Goal: Check status: Check status

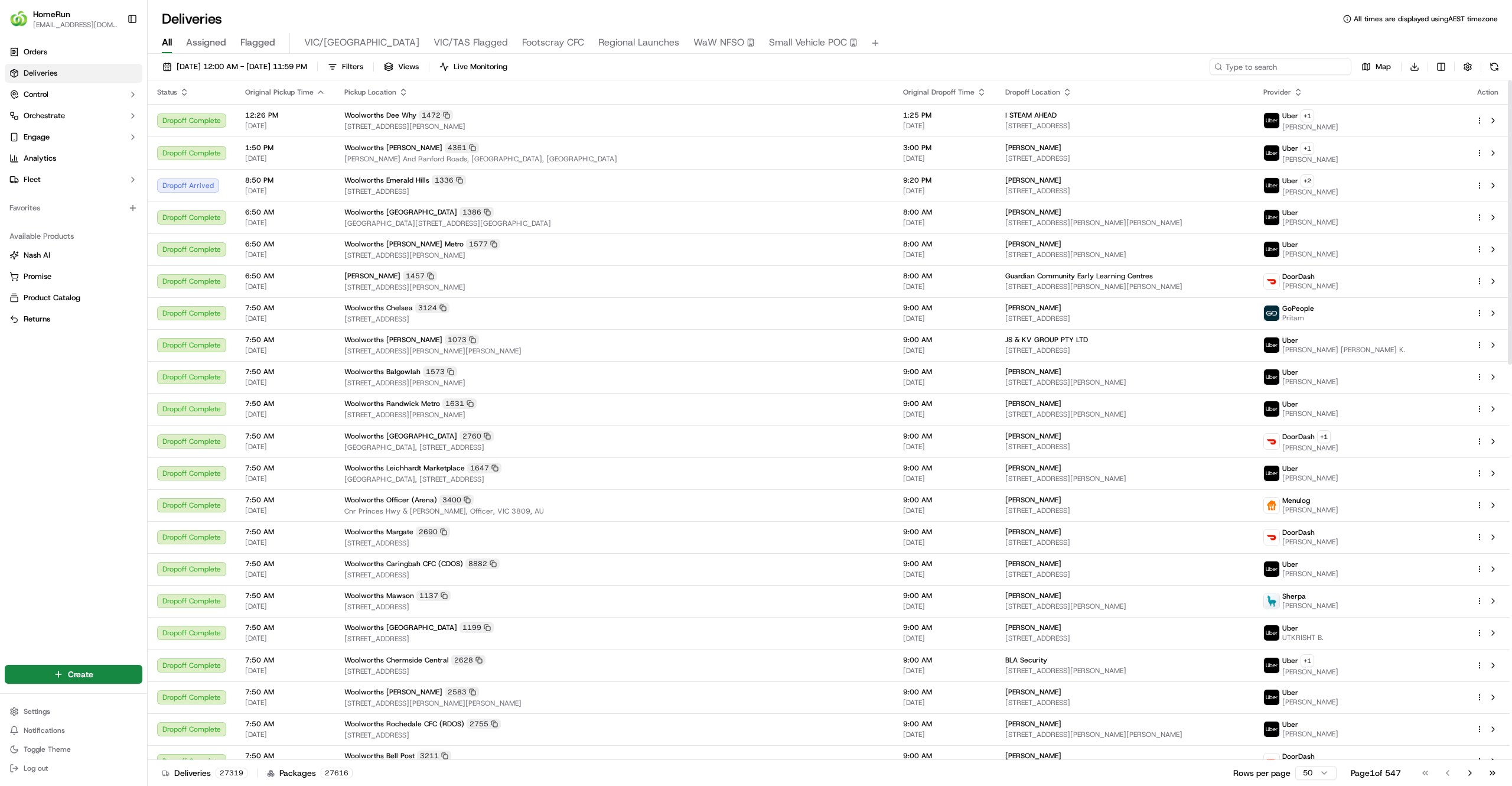
click at [1306, 68] on input at bounding box center [1280, 67] width 142 height 16
paste input "269469204"
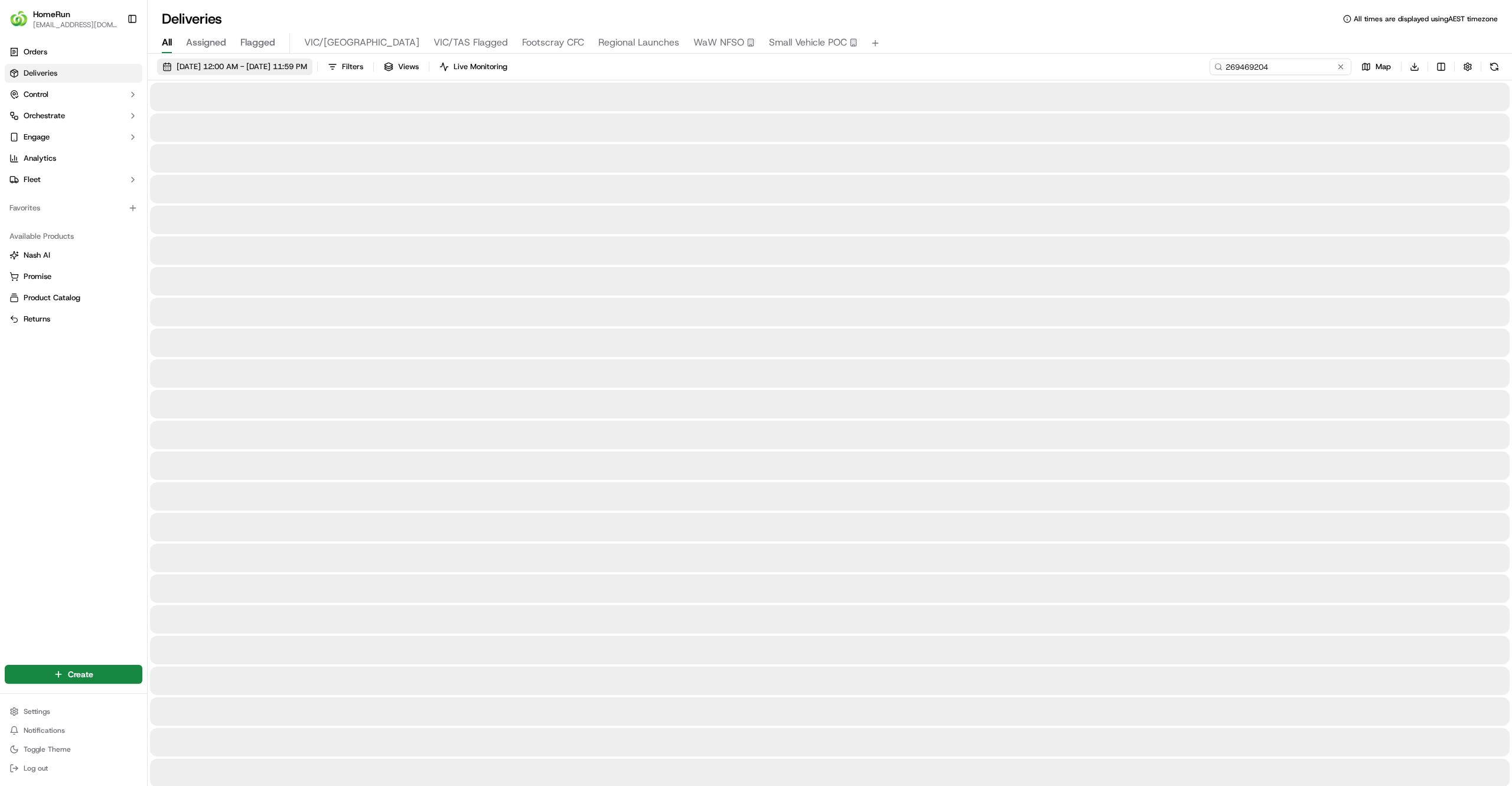
type input "269469204"
click at [307, 63] on span "17/09/2025 12:00 AM - 17/09/2025 11:59 PM" at bounding box center [242, 67] width 131 height 11
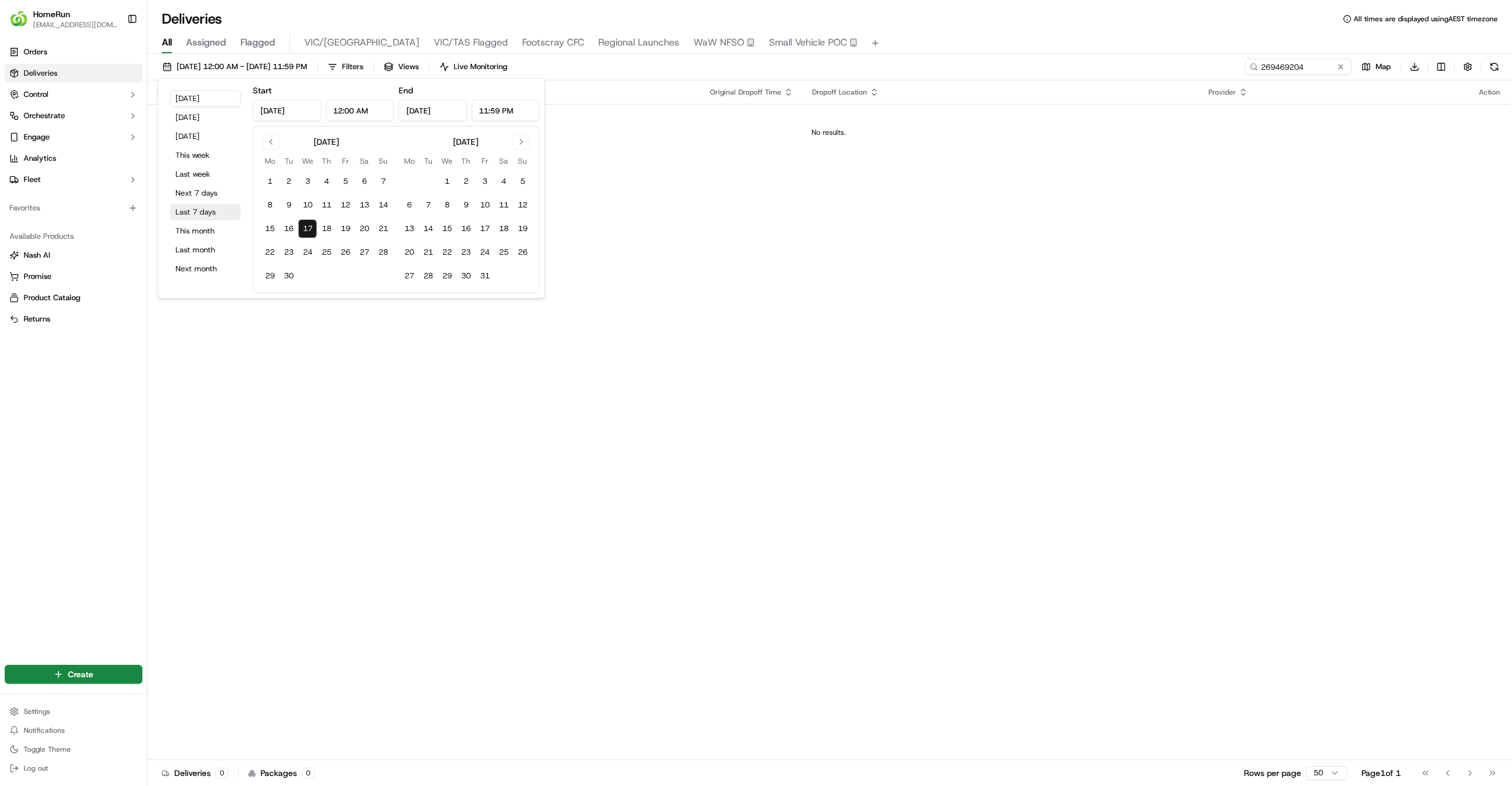
click at [183, 212] on button "Last 7 days" at bounding box center [205, 212] width 71 height 16
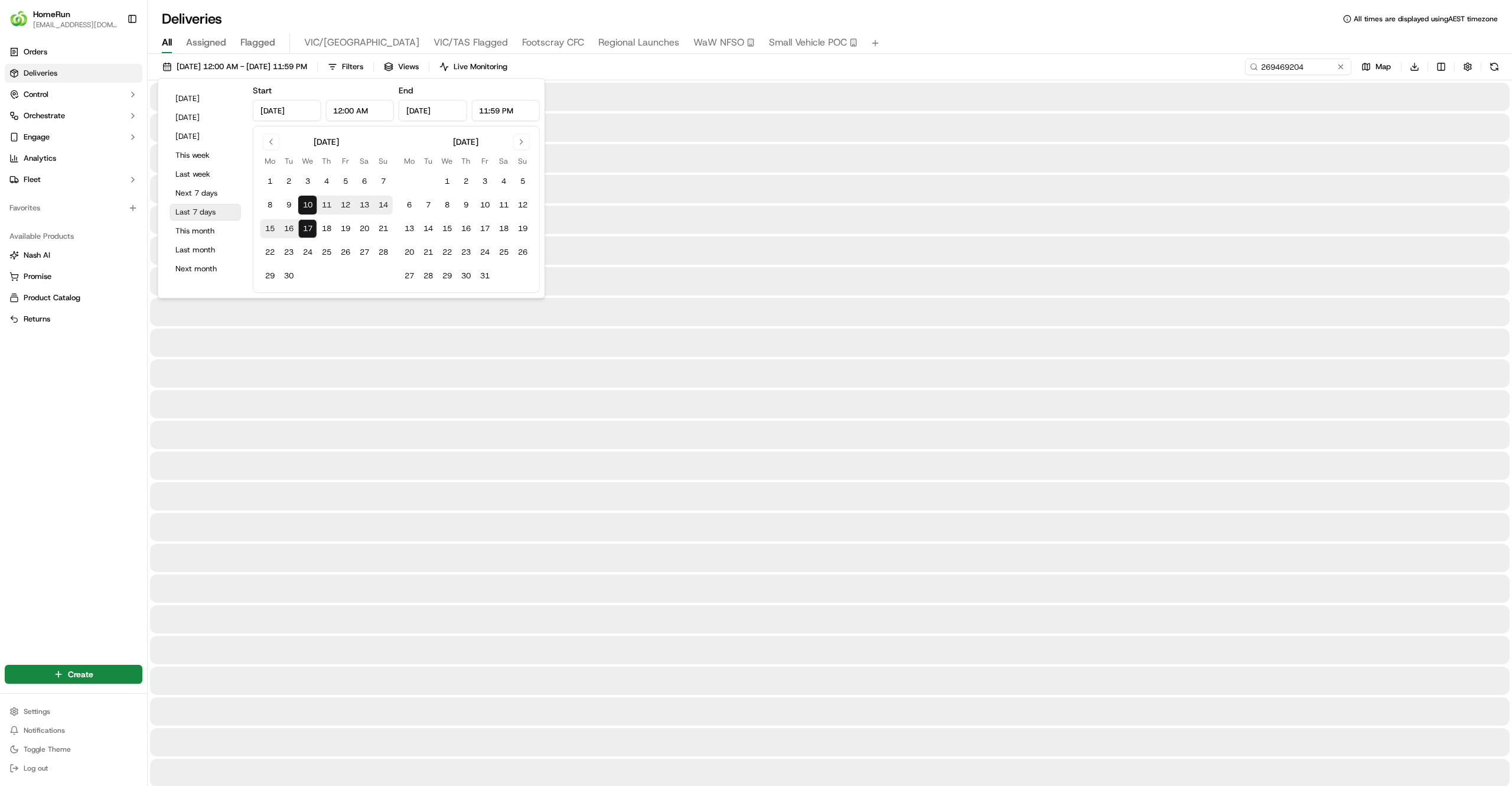
type input "Sep 10, 2025"
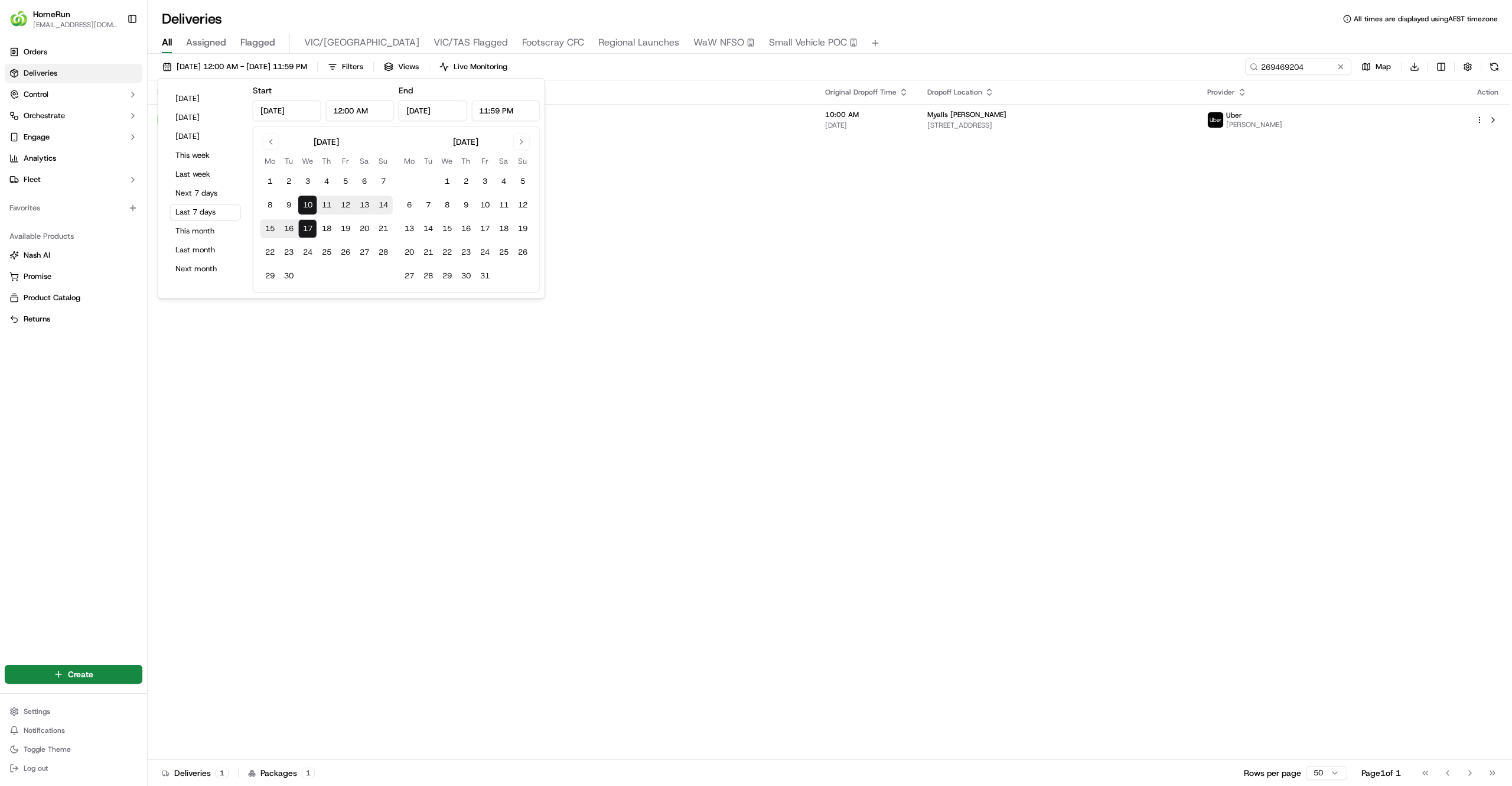
click at [1511, 60] on div "10/09/2025 12:00 AM - 17/09/2025 11:59 PM Filters Views Live Monitoring 2694692…" at bounding box center [830, 69] width 1365 height 22
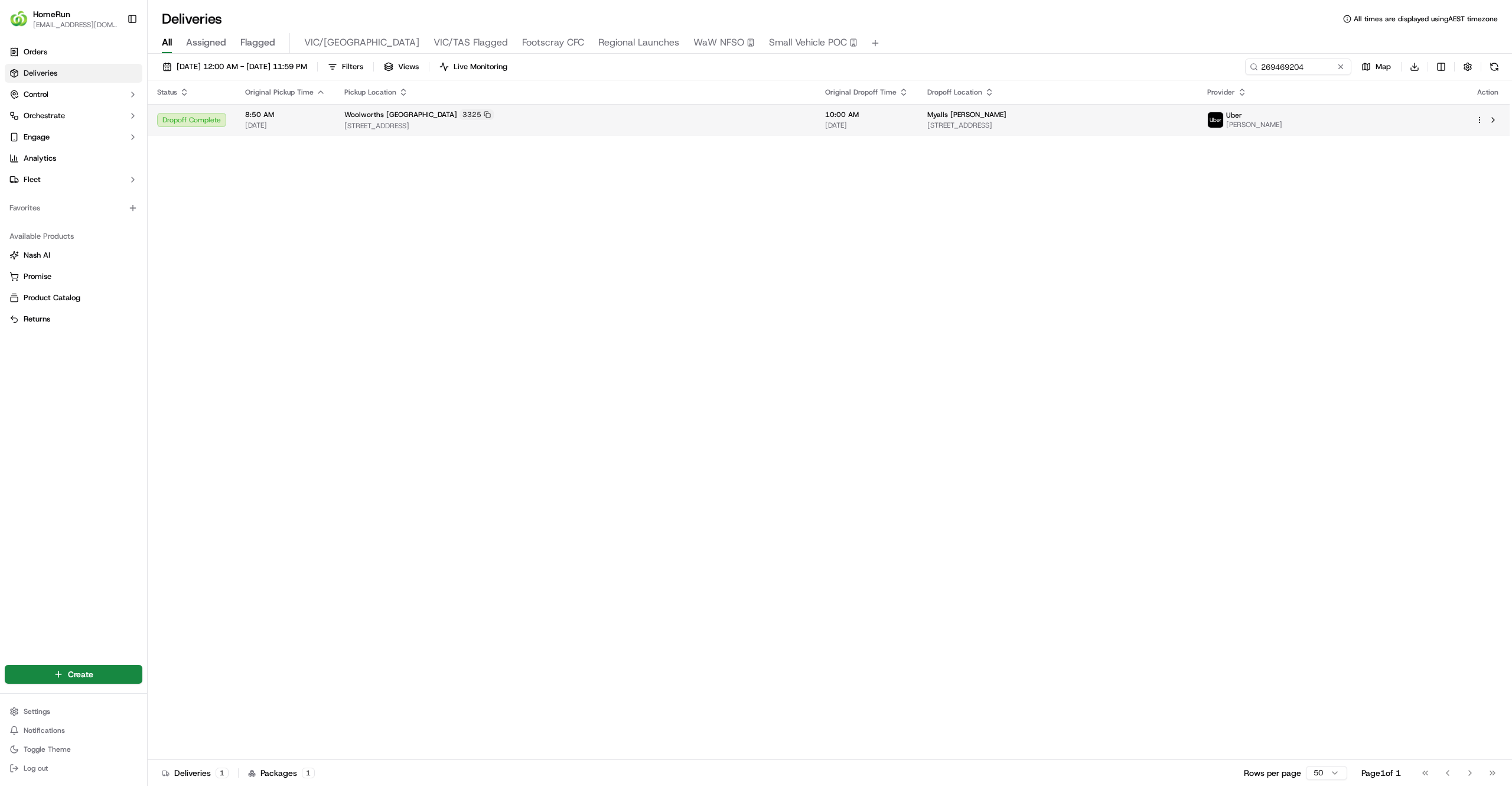
click at [1189, 127] on span "14 Moffat St, South Yarra, VIC 3141, AU" at bounding box center [1058, 125] width 261 height 9
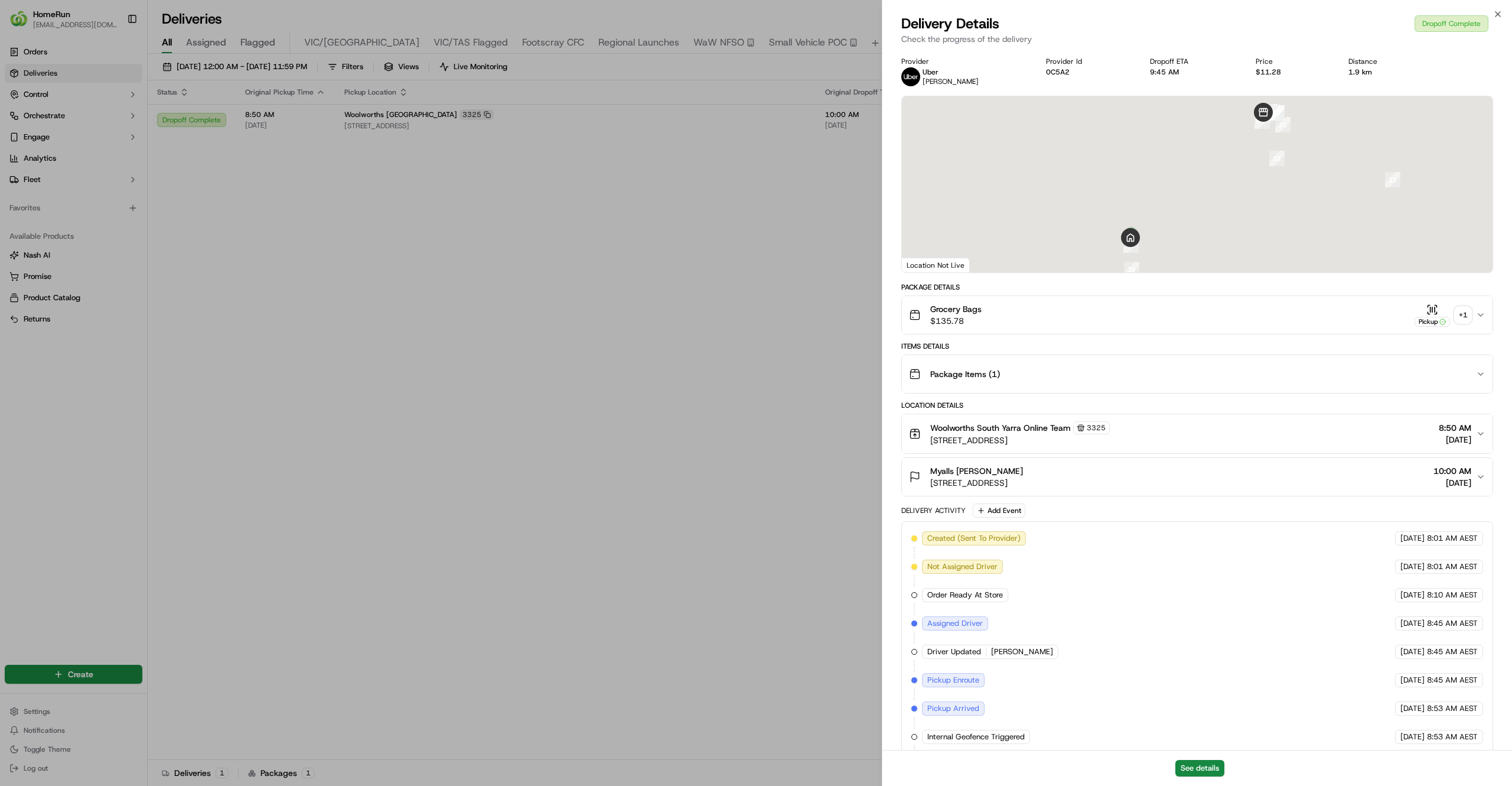
scroll to position [189, 0]
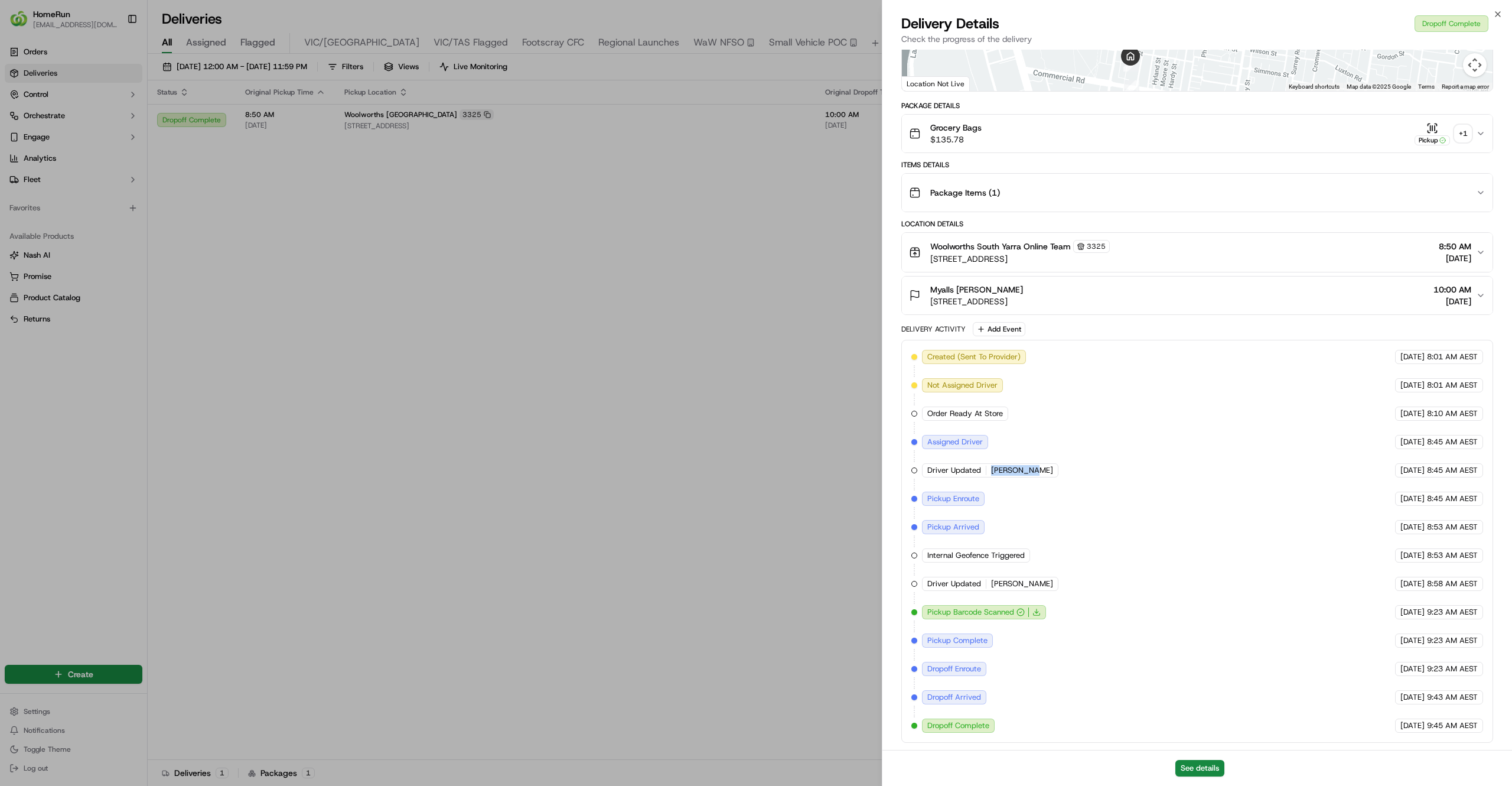
drag, startPoint x: 1032, startPoint y: 473, endPoint x: 988, endPoint y: 479, distance: 44.4
click at [988, 479] on div "Created (Sent To Provider) Uber 15/09/2025 8:01 AM AEST Not Assigned Driver Ube…" at bounding box center [1197, 541] width 572 height 383
copy span "JEFFREY L."
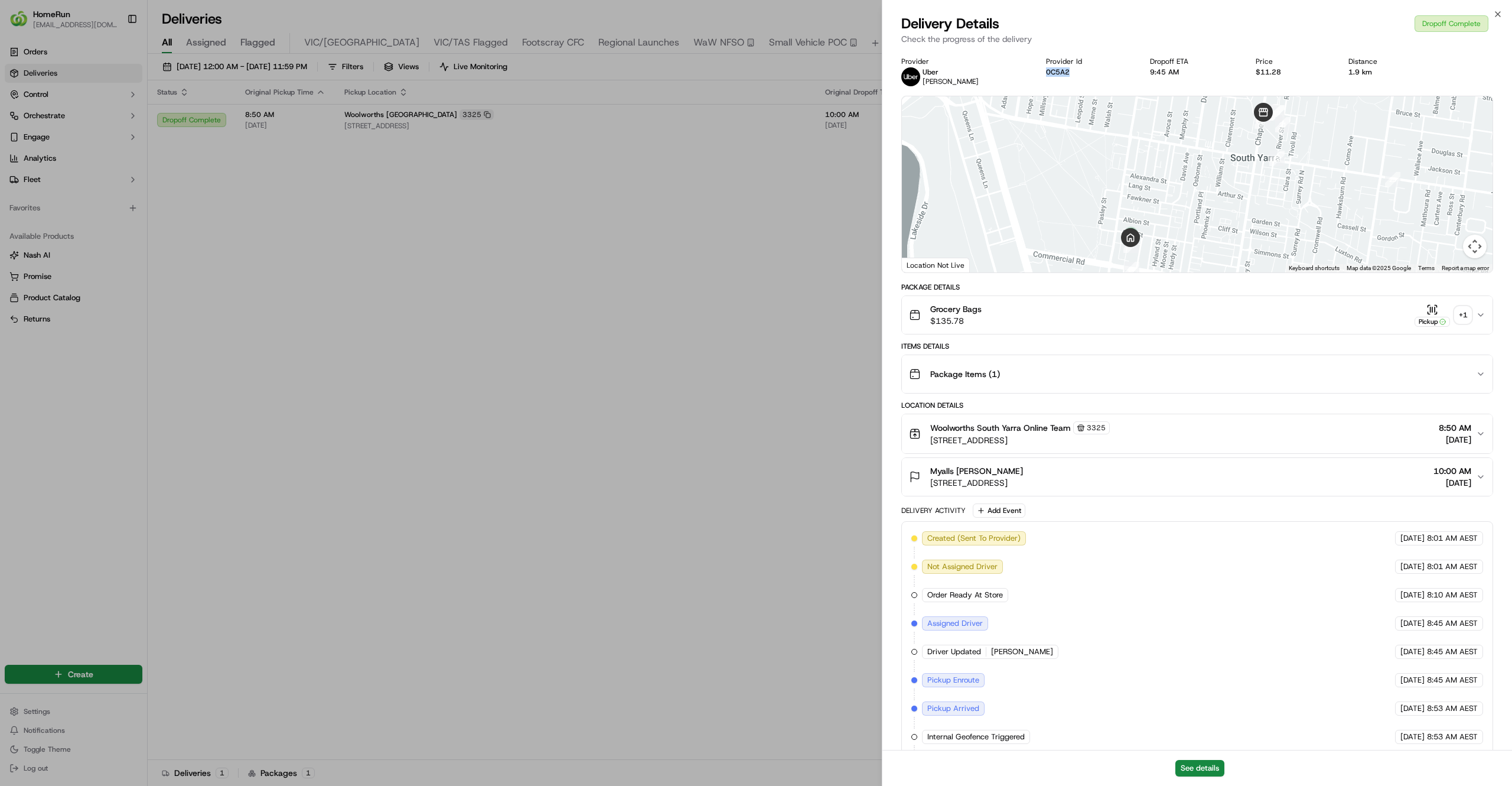
copy button "0C5A2"
drag, startPoint x: 1066, startPoint y: 78, endPoint x: 1039, endPoint y: 77, distance: 27.0
click at [1039, 77] on div "Provider Uber ABDULBASIT J. Provider Id 0C5A2 Dropoff ETA 9:45 AM Price $11.28 …" at bounding box center [1197, 71] width 592 height 30
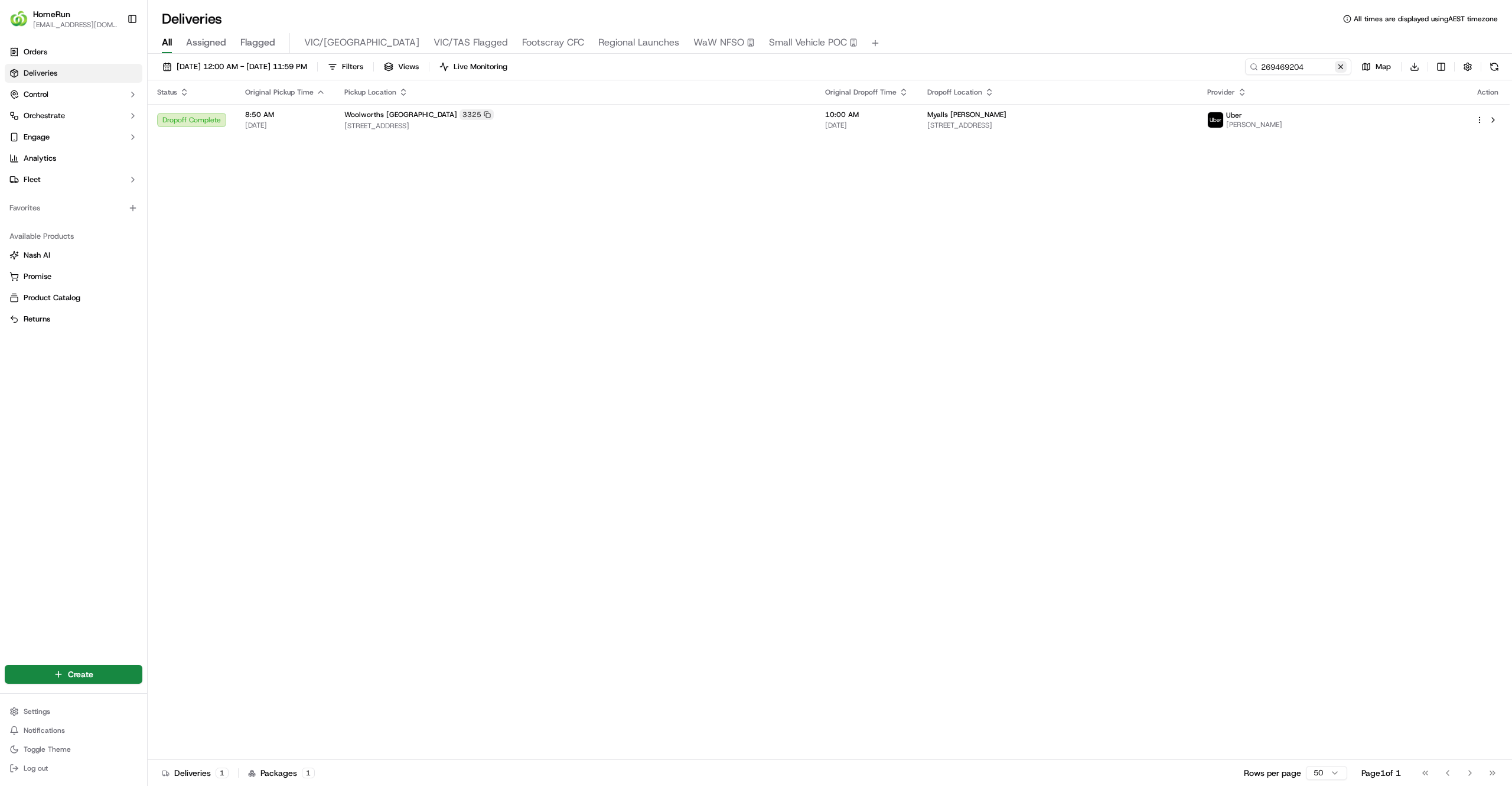
click at [1344, 67] on button at bounding box center [1341, 67] width 12 height 12
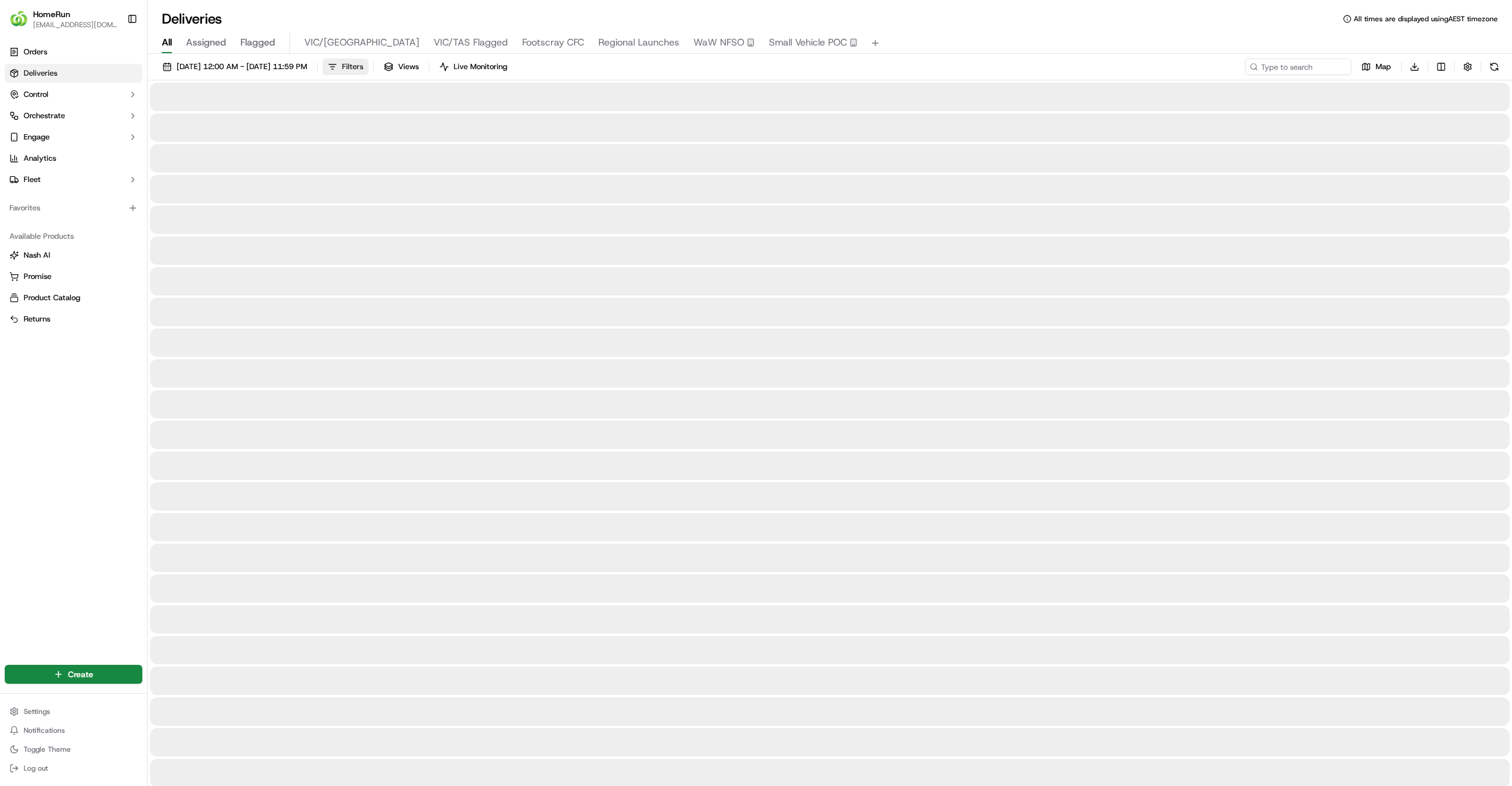
click at [368, 71] on button "Filters" at bounding box center [345, 67] width 46 height 16
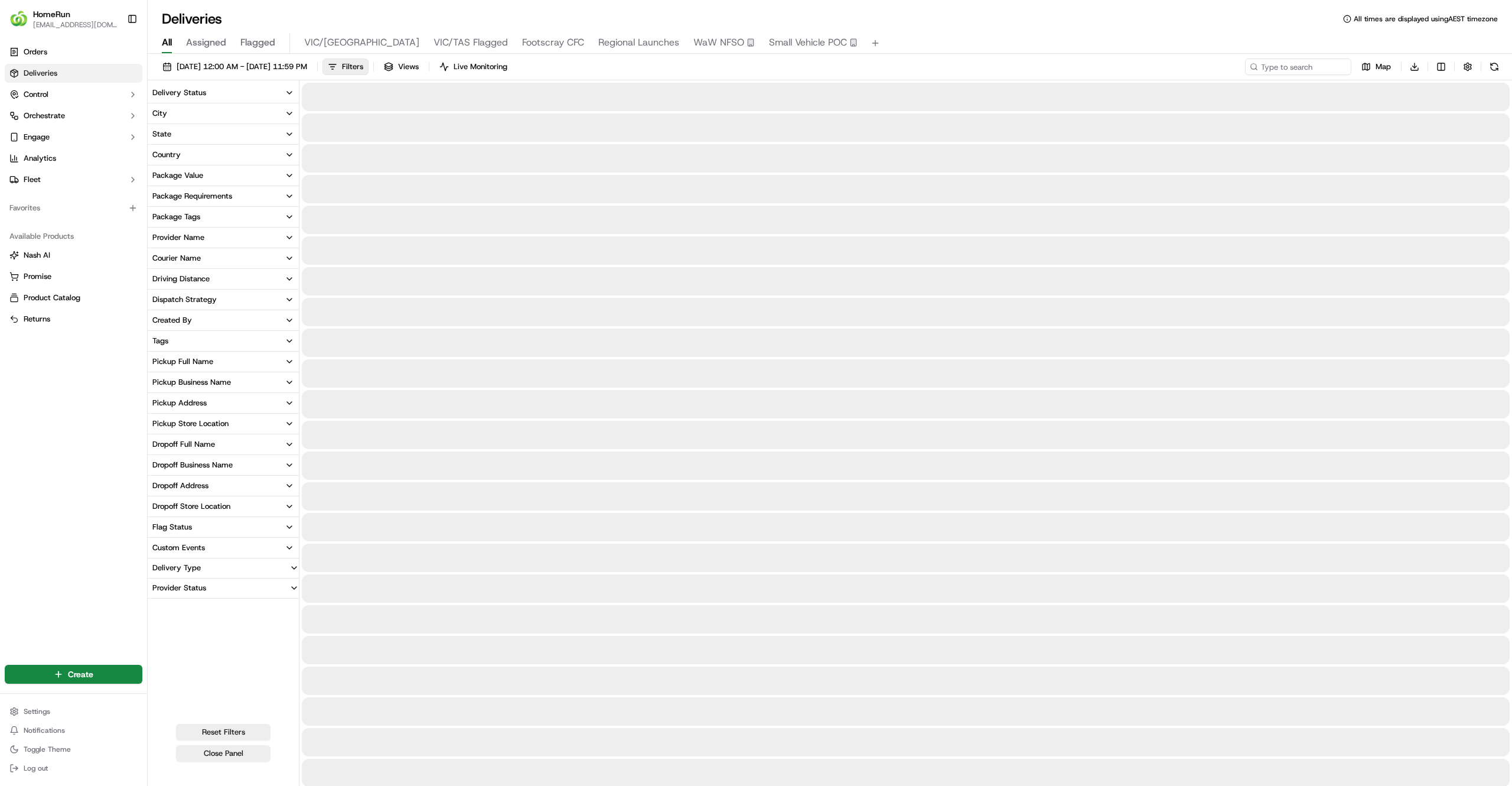
click at [186, 426] on div "Pickup Store Location" at bounding box center [190, 423] width 76 height 11
click at [190, 441] on input at bounding box center [230, 446] width 127 height 19
type input "drouin"
click at [170, 467] on label "Woolworths Drouin" at bounding box center [202, 465] width 72 height 9
click at [162, 467] on button "Woolworths Drouin" at bounding box center [157, 465] width 9 height 9
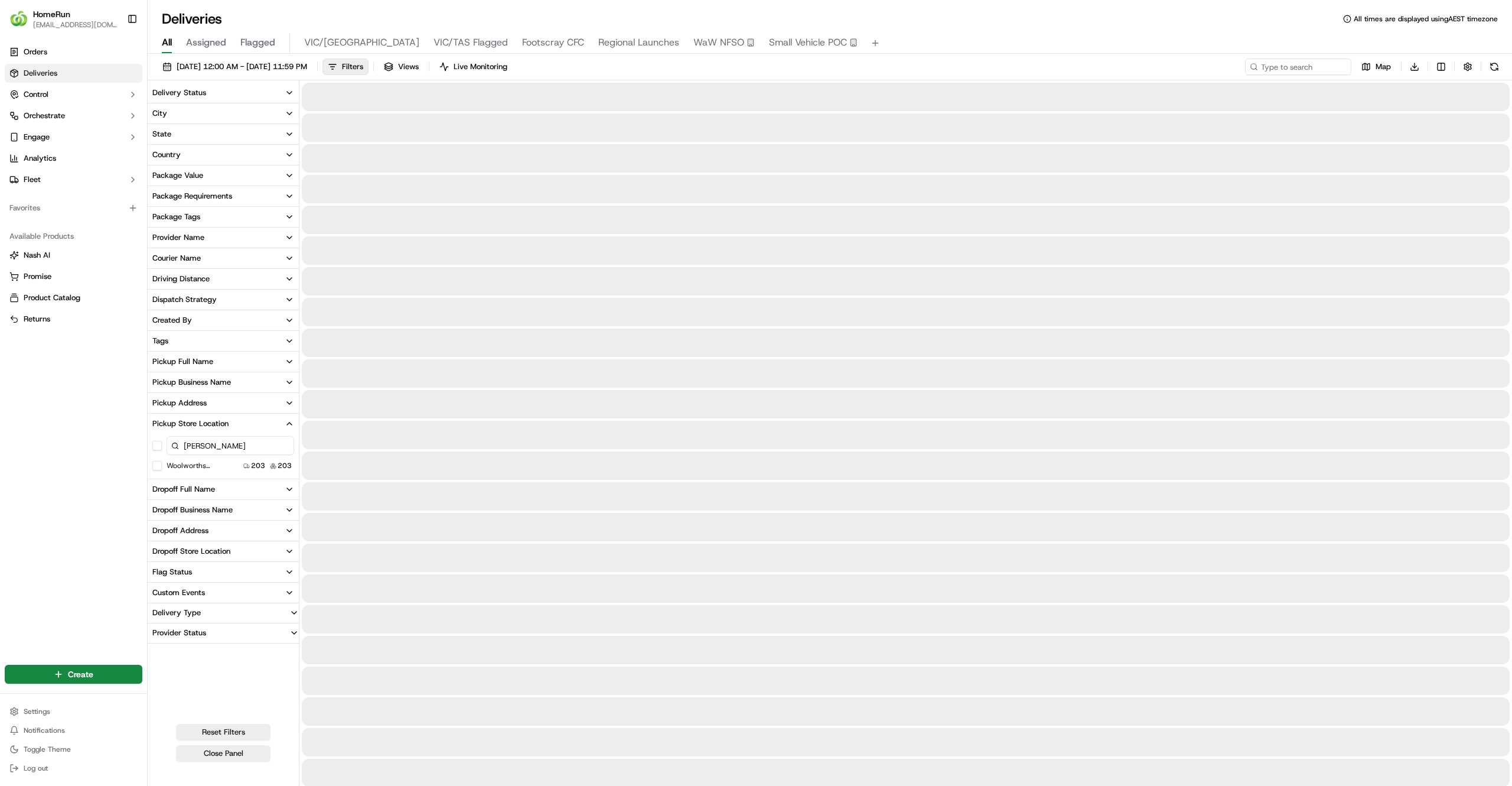
click at [161, 467] on button "Woolworths Drouin" at bounding box center [157, 465] width 9 height 9
click at [158, 466] on button "Woolworths Drouin" at bounding box center [157, 465] width 9 height 9
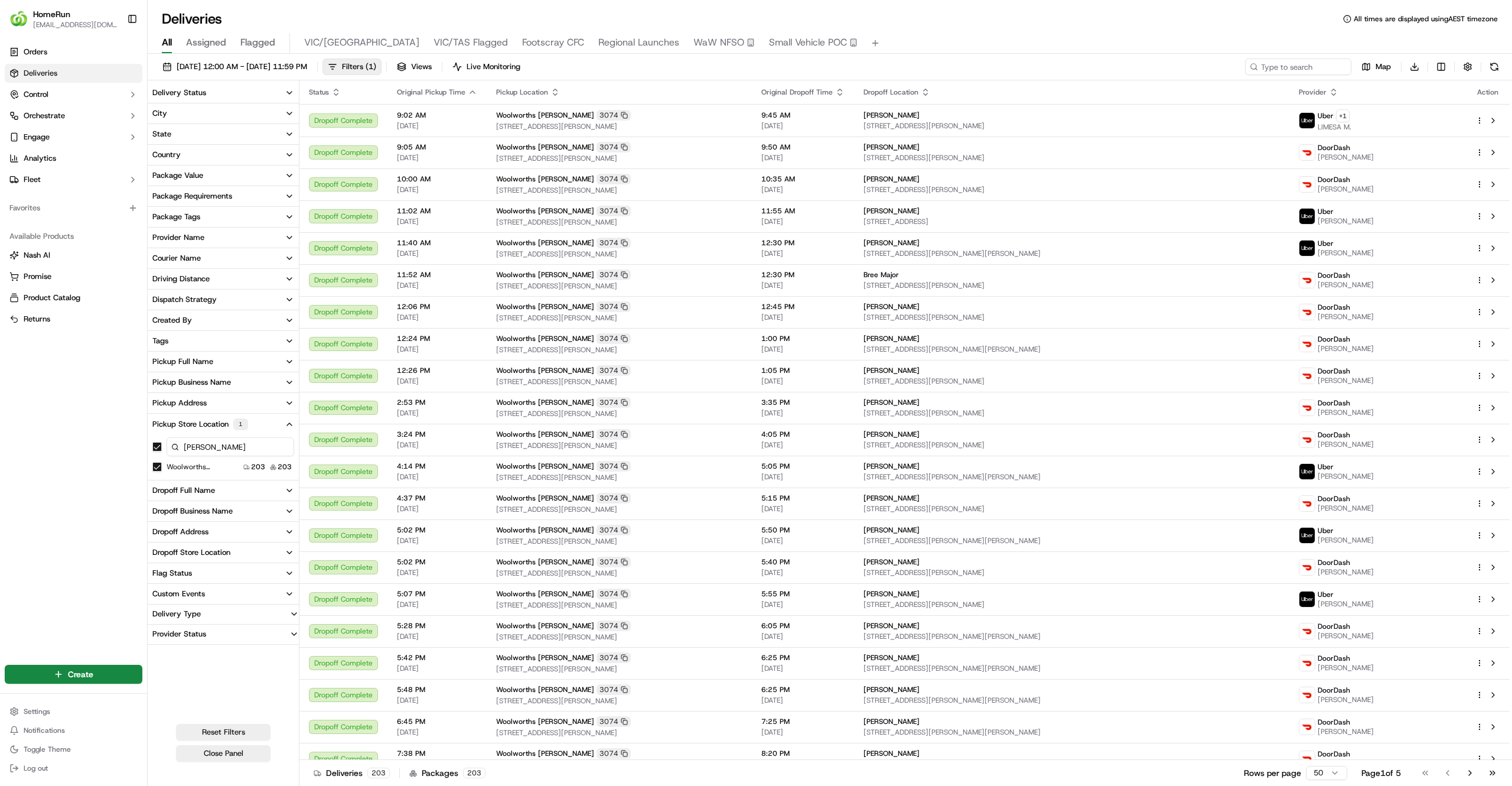
click at [173, 262] on div "Courier Name" at bounding box center [176, 258] width 48 height 11
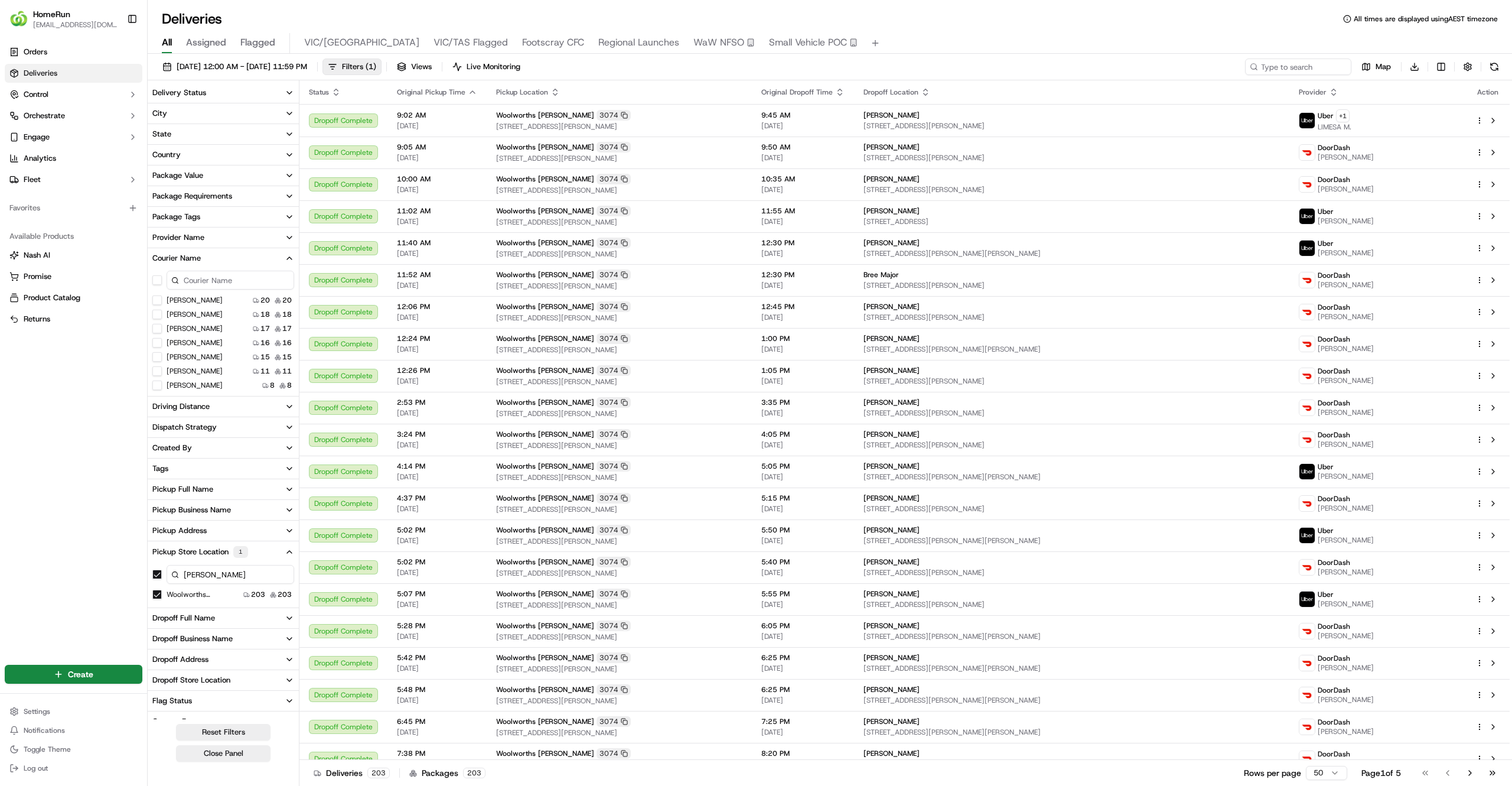
click at [180, 276] on input at bounding box center [230, 280] width 127 height 19
click at [155, 298] on G\ "SCOTT G." at bounding box center [157, 300] width 9 height 9
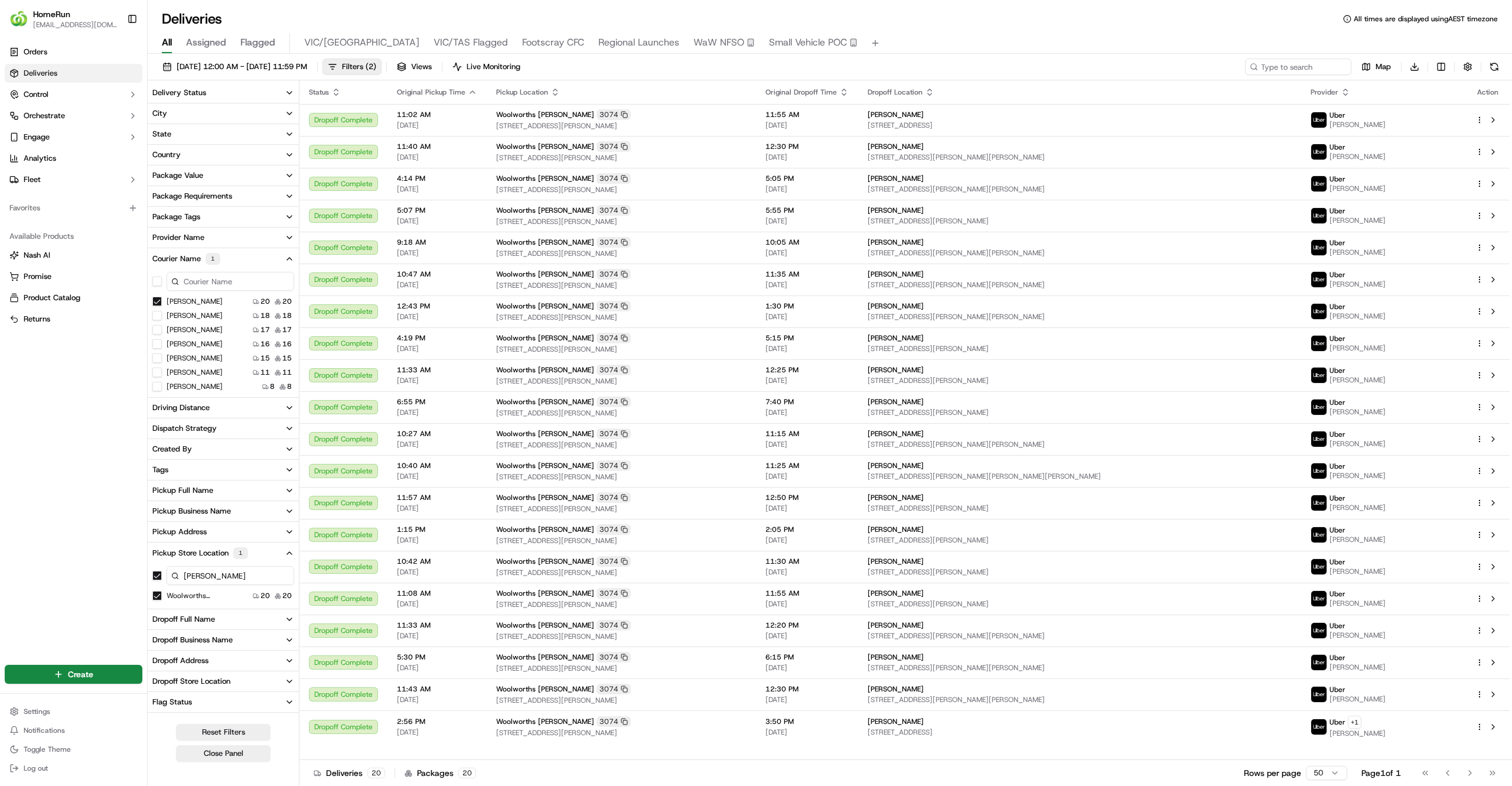
click at [201, 274] on input at bounding box center [230, 281] width 127 height 19
type input "sco"
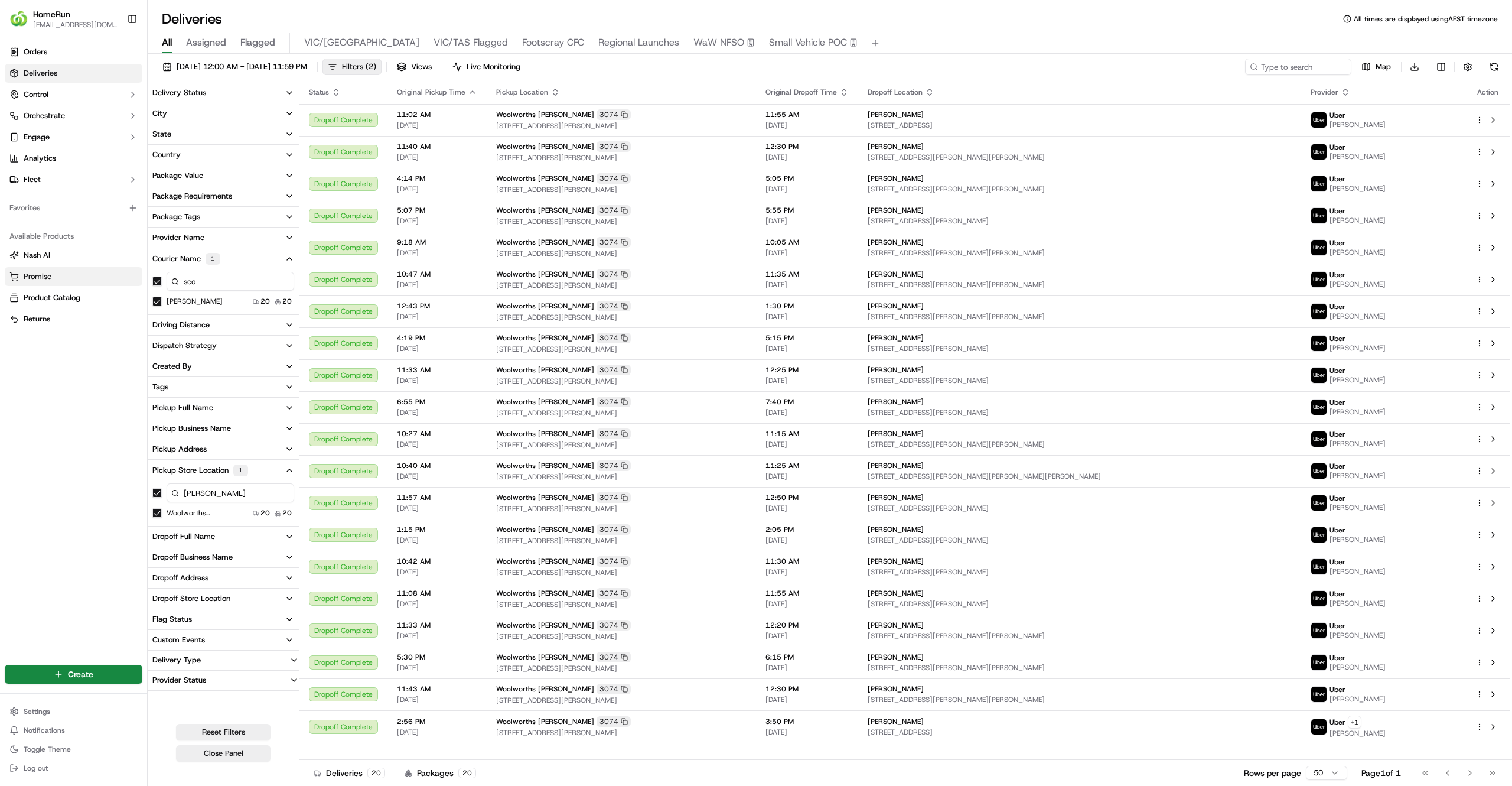
drag, startPoint x: 220, startPoint y: 284, endPoint x: 134, endPoint y: 276, distance: 86.4
click at [134, 276] on div "HomeRun jfindlay@woolworths.com.au Toggle Sidebar Orders Deliveries Control Orc…" at bounding box center [756, 393] width 1512 height 786
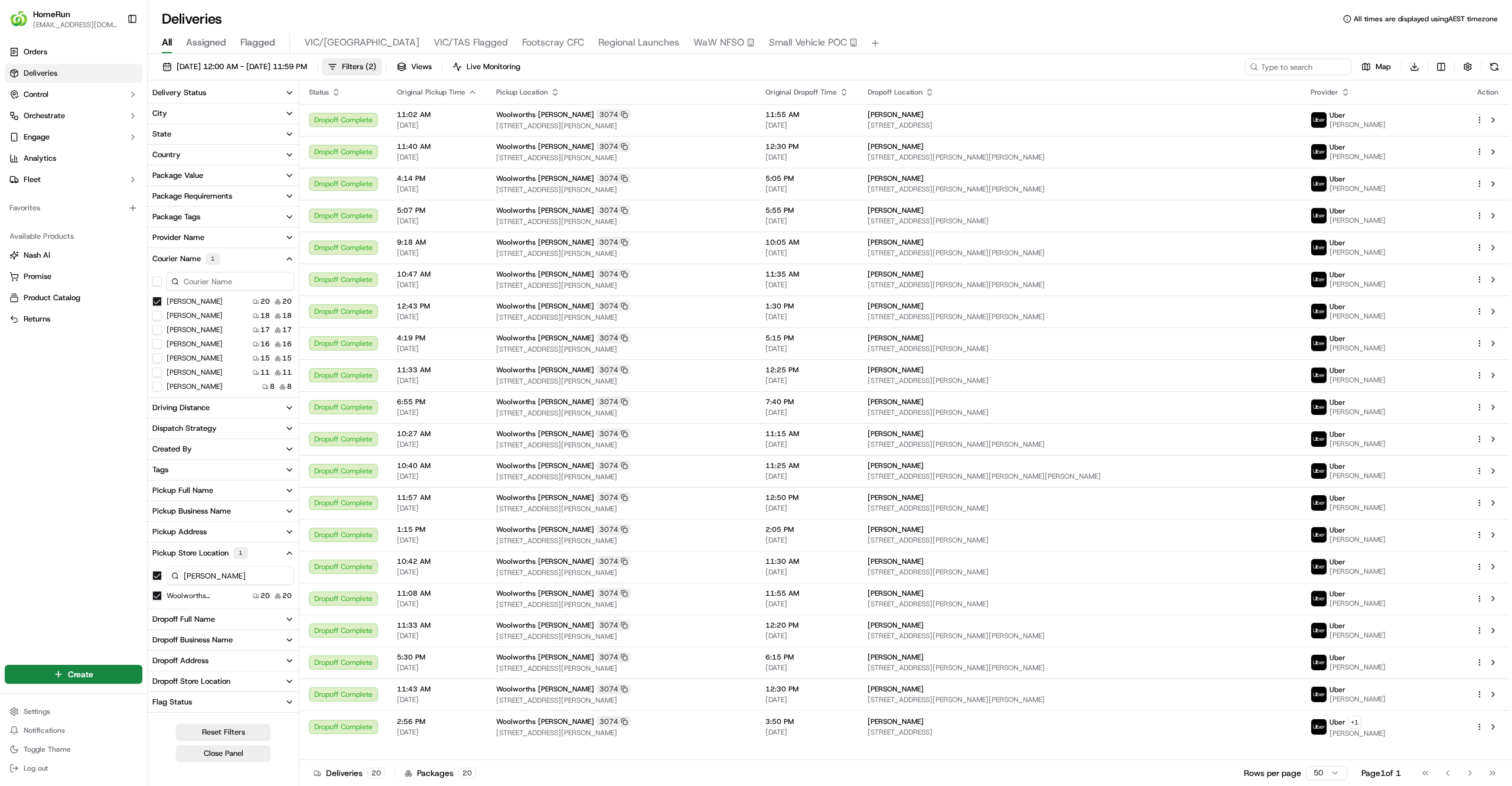
scroll to position [55, 0]
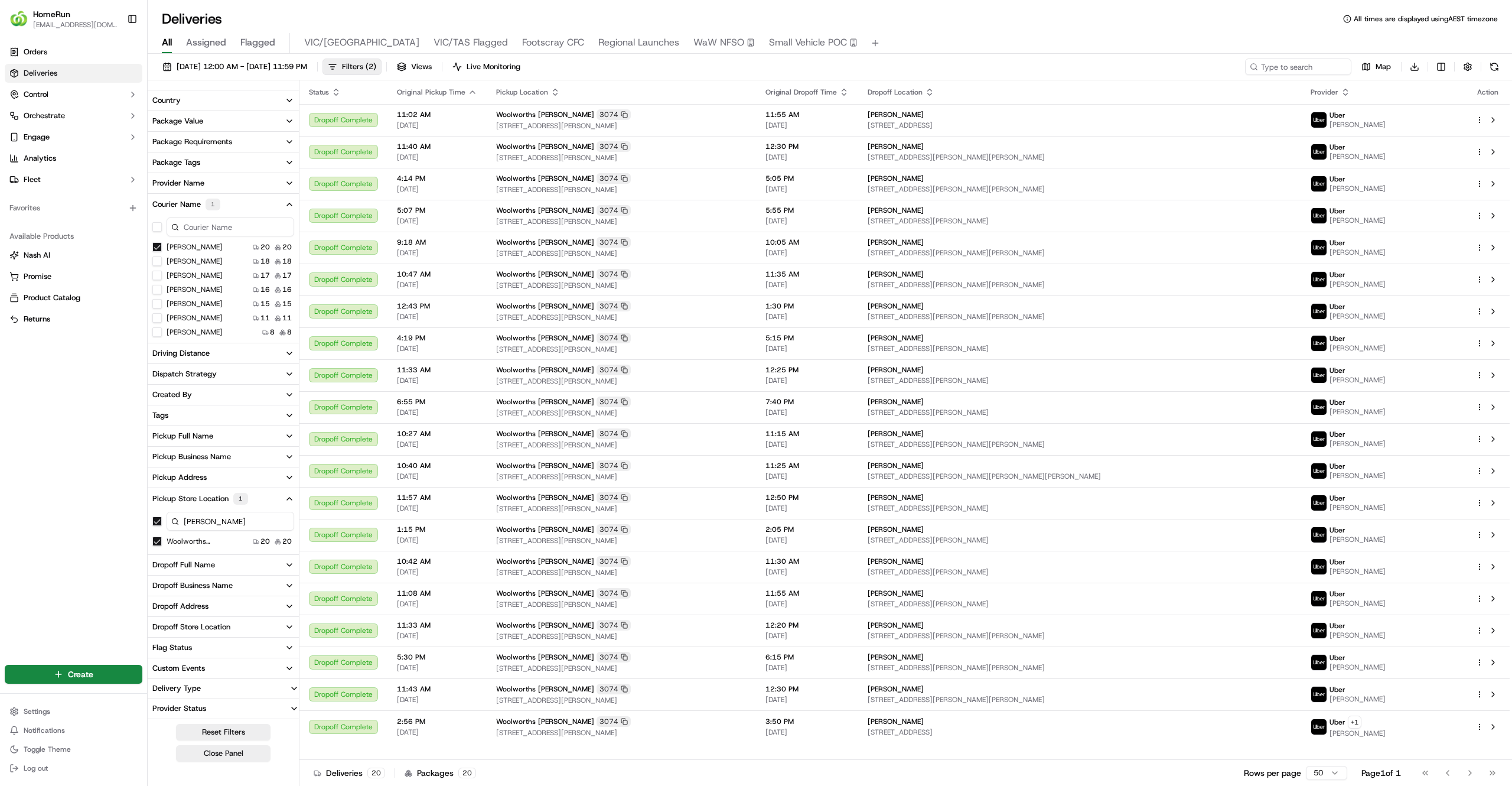
click at [156, 244] on G\ "SCOTT G." at bounding box center [157, 247] width 9 height 9
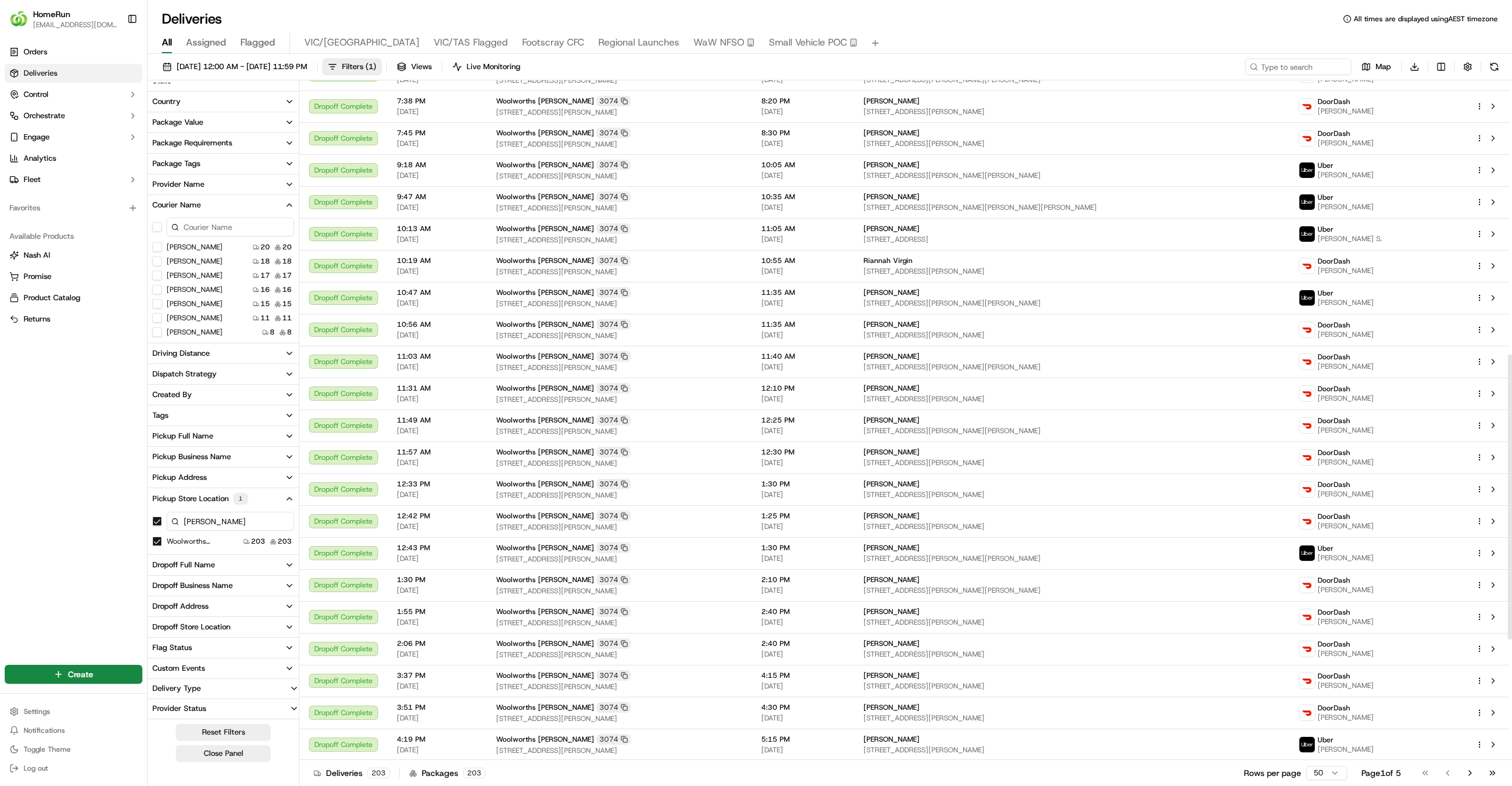
scroll to position [939, 0]
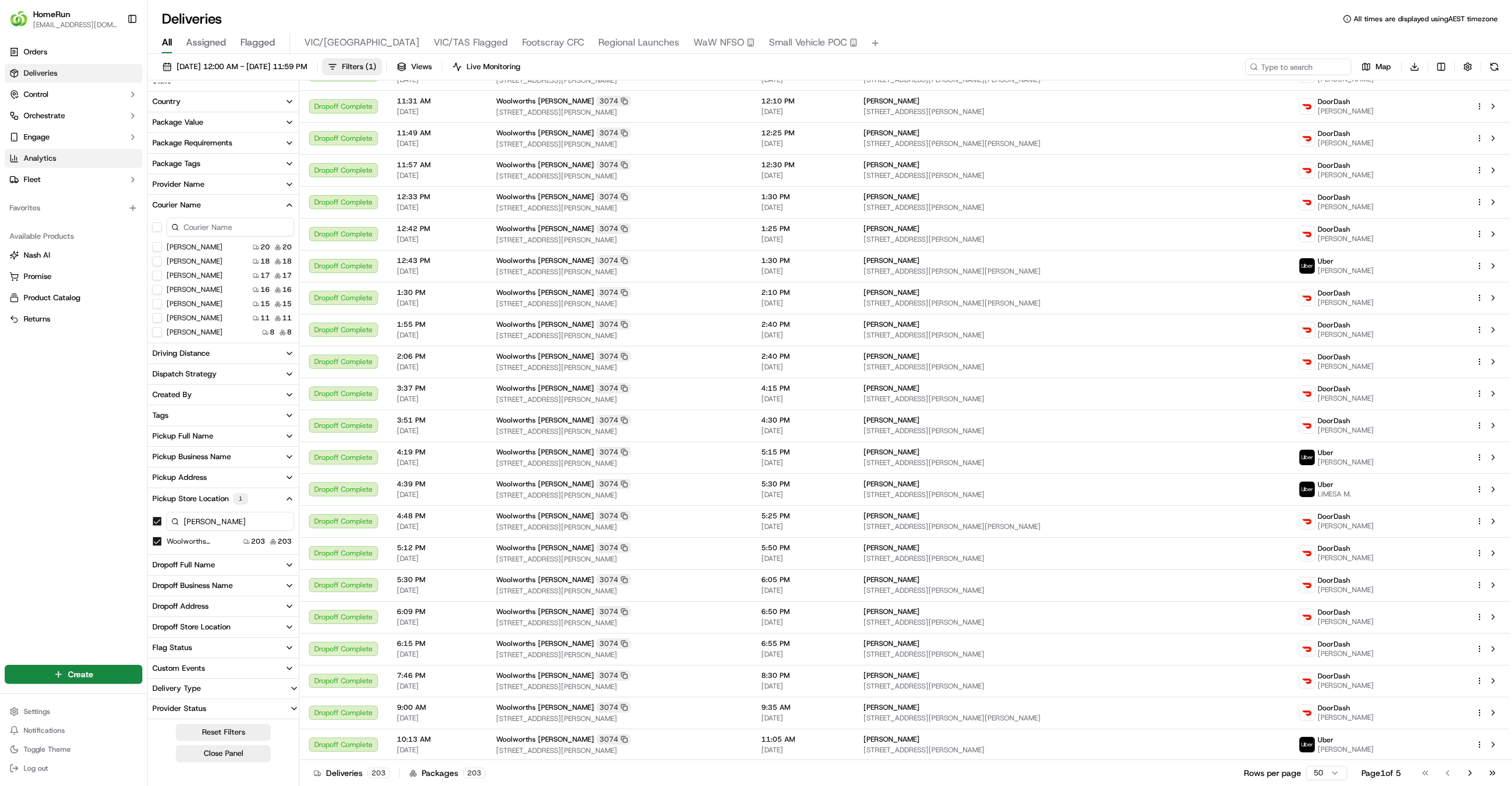
click at [64, 159] on link "Analytics" at bounding box center [73, 158] width 137 height 19
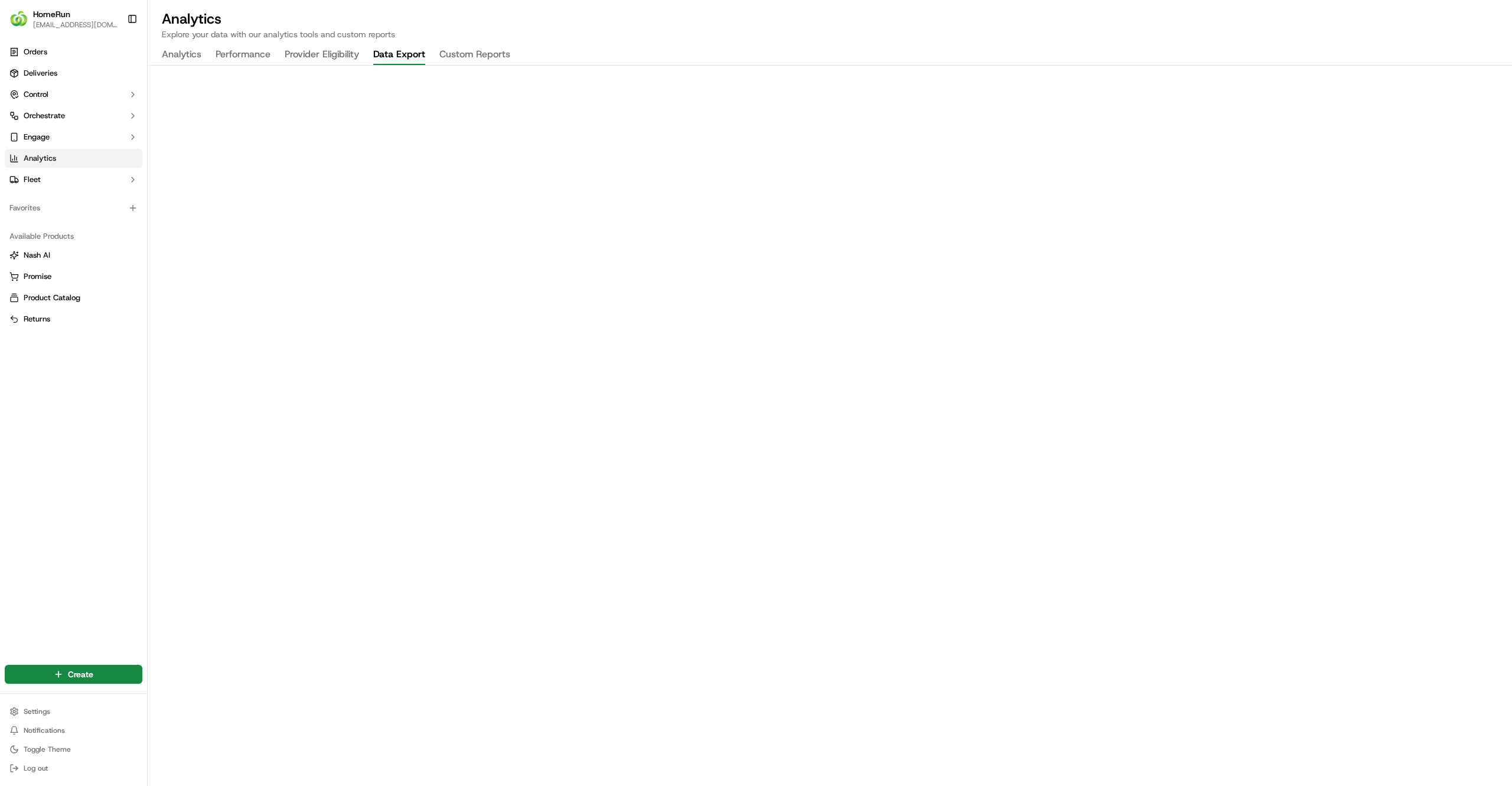
click at [386, 54] on button "Data Export" at bounding box center [399, 55] width 52 height 20
click at [77, 67] on link "Deliveries" at bounding box center [73, 73] width 137 height 19
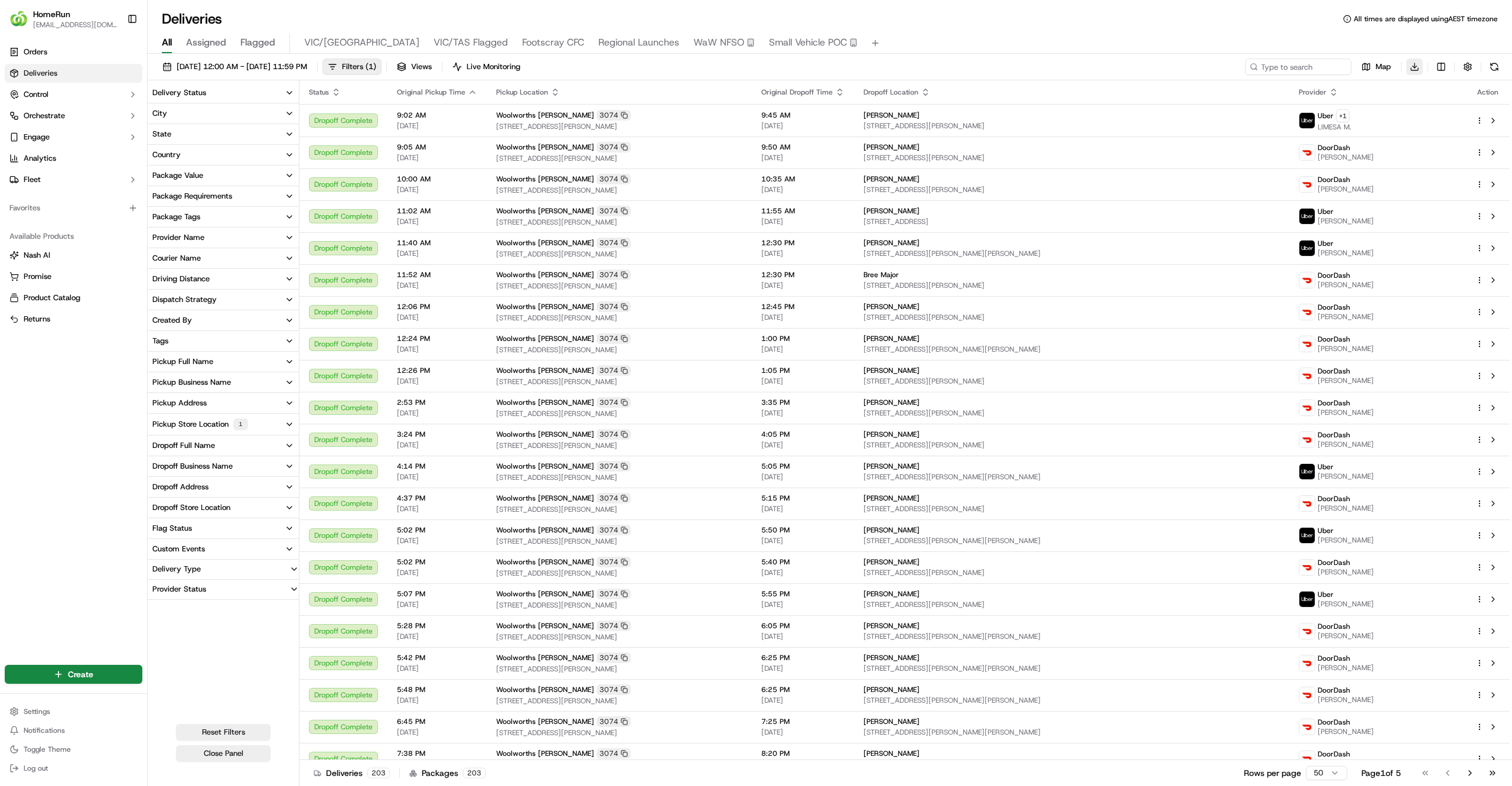
click at [1417, 65] on html "HomeRun jfindlay@woolworths.com.au Toggle Sidebar Orders Deliveries Control Orc…" at bounding box center [756, 393] width 1512 height 786
click at [1358, 86] on span "Raw Report" at bounding box center [1368, 89] width 37 height 9
click at [670, 126] on span "72-100 Young Street, Drouin, VIC 3818, AU" at bounding box center [619, 126] width 246 height 9
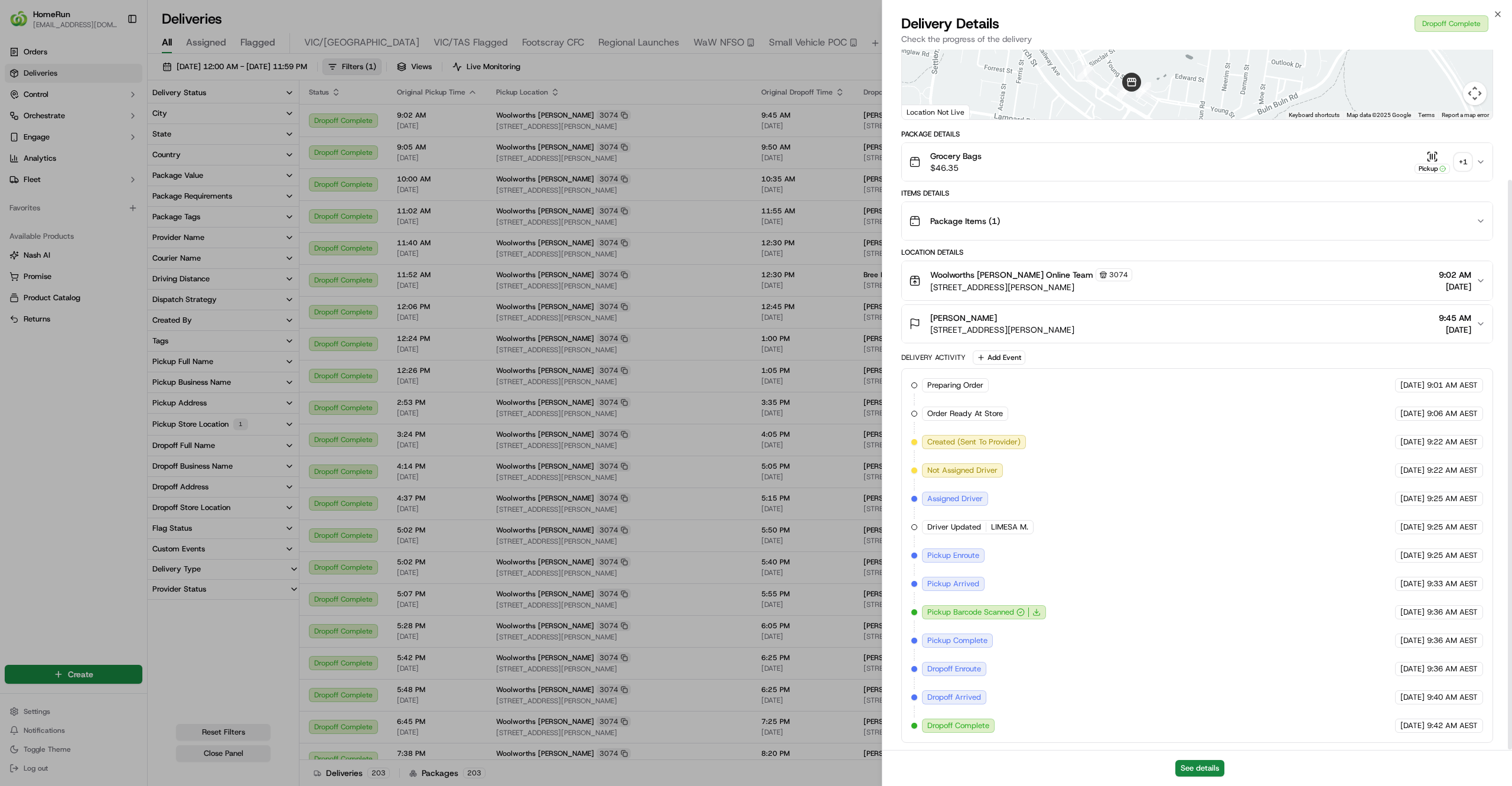
scroll to position [159, 0]
click at [1196, 768] on button "See details" at bounding box center [1200, 768] width 49 height 16
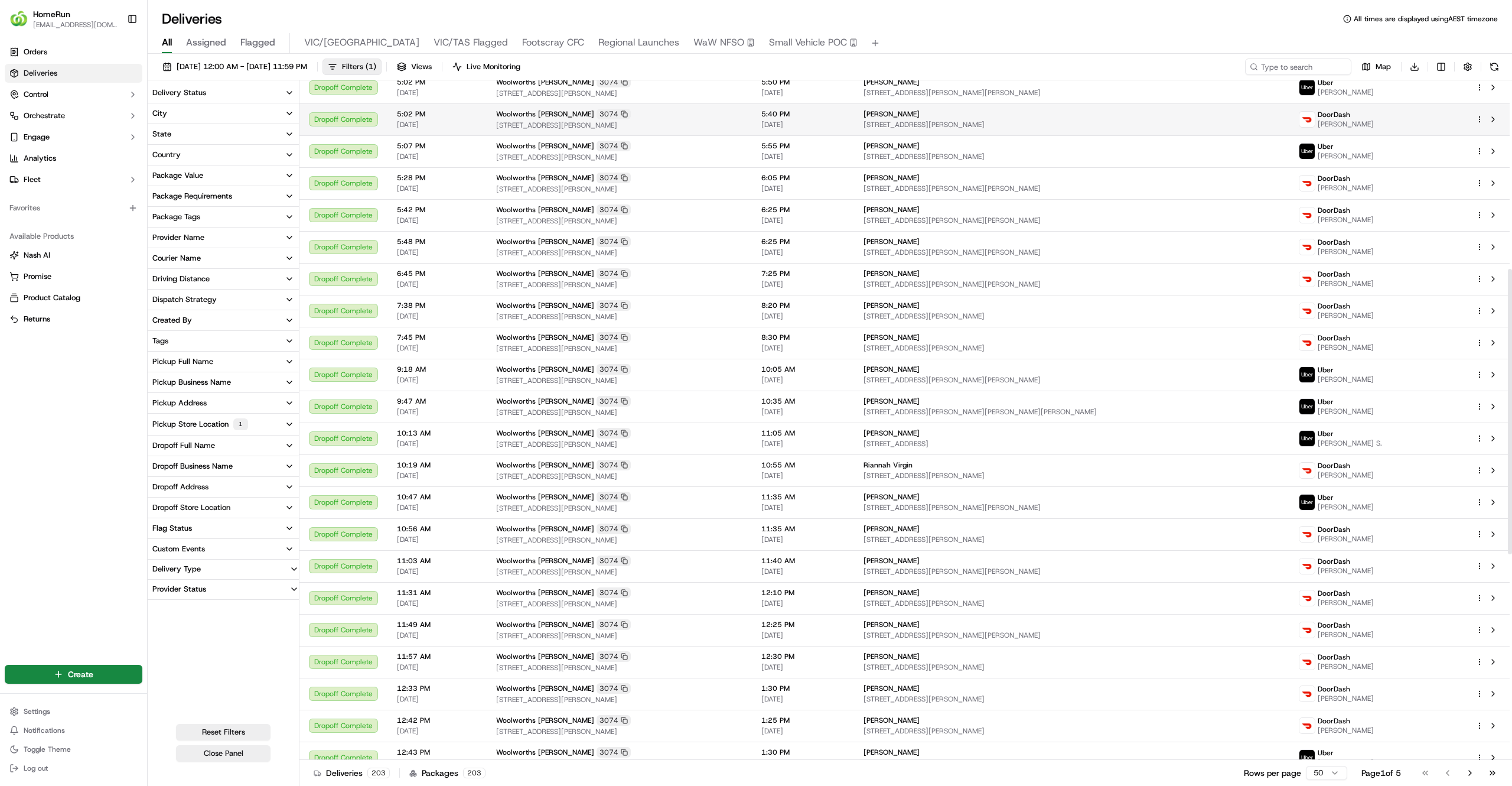
scroll to position [449, 0]
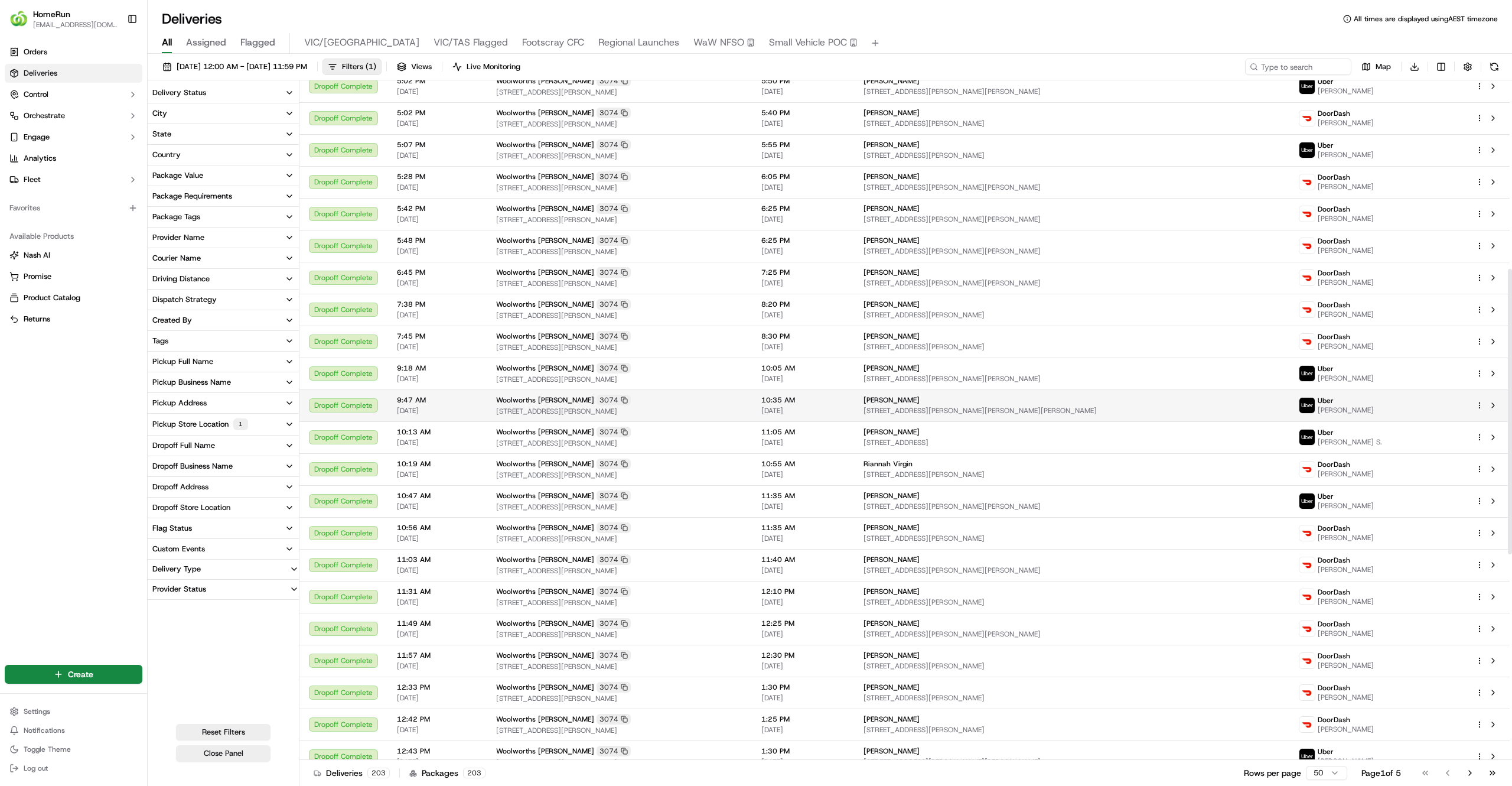
click at [1090, 399] on div "Nicki Caddy" at bounding box center [1072, 400] width 417 height 9
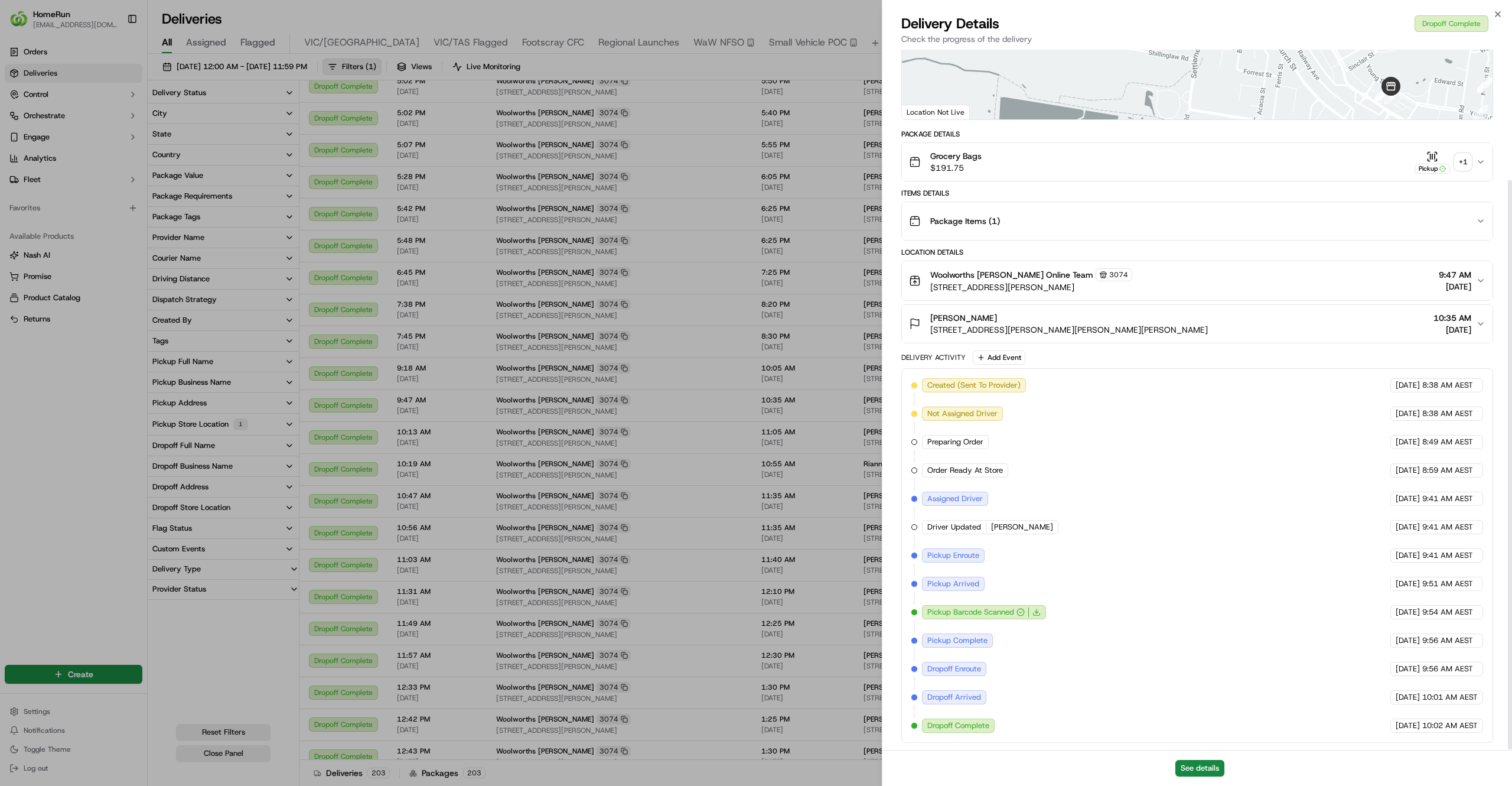
scroll to position [159, 0]
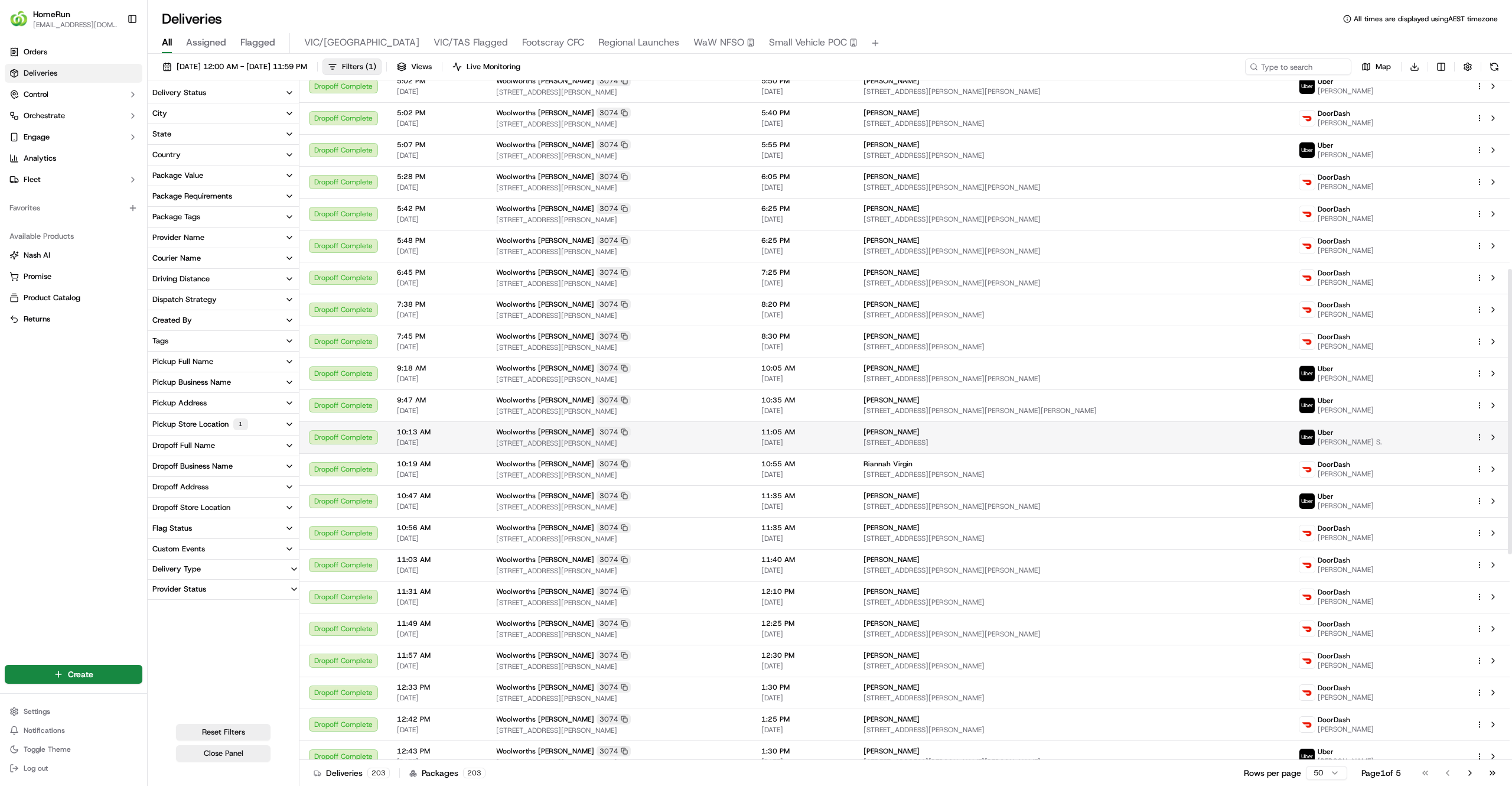
click at [1231, 453] on td "Hannah Scheerer-Tutton 50 Dollarburn Rd, Warragul, VIC 3820, AU" at bounding box center [1072, 437] width 436 height 32
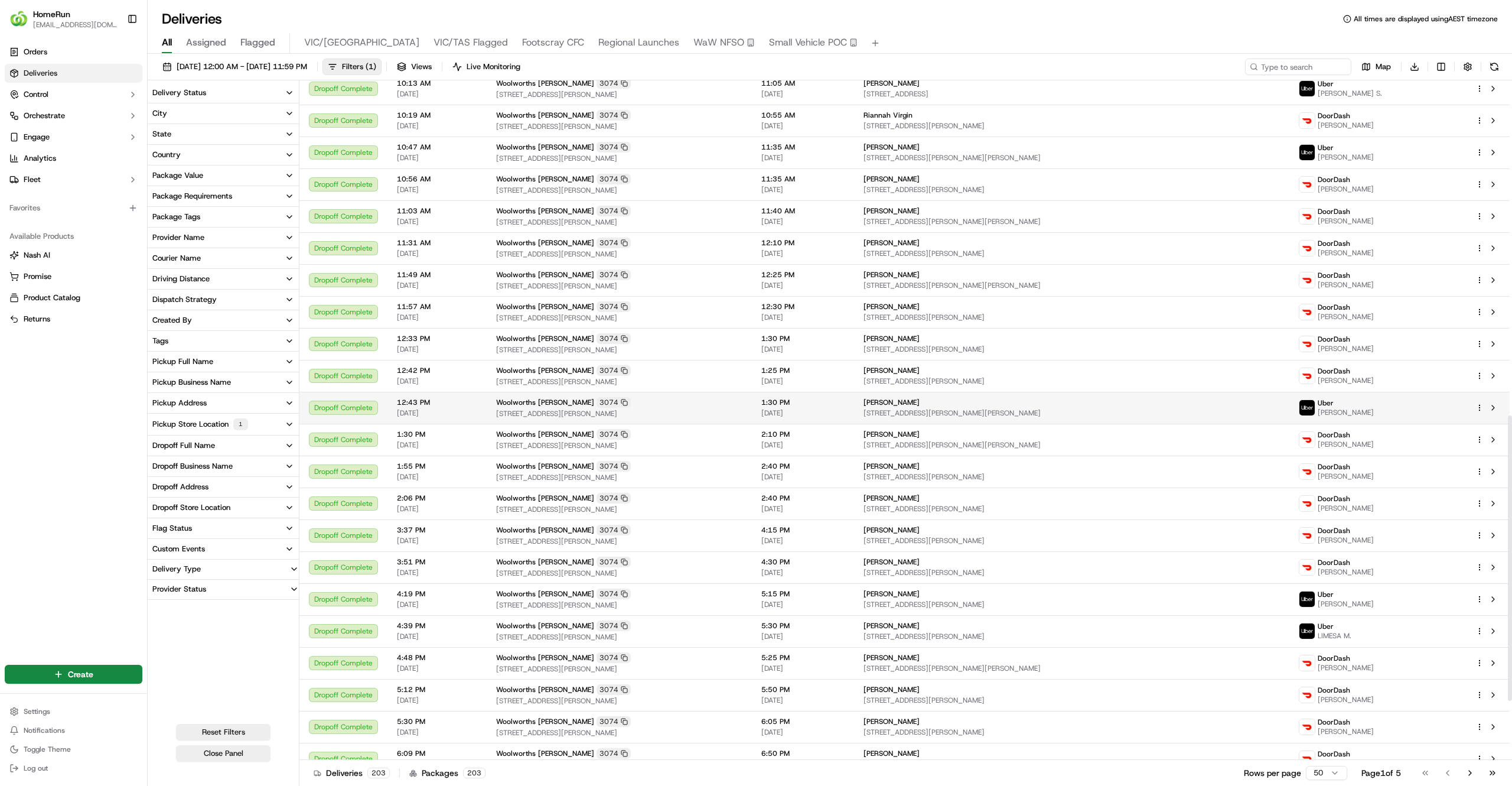
scroll to position [939, 0]
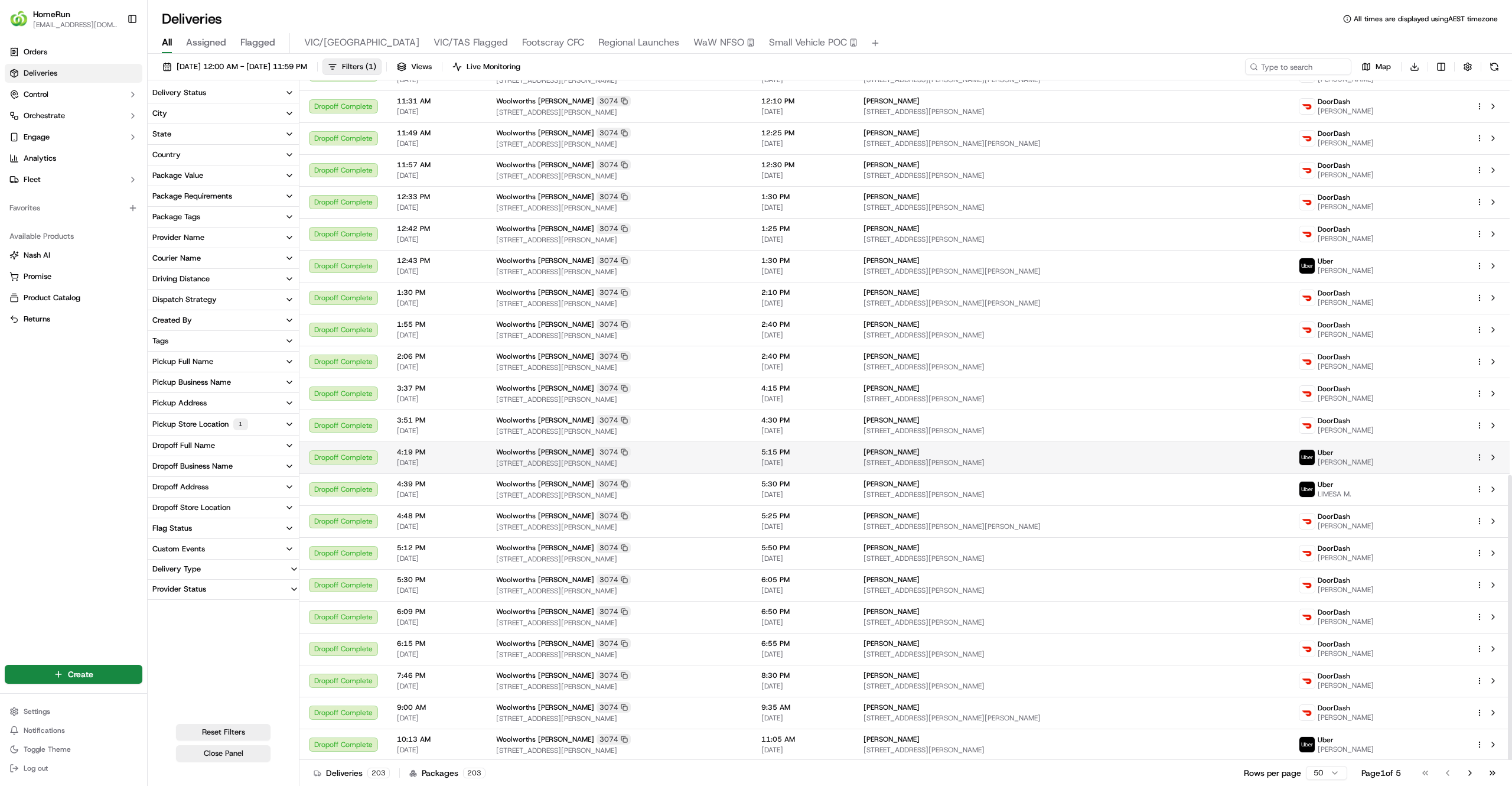
click at [1149, 473] on td "Suzanne Reed 3 Kingston Heath Dr, Drouin, VIC 3818, AU" at bounding box center [1072, 457] width 436 height 32
click at [1268, 477] on td "Danielle Black 40 Empire Ave, Drouin, VIC 3818, AU" at bounding box center [1072, 489] width 436 height 32
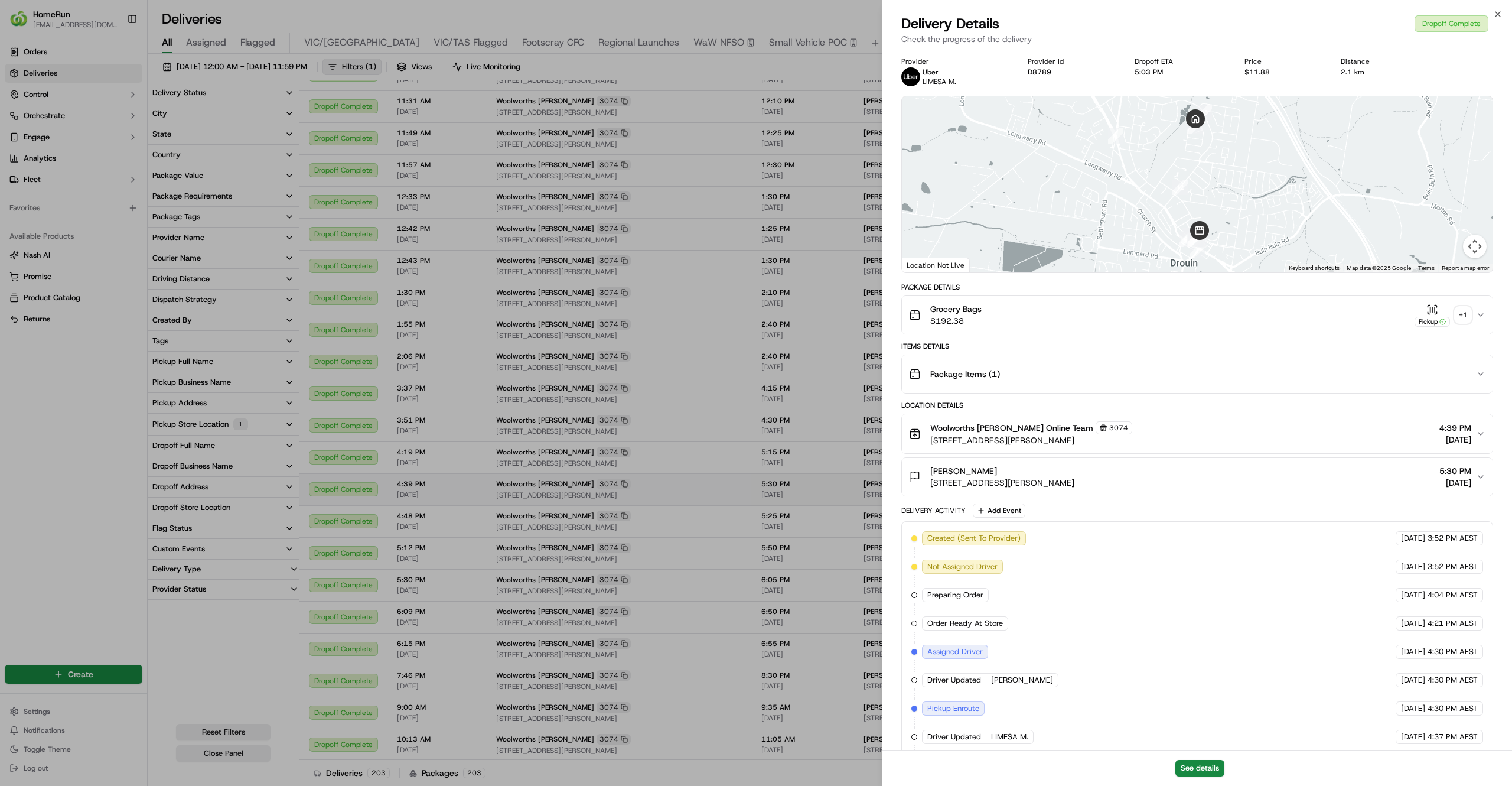
scroll to position [189, 0]
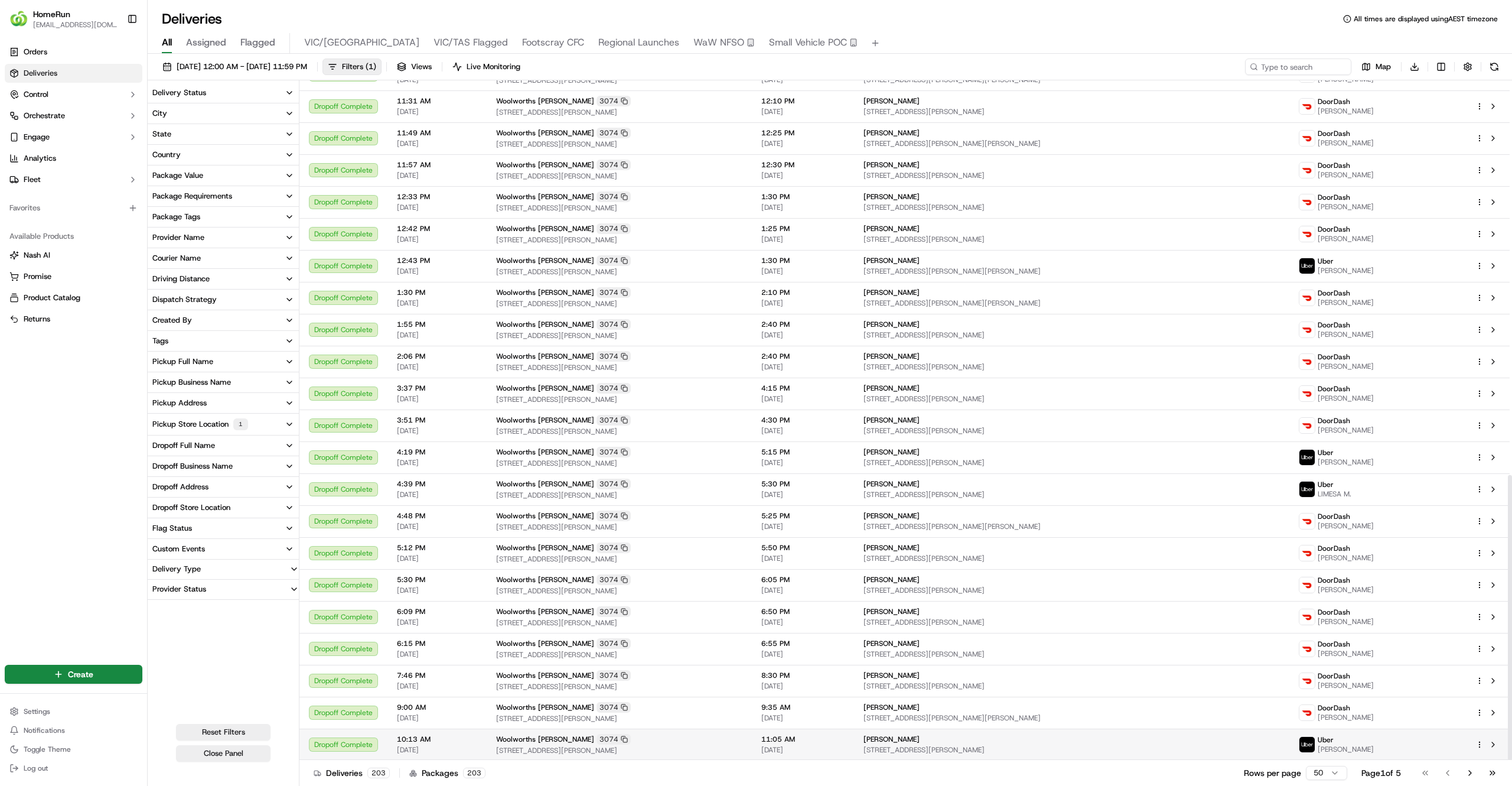
click at [1194, 738] on div "monique rees" at bounding box center [1072, 739] width 417 height 9
click at [1465, 770] on button "Go to next page" at bounding box center [1471, 773] width 20 height 16
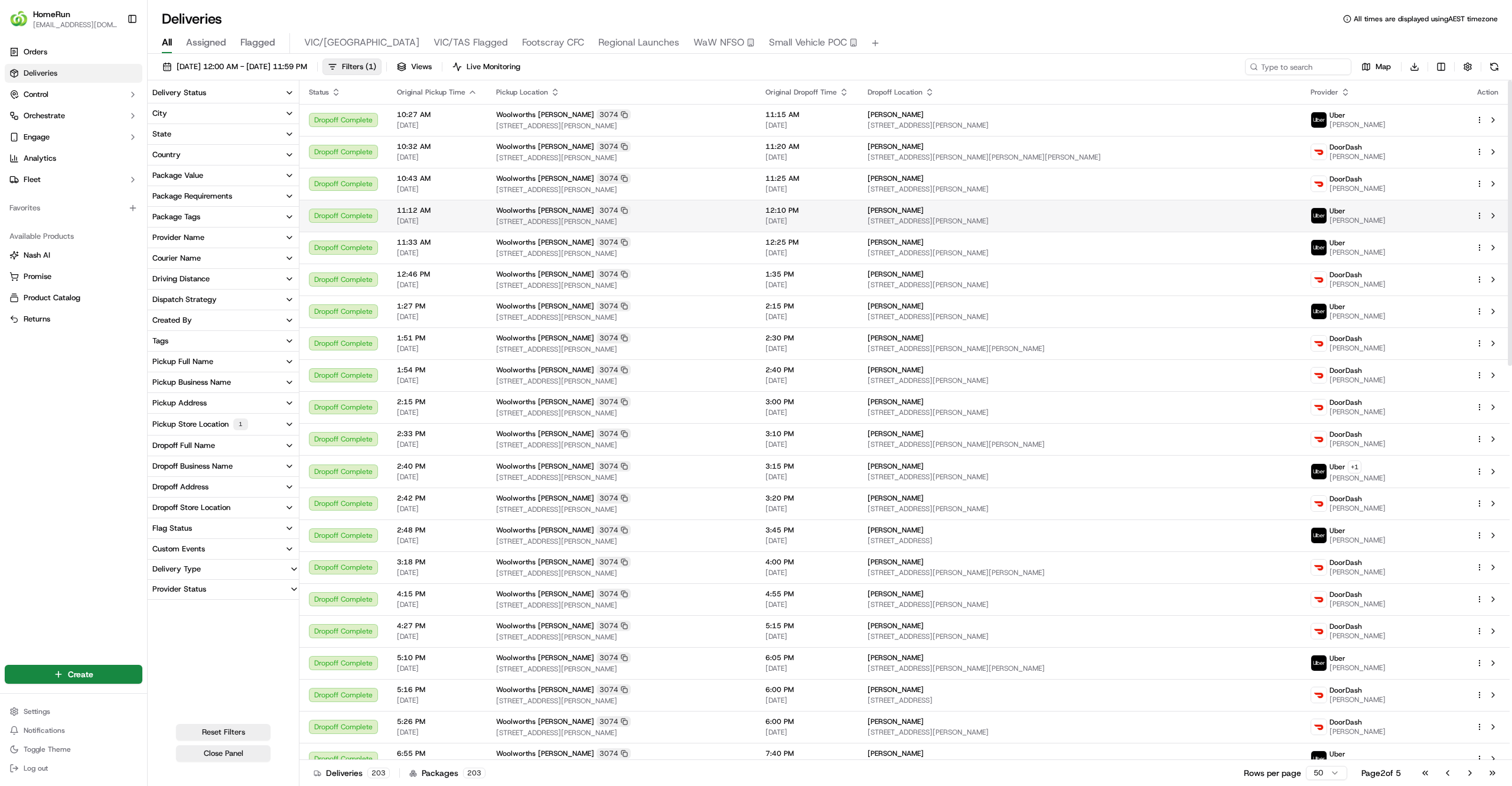
click at [1163, 226] on span "15 Royal Pines Dr, Drouin, VIC 3818, AU" at bounding box center [1080, 220] width 424 height 9
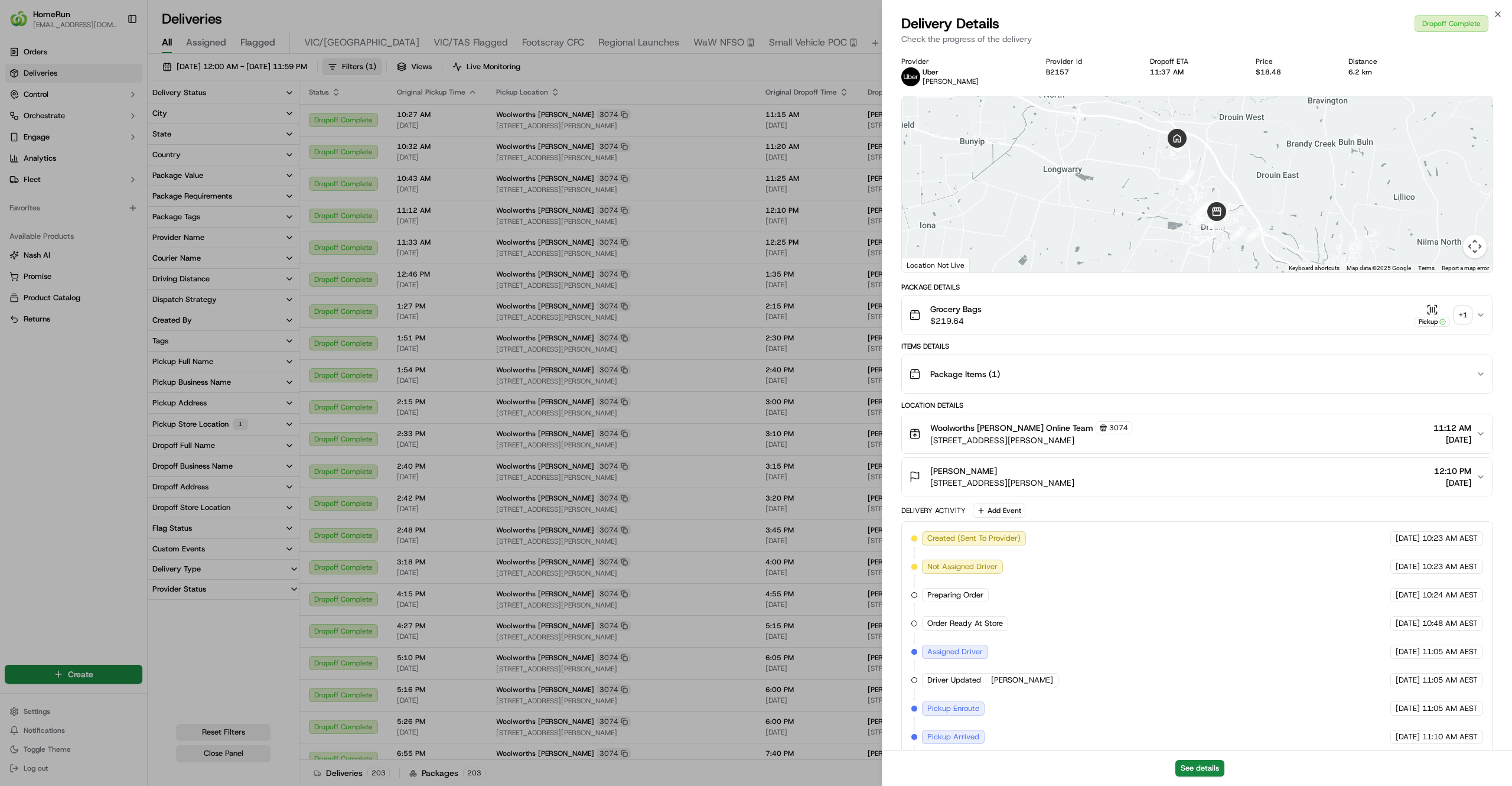
scroll to position [189, 0]
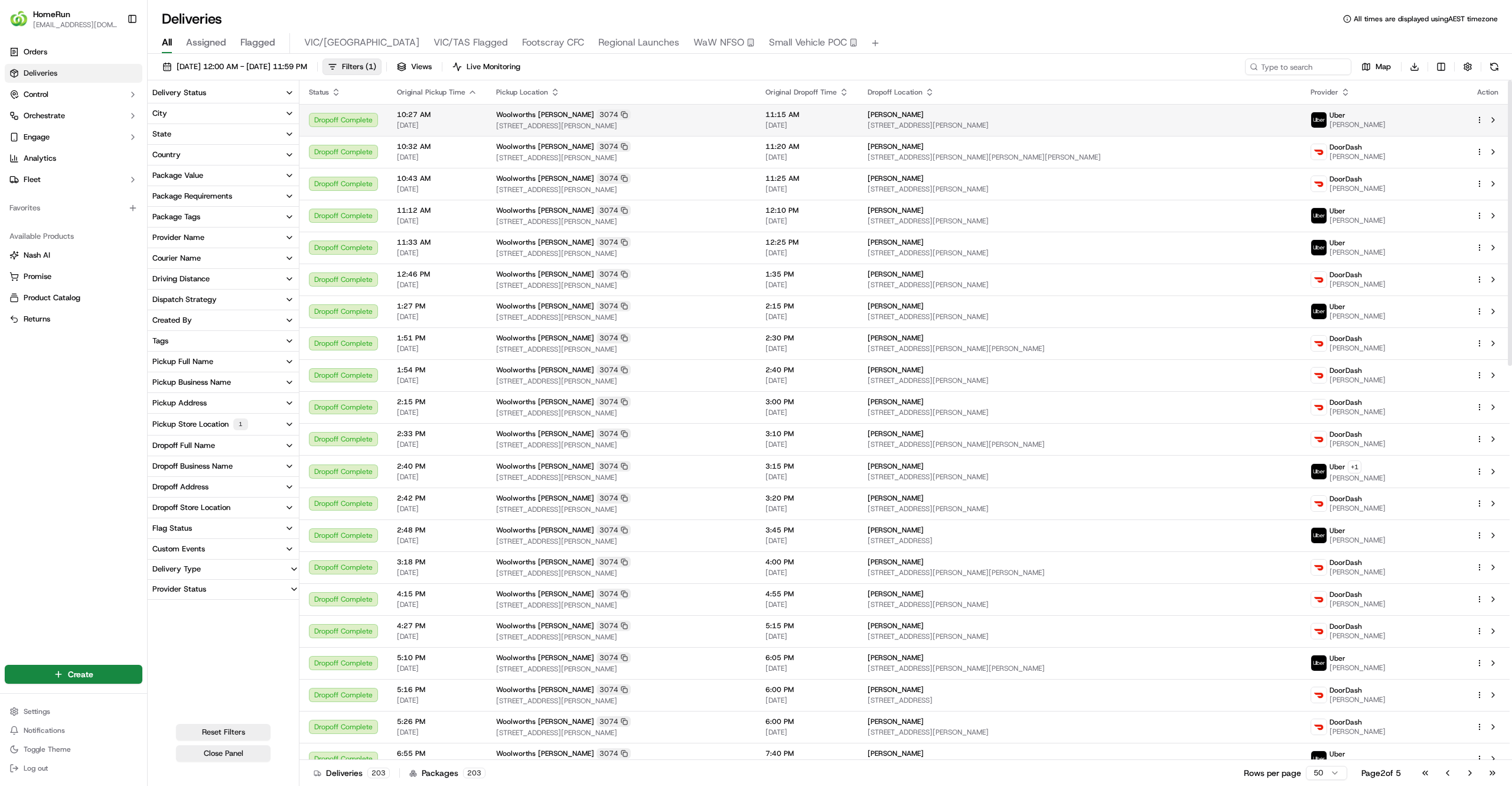
click at [1088, 122] on span "8 Denton Dr, Warragul, VIC 3820, AU" at bounding box center [1080, 125] width 424 height 9
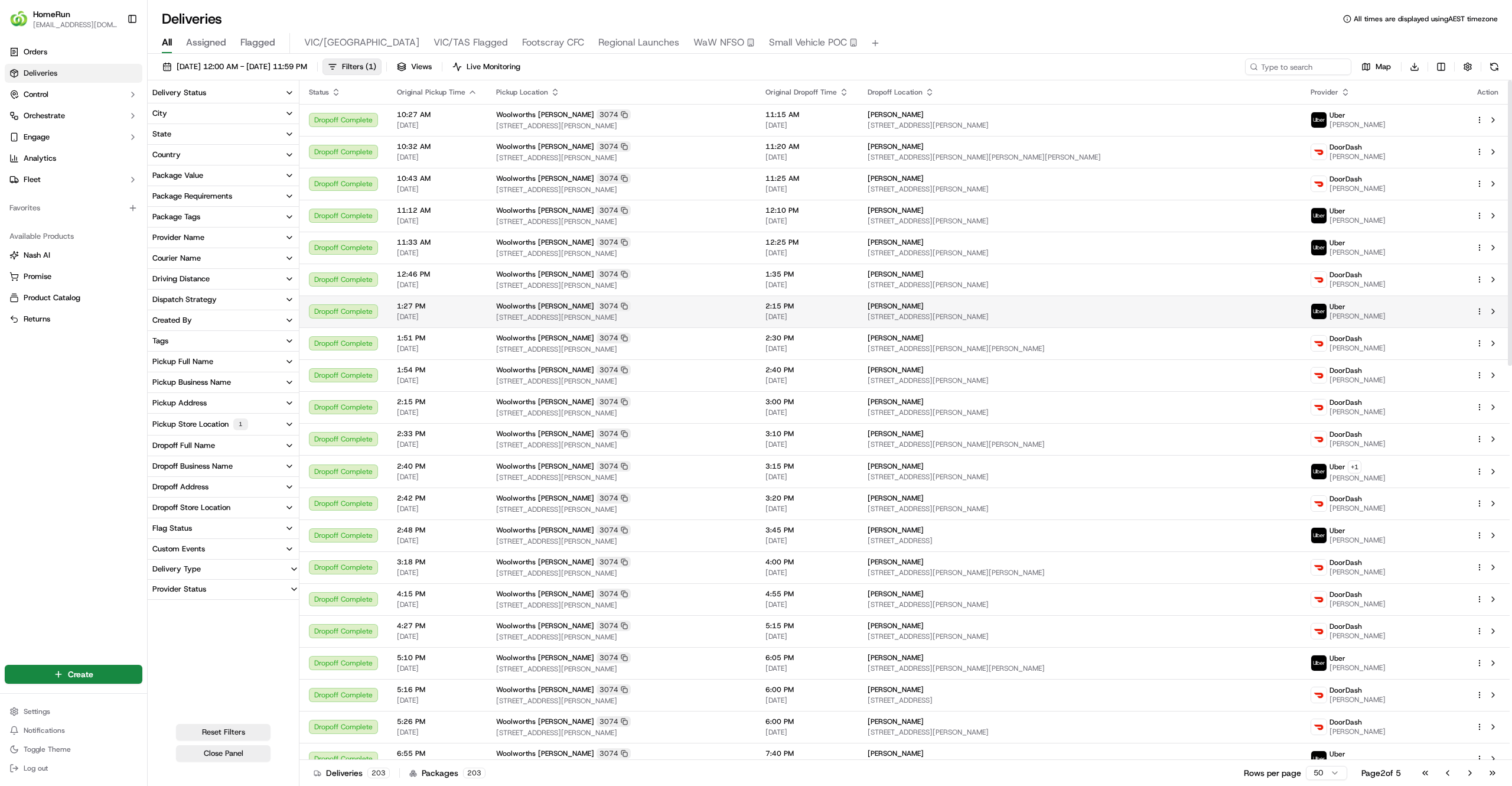
click at [1113, 318] on span "40 Palladium Bvd, Drouin, VIC 3818, AU" at bounding box center [1080, 316] width 424 height 9
drag, startPoint x: 1014, startPoint y: 4, endPoint x: 1088, endPoint y: 26, distance: 77.2
click at [1088, 26] on div "Deliveries All times are displayed using AEST timezone" at bounding box center [830, 19] width 1365 height 19
click at [1286, 56] on div "10/09/2025 12:00 AM - 17/09/2025 11:59 PM Filters ( 1 ) Views Live Monitoring M…" at bounding box center [830, 421] width 1365 height 735
click at [1289, 68] on input at bounding box center [1280, 67] width 142 height 16
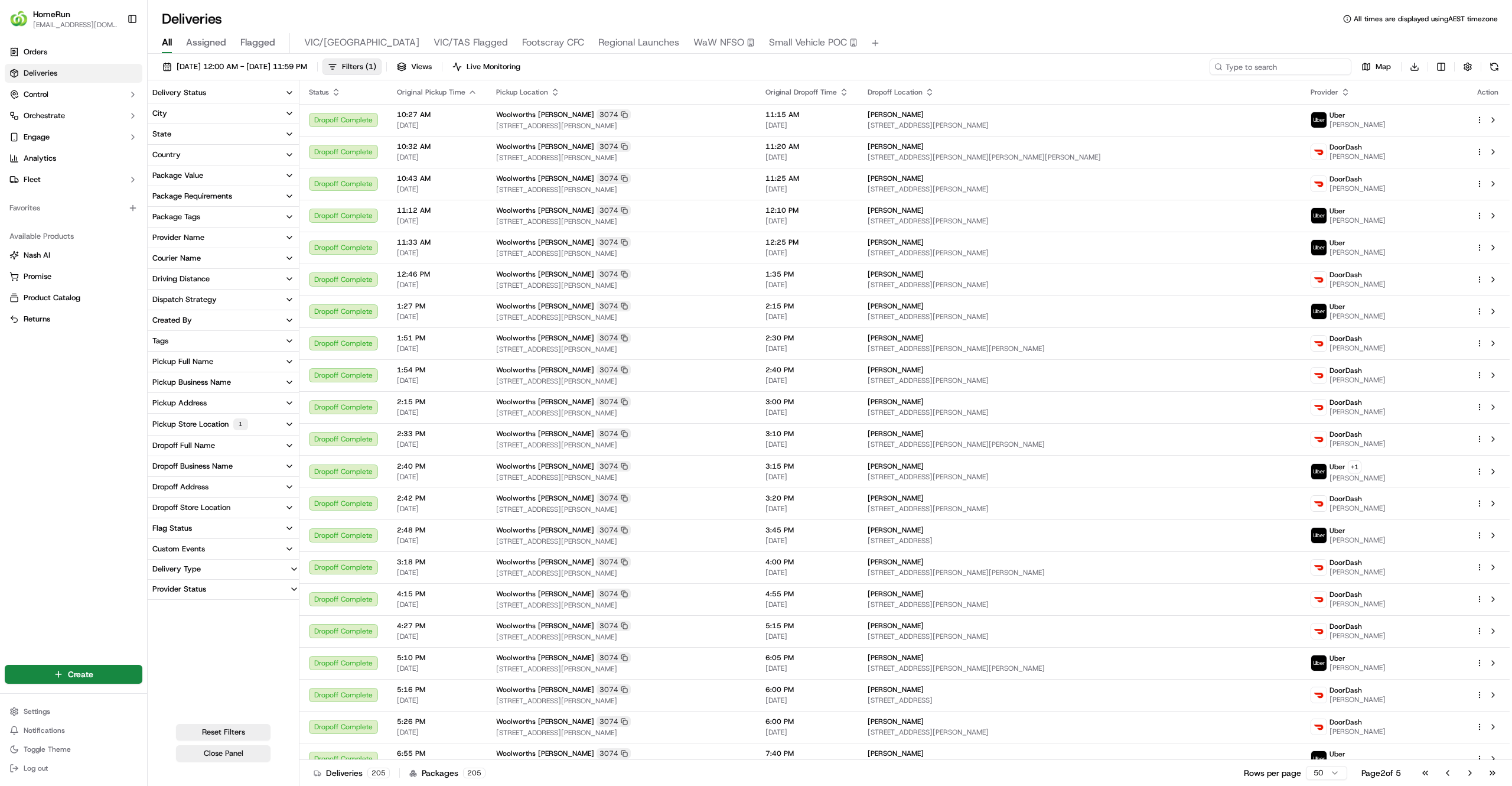
paste input "269782310"
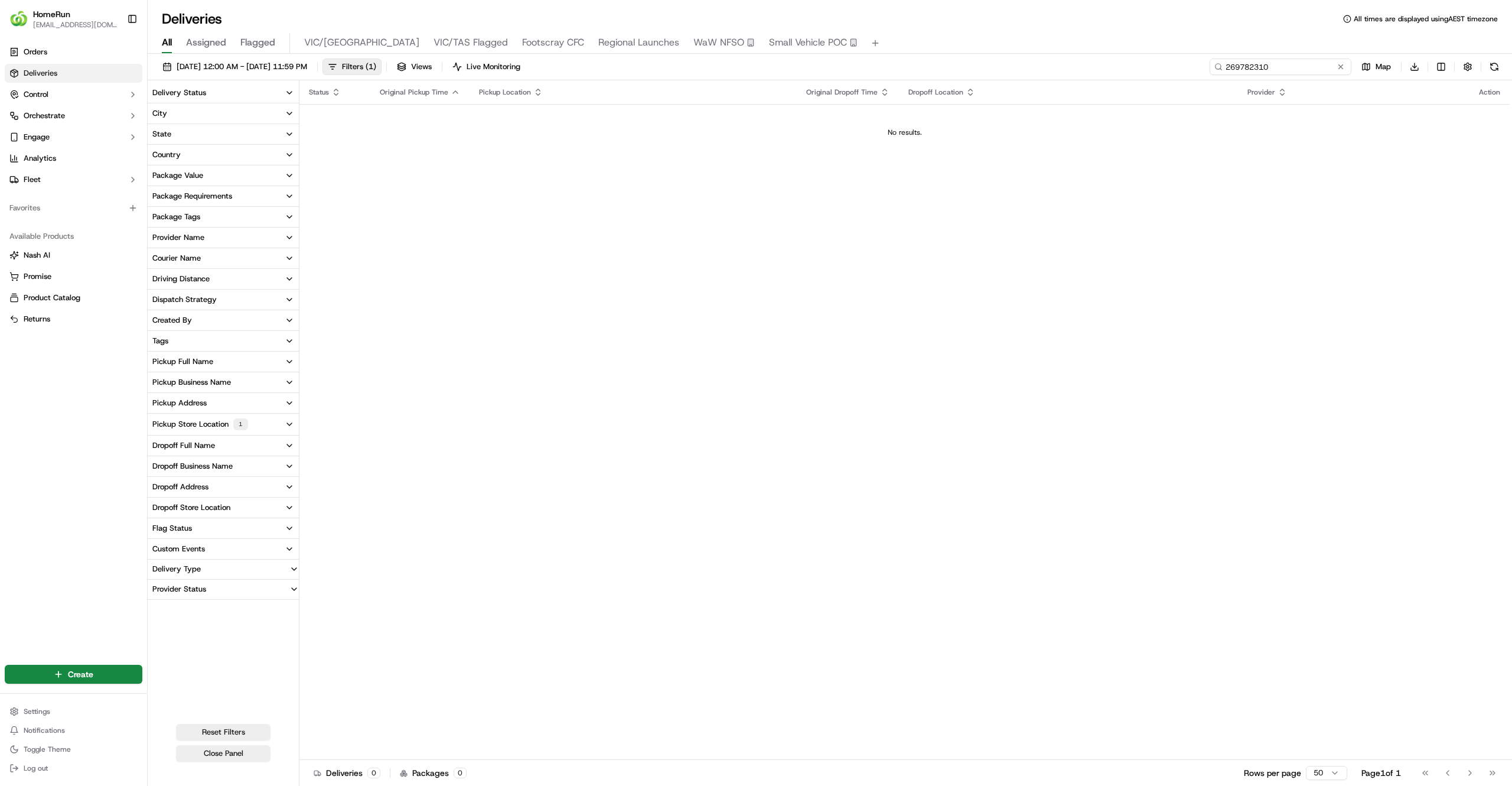
drag, startPoint x: 1228, startPoint y: 65, endPoint x: 1208, endPoint y: 66, distance: 20.0
click at [1208, 66] on div "10/09/2025 12:00 AM - 17/09/2025 11:59 PM Filters ( 1 ) Views Live Monitoring 2…" at bounding box center [830, 69] width 1365 height 22
drag, startPoint x: 1300, startPoint y: 67, endPoint x: 1130, endPoint y: 52, distance: 170.7
click at [1130, 52] on div "Deliveries All times are displayed using AEST timezone All Assigned Flagged VIC…" at bounding box center [830, 393] width 1365 height 786
type input "269782310"
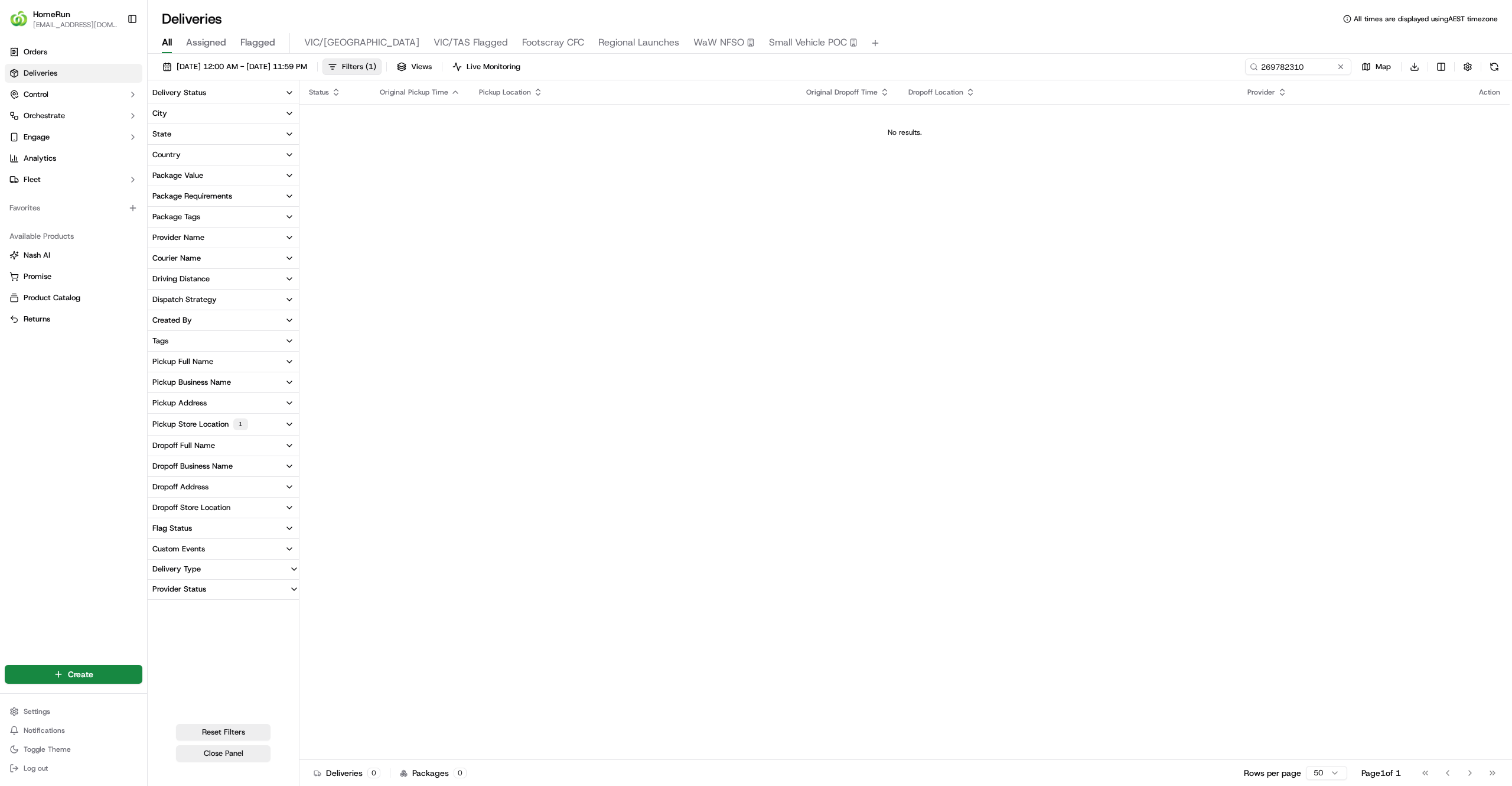
click at [285, 423] on icon "button" at bounding box center [289, 424] width 9 height 9
click at [158, 466] on button "stl_WGdu98pXXjhb9ppjzAzGxZ" at bounding box center [157, 466] width 9 height 9
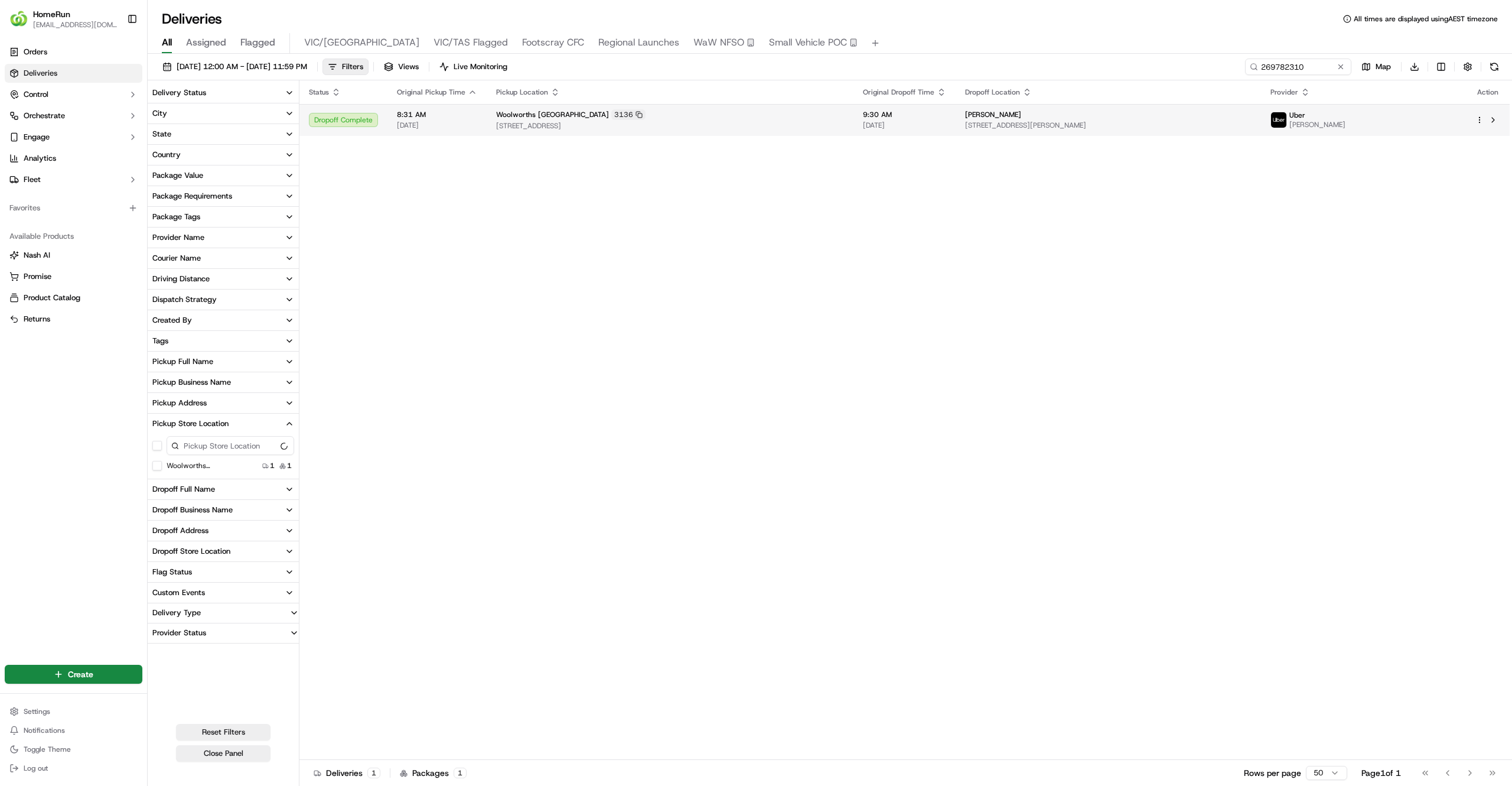
click at [795, 129] on span "[STREET_ADDRESS]" at bounding box center [670, 126] width 348 height 9
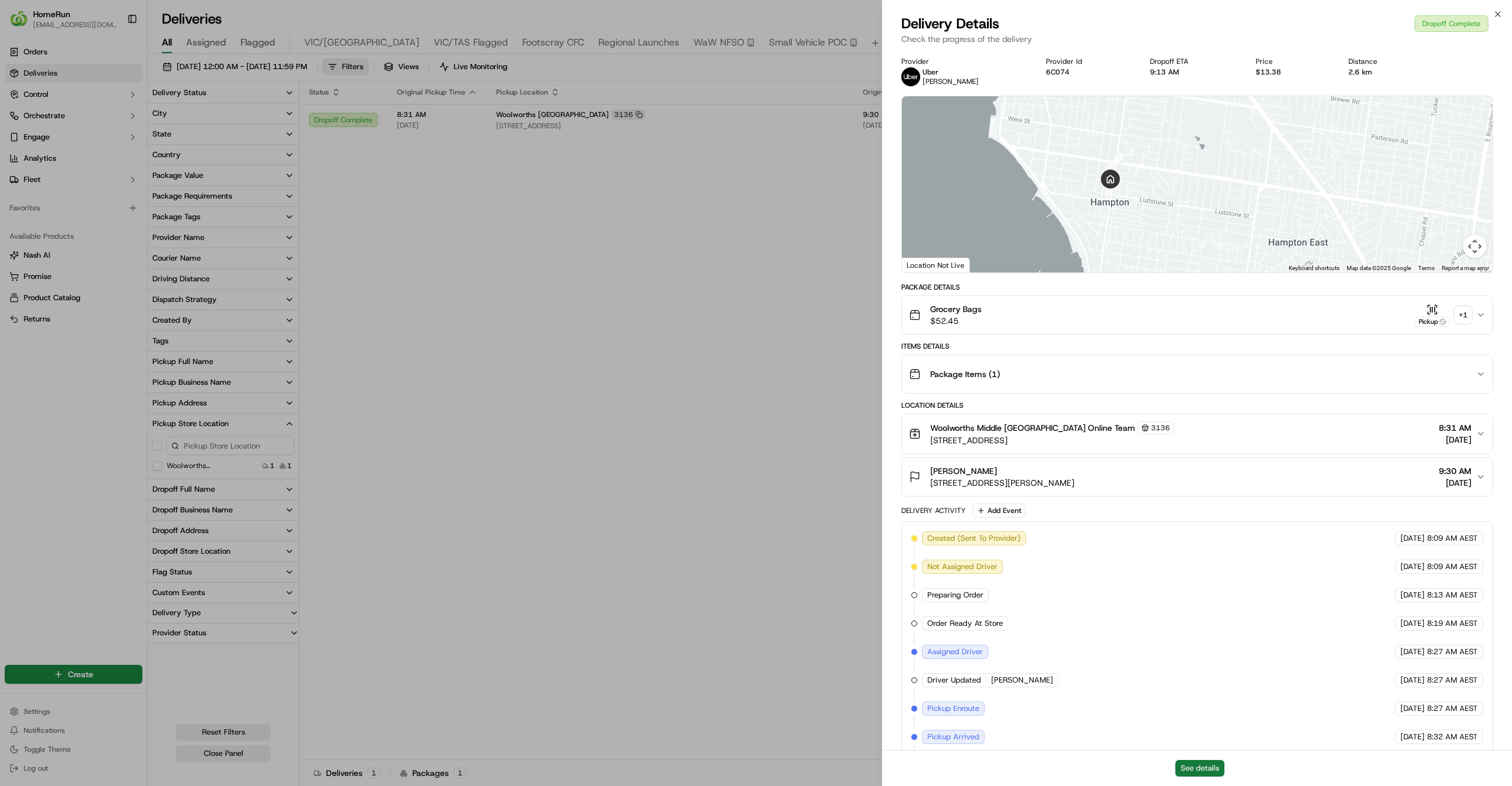
click at [1201, 768] on button "See details" at bounding box center [1200, 768] width 49 height 16
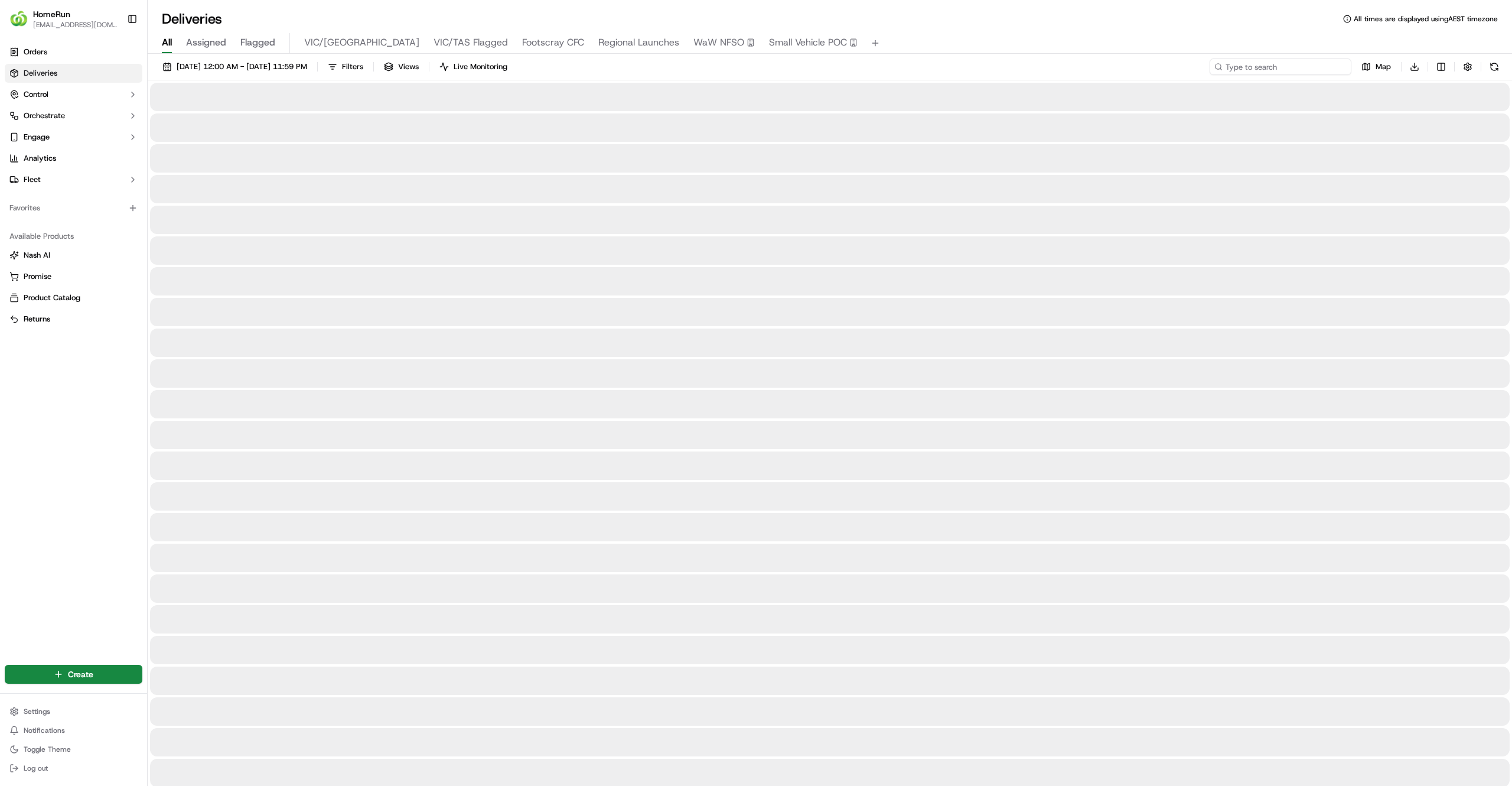
click at [1292, 62] on input at bounding box center [1280, 67] width 142 height 16
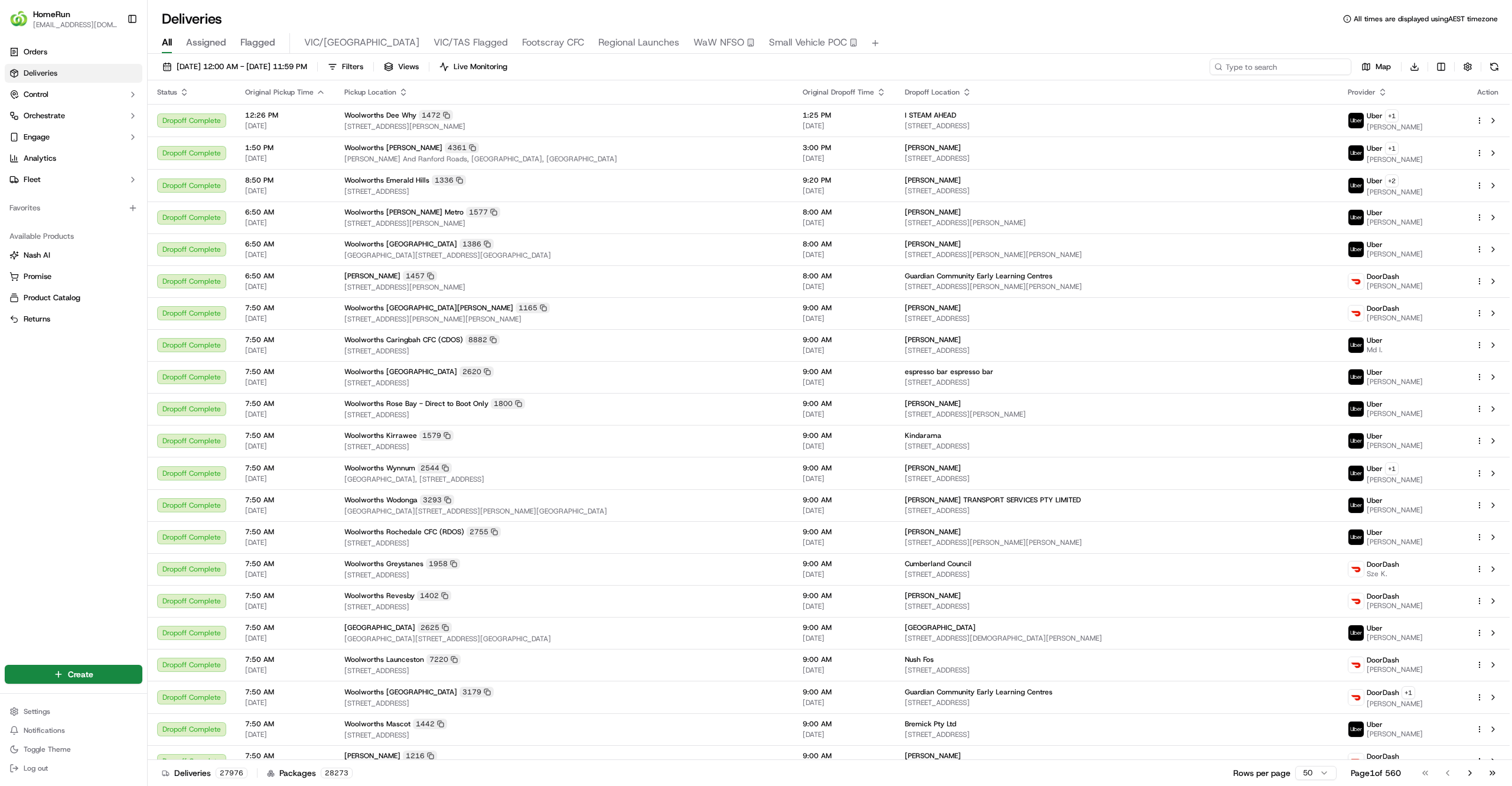
paste input "269621352"
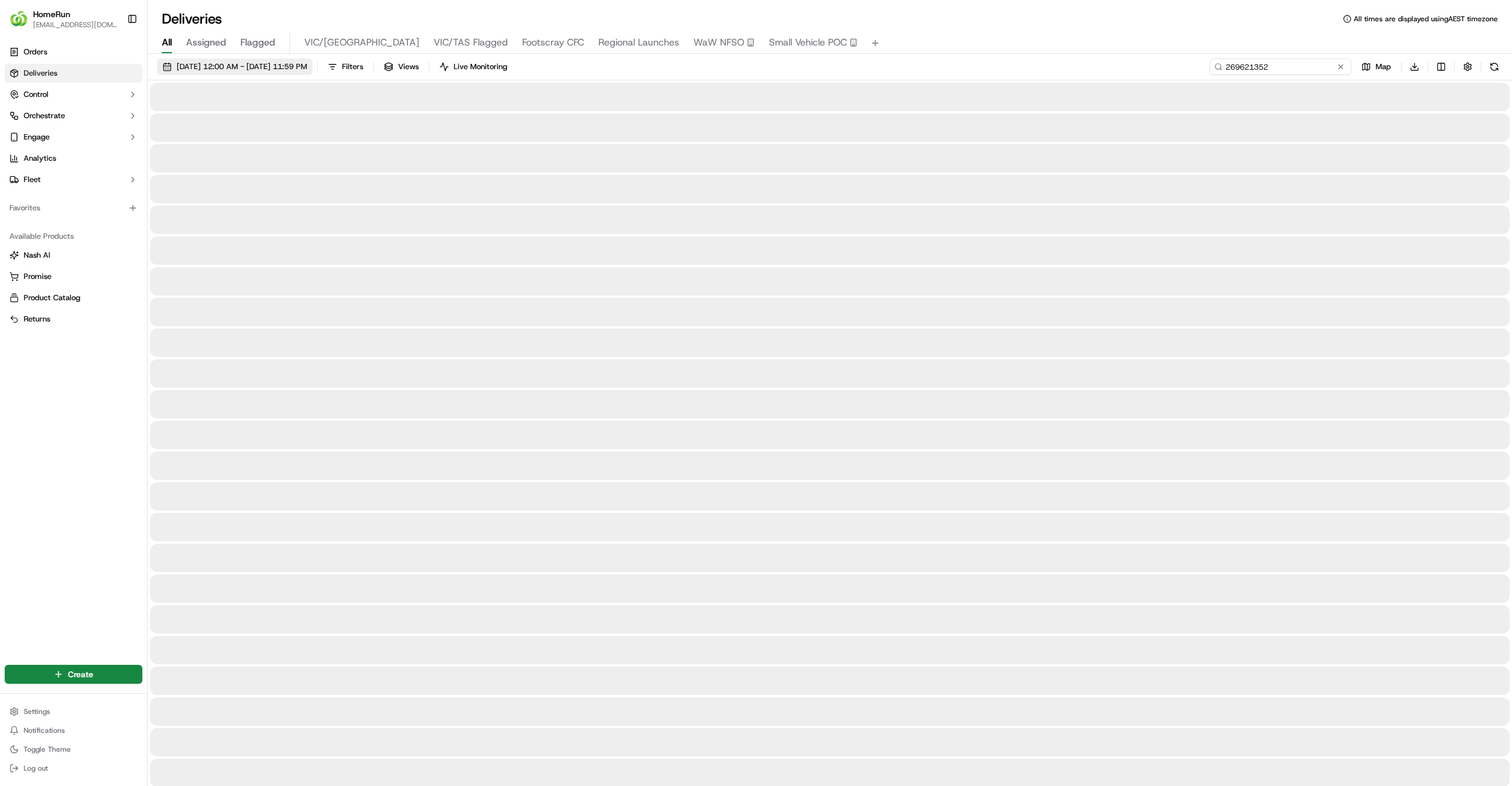
type input "269621352"
click at [276, 70] on span "17/09/2025 12:00 AM - 17/09/2025 11:59 PM" at bounding box center [242, 67] width 131 height 11
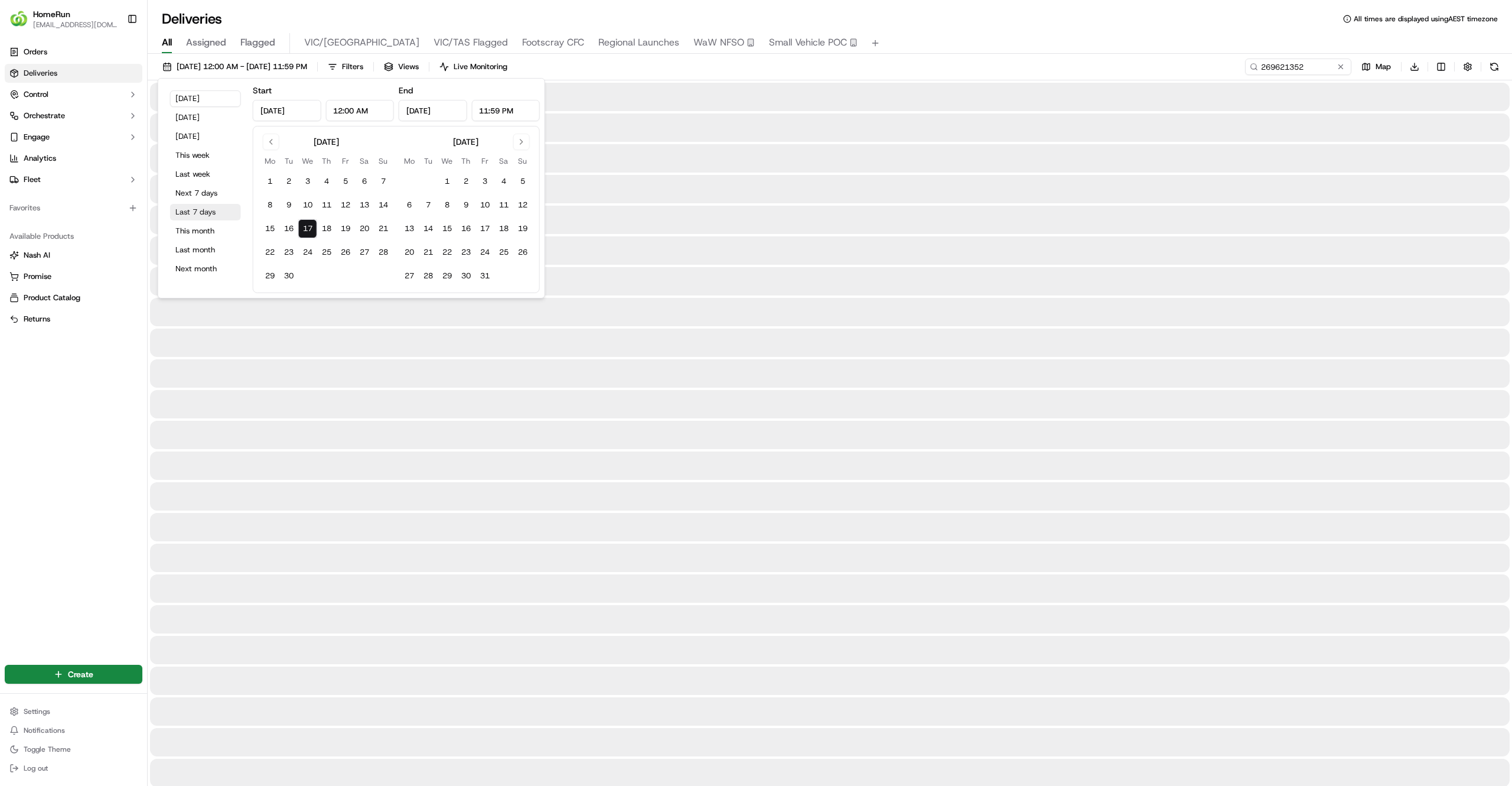
click at [197, 206] on button "Last 7 days" at bounding box center [205, 212] width 71 height 16
type input "Sep 10, 2025"
click at [908, 40] on div "All Assigned Flagged VIC/TAS VIC/TAS Flagged Footscray CFC Regional Launches Wa…" at bounding box center [830, 43] width 1365 height 21
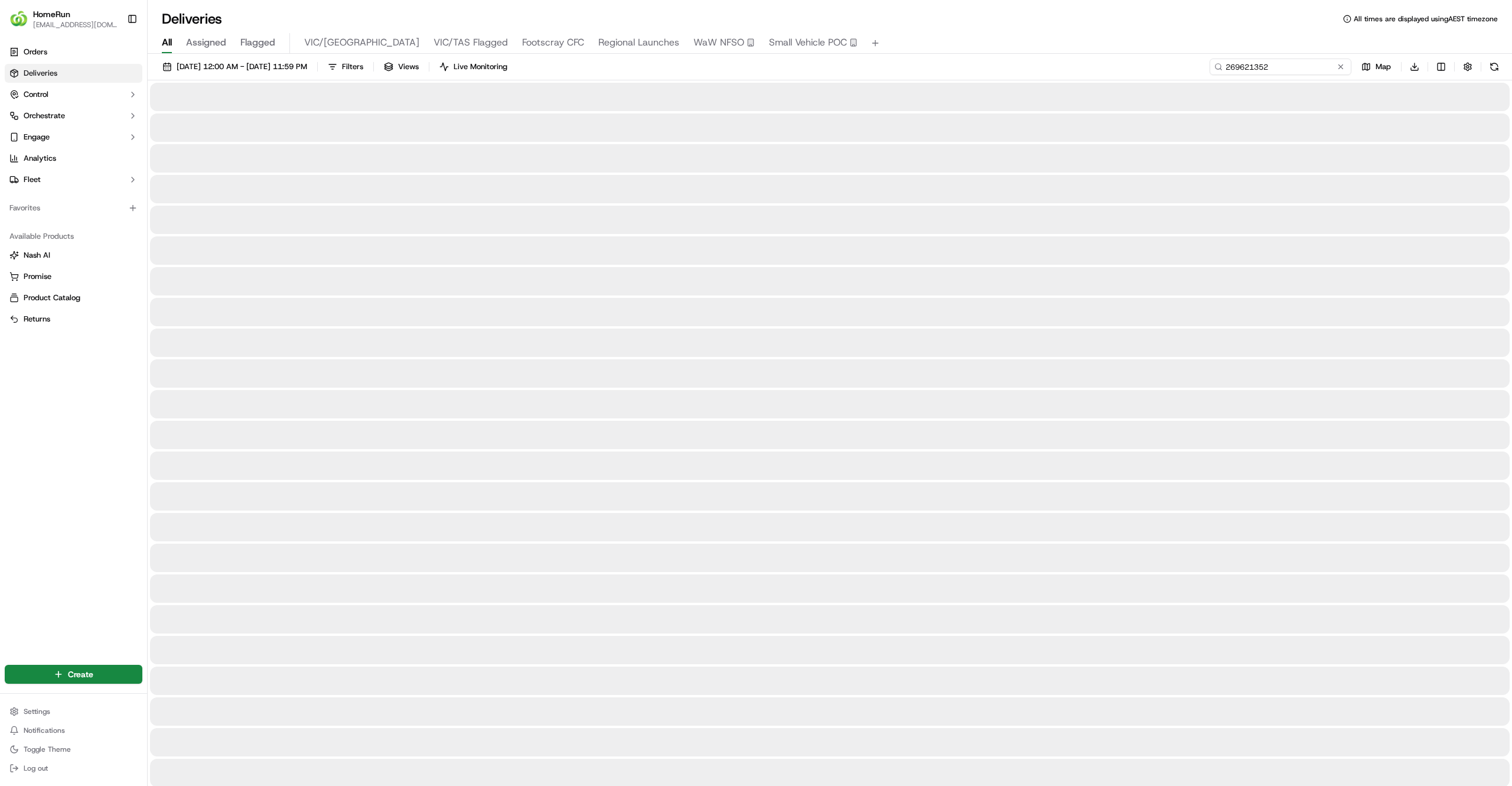
click at [1302, 68] on input "269621352" at bounding box center [1280, 67] width 142 height 16
drag, startPoint x: 1224, startPoint y: 70, endPoint x: 1152, endPoint y: 64, distance: 72.2
click at [1152, 64] on div "10/09/2025 12:00 AM - 17/09/2025 11:59 PM Filters Views Live Monitoring 2696213…" at bounding box center [830, 69] width 1365 height 22
click at [1282, 67] on input "269621352" at bounding box center [1280, 67] width 142 height 16
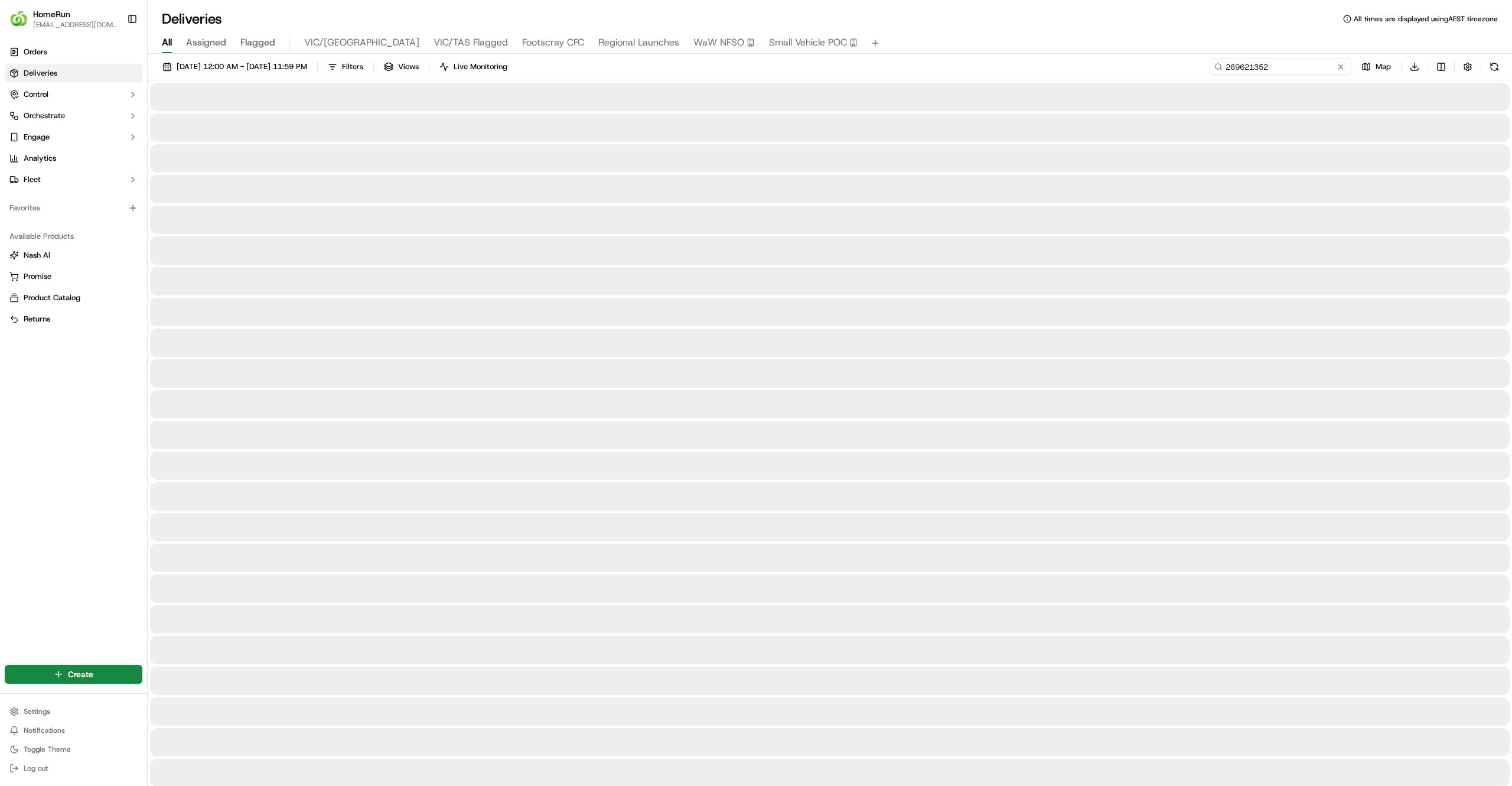
click at [1282, 67] on input "269621352" at bounding box center [1280, 67] width 142 height 16
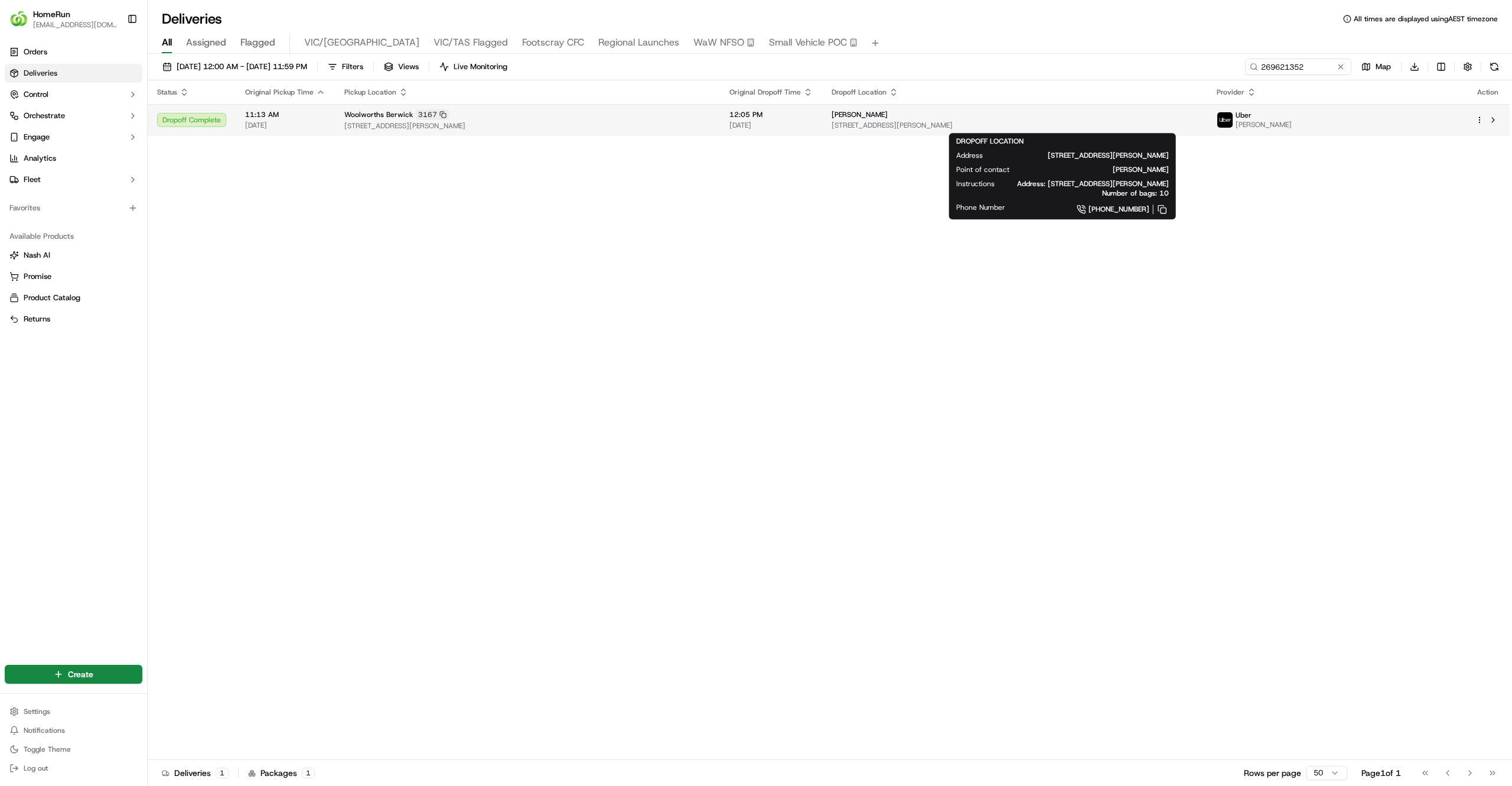
click at [1196, 121] on span "6 Penny Lane, Berwick, VIC 3806, AU" at bounding box center [1015, 125] width 367 height 9
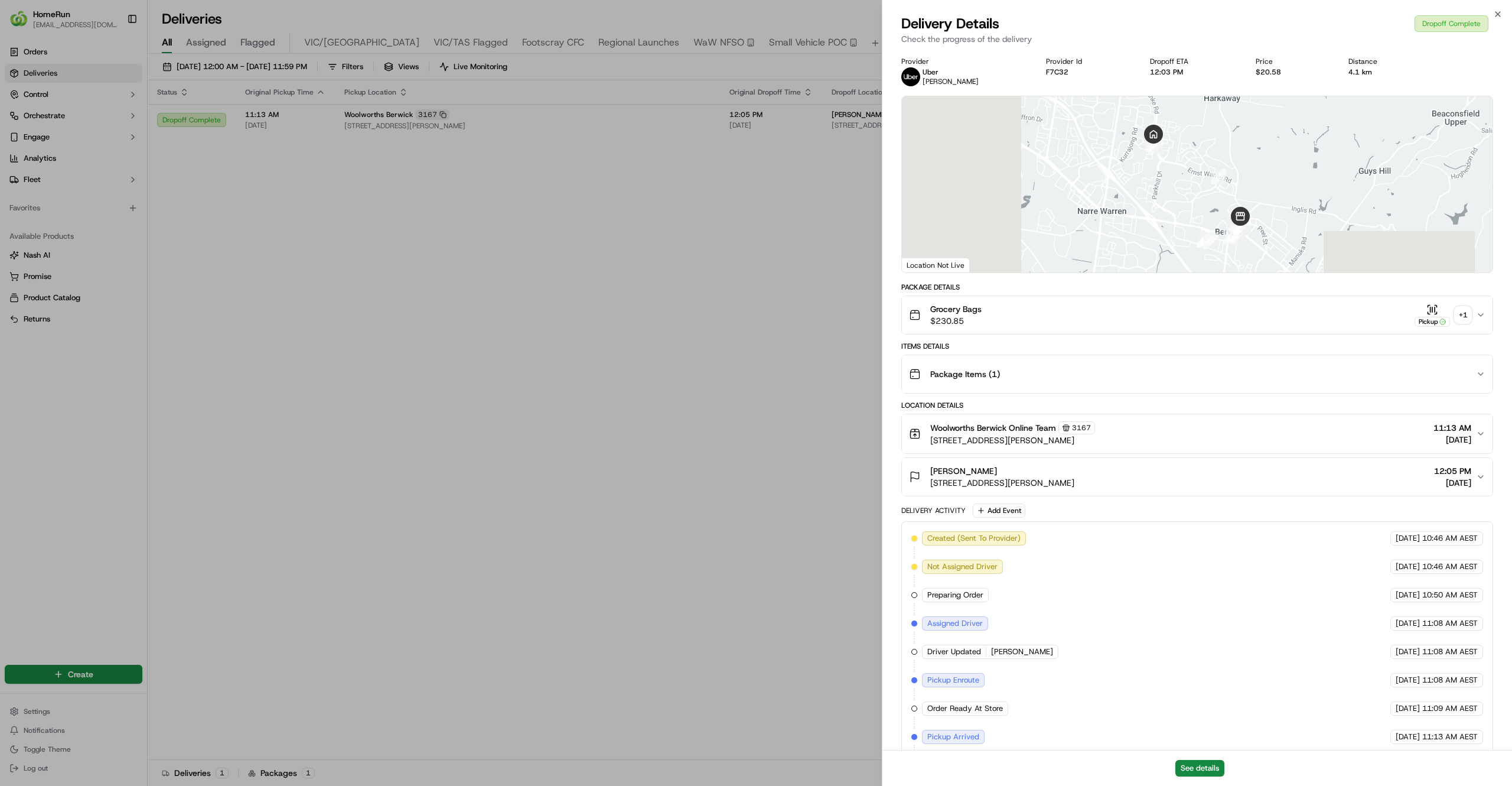
scroll to position [246, 0]
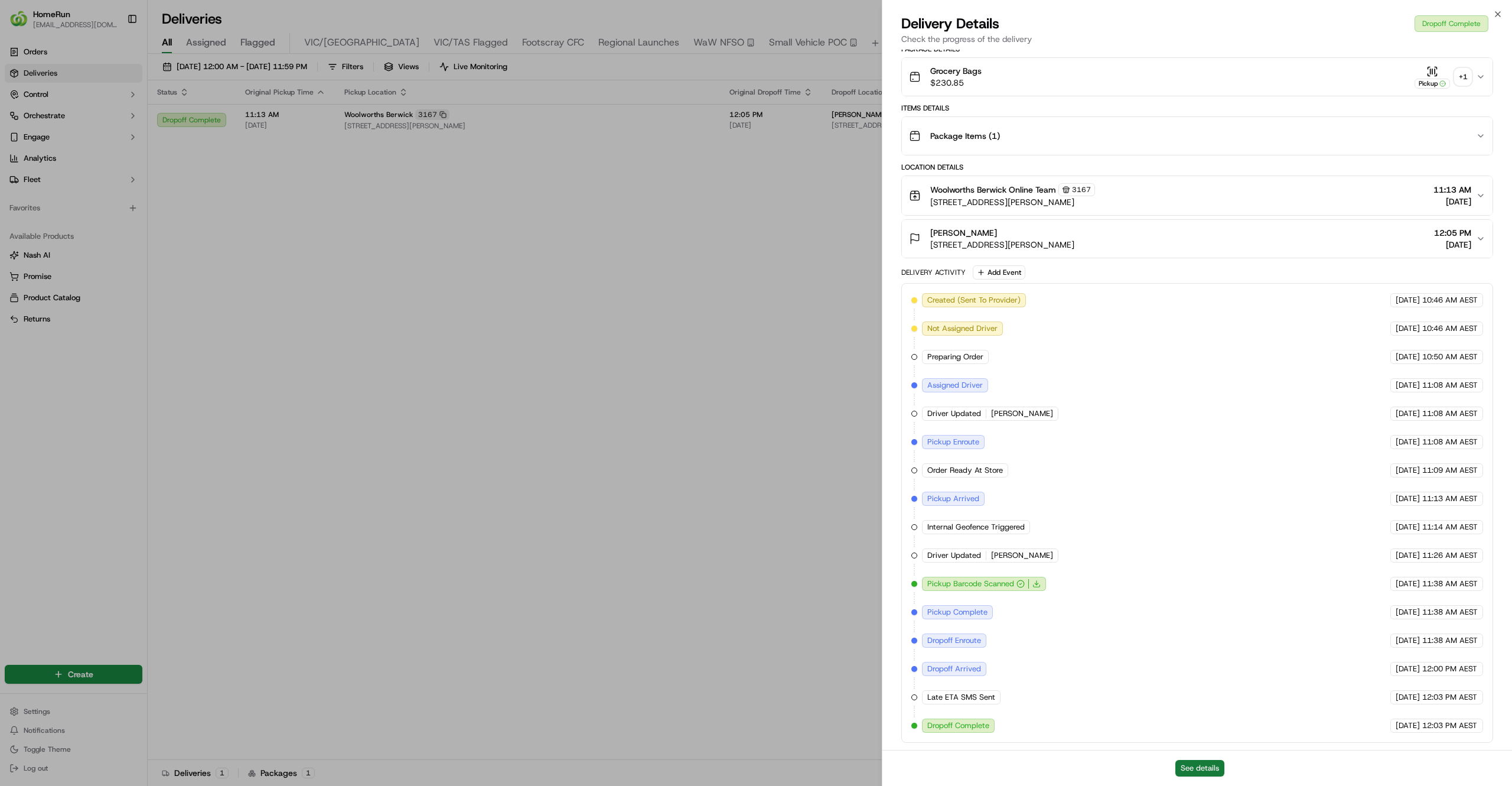
click at [1189, 765] on button "See details" at bounding box center [1200, 768] width 49 height 16
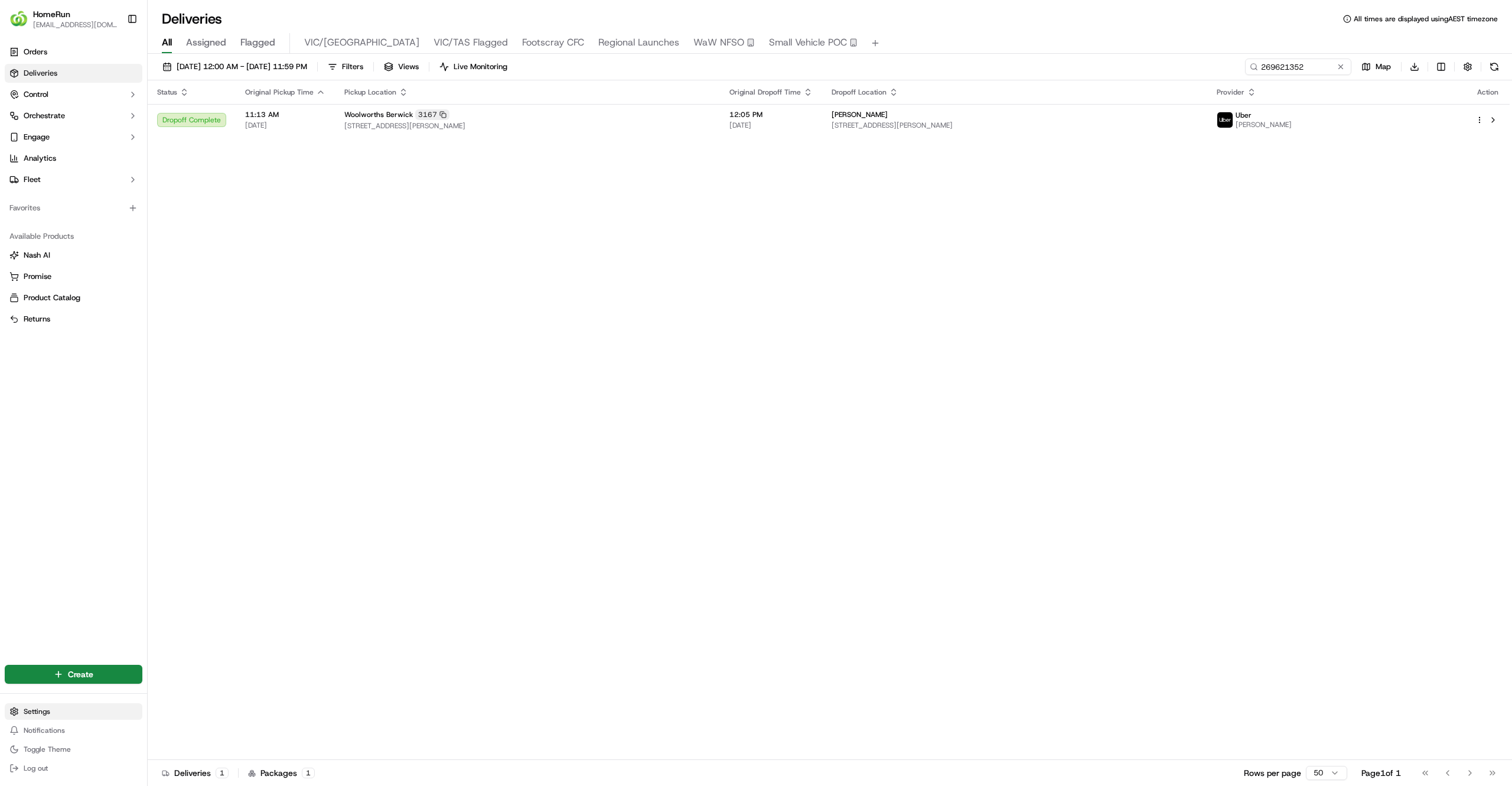
click at [29, 713] on html "HomeRun jfindlay@woolworths.com.au Toggle Sidebar Orders Deliveries Control Orc…" at bounding box center [756, 393] width 1512 height 786
click at [210, 746] on link "Request Logs" at bounding box center [213, 741] width 132 height 18
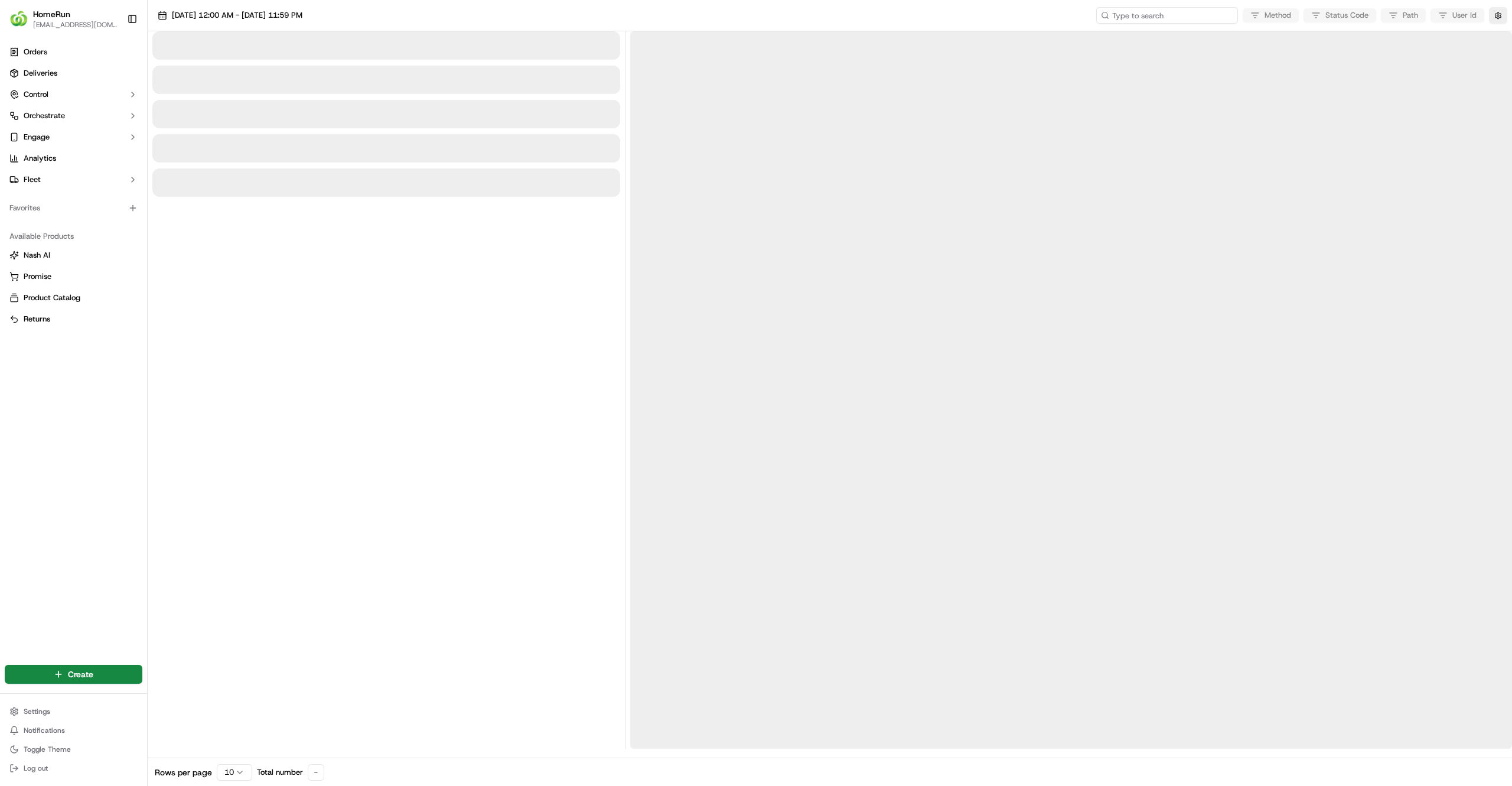
click at [1184, 18] on input at bounding box center [1167, 15] width 142 height 16
paste input "ord_MvdYFZ8BYQXPJj5KpmThEZ"
type input "ord_MvdYFZ8BYQXPJj5KpmThEZ"
click at [303, 13] on span "17/09/2025 12:00 AM - 17/09/2025 11:59 PM" at bounding box center [237, 15] width 131 height 11
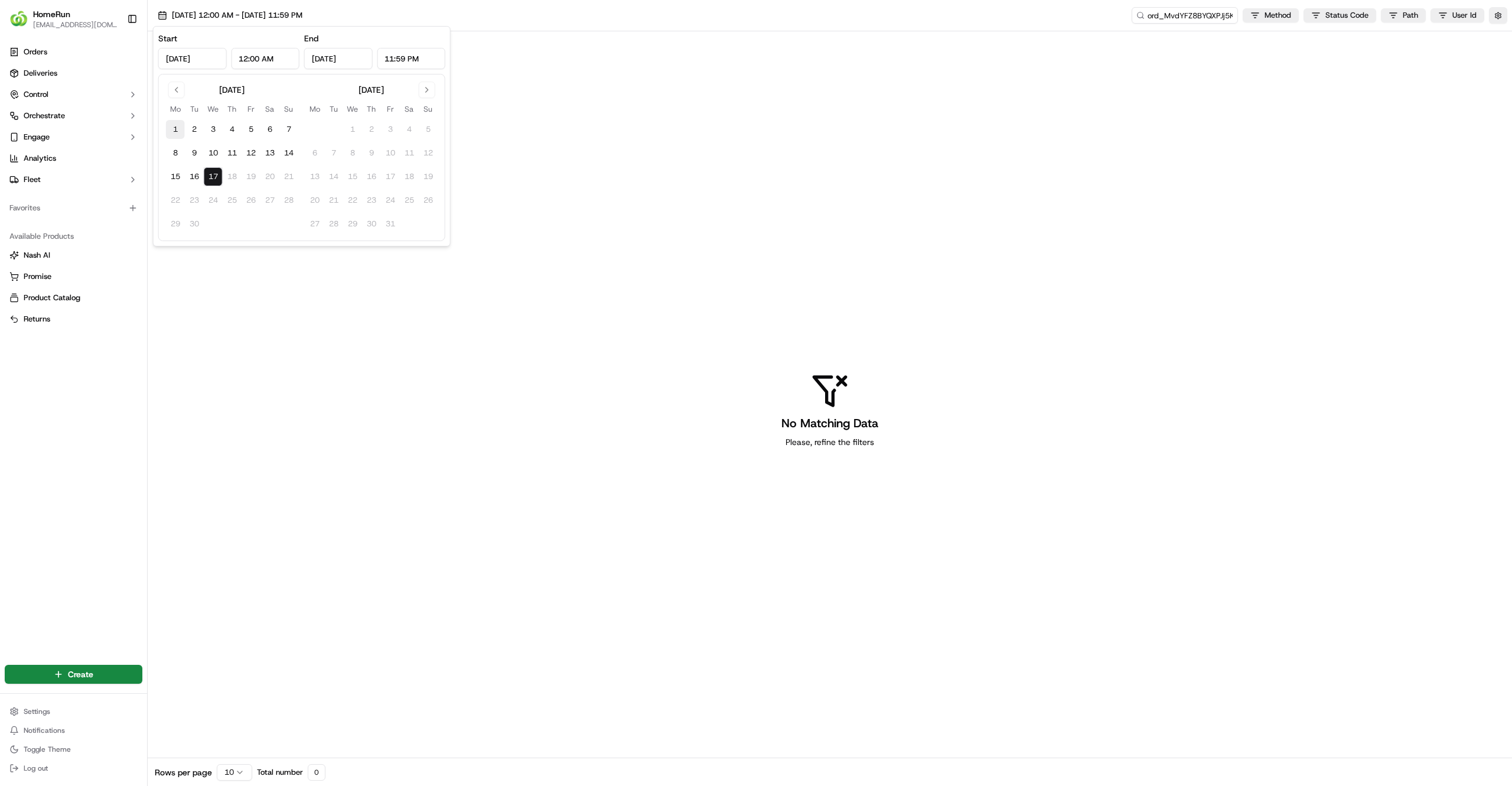
click at [176, 125] on button "1" at bounding box center [175, 129] width 19 height 19
type input "Sep 1, 2025"
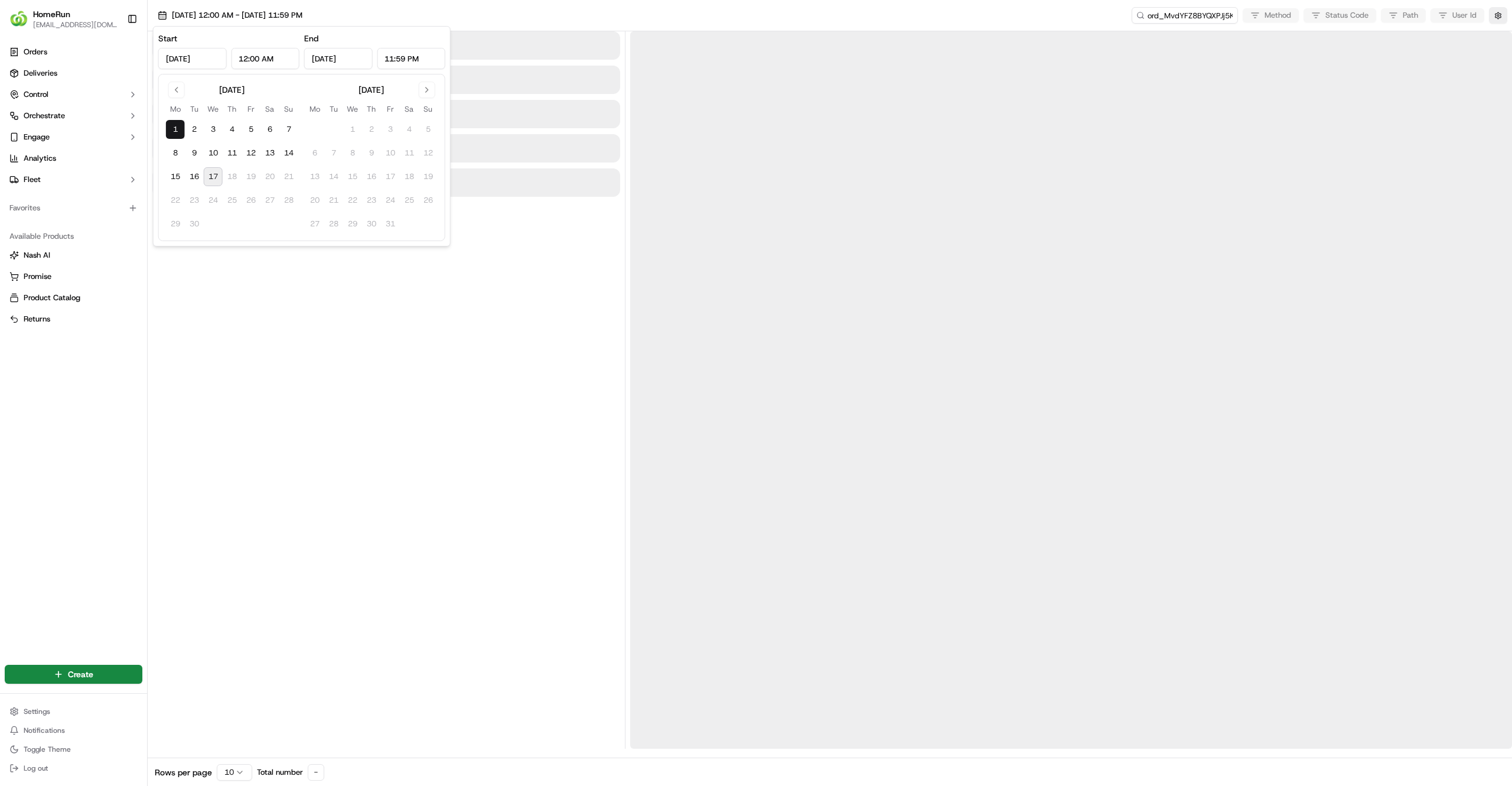
click at [216, 180] on button "17" at bounding box center [213, 176] width 19 height 19
type input "Sep 17, 2025"
click at [272, 357] on div at bounding box center [386, 390] width 468 height 718
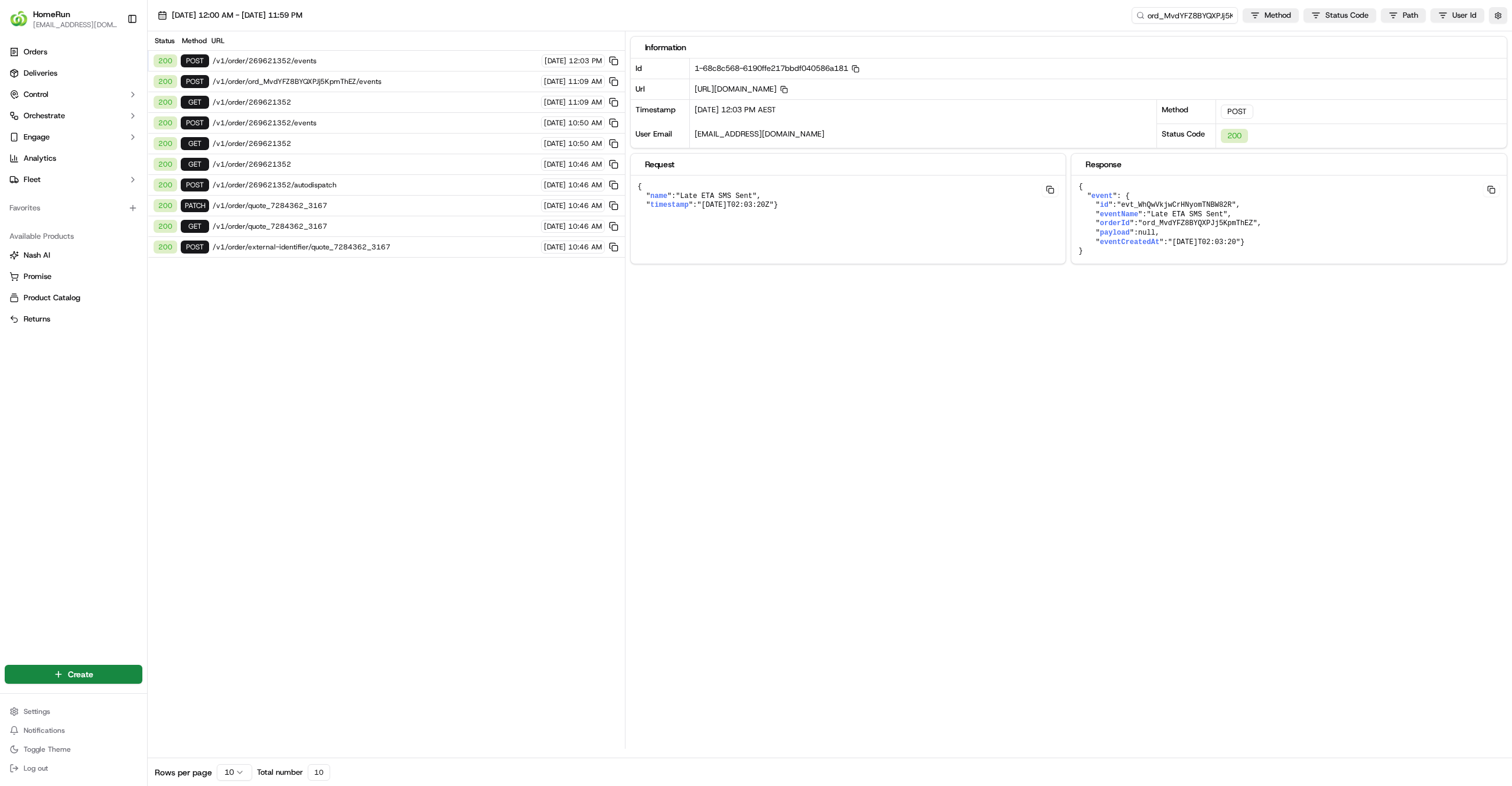
click at [359, 250] on span "/v1/order/external-identifier/quote_7284362_3167" at bounding box center [375, 247] width 325 height 9
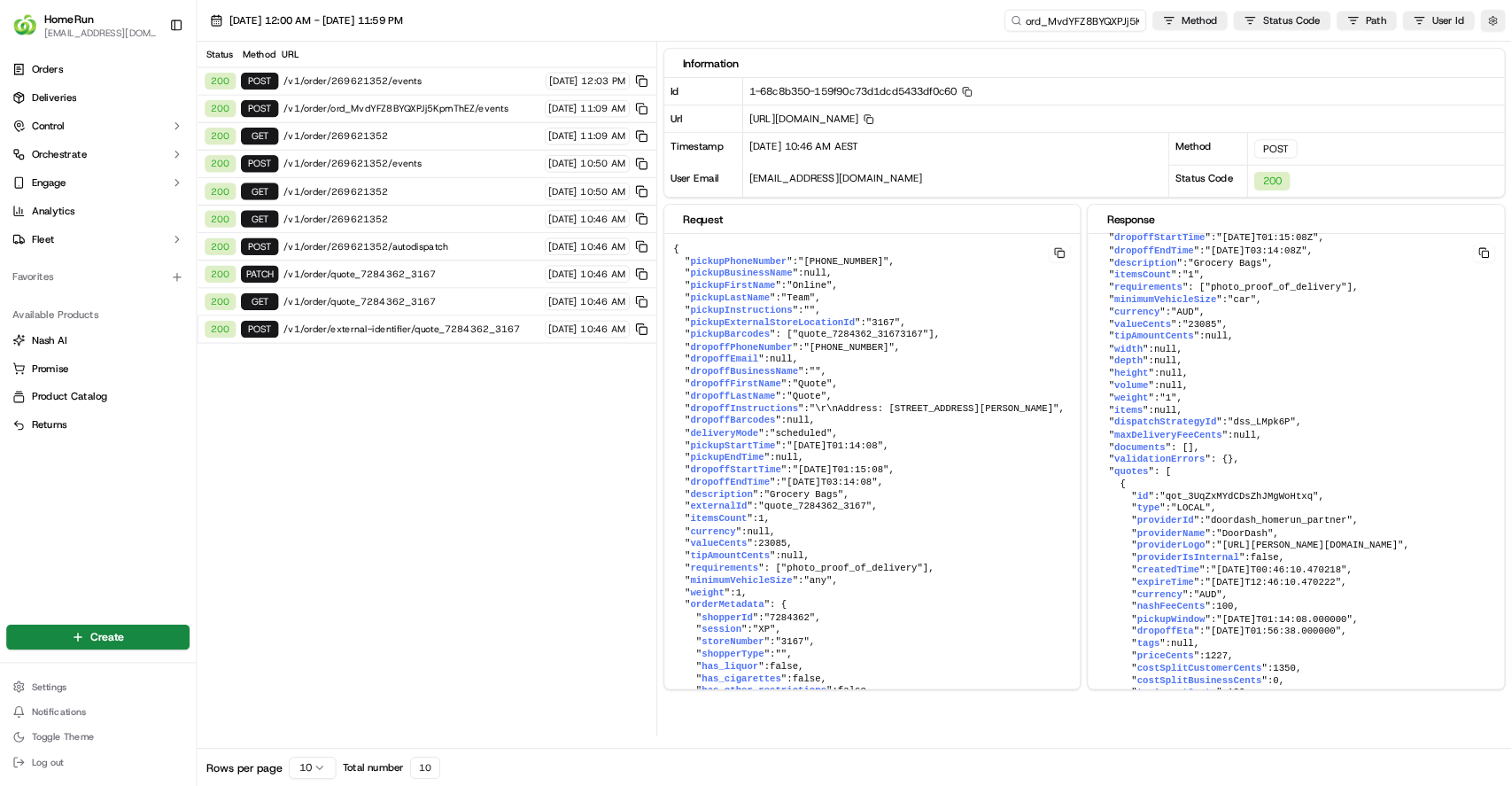
scroll to position [882, 0]
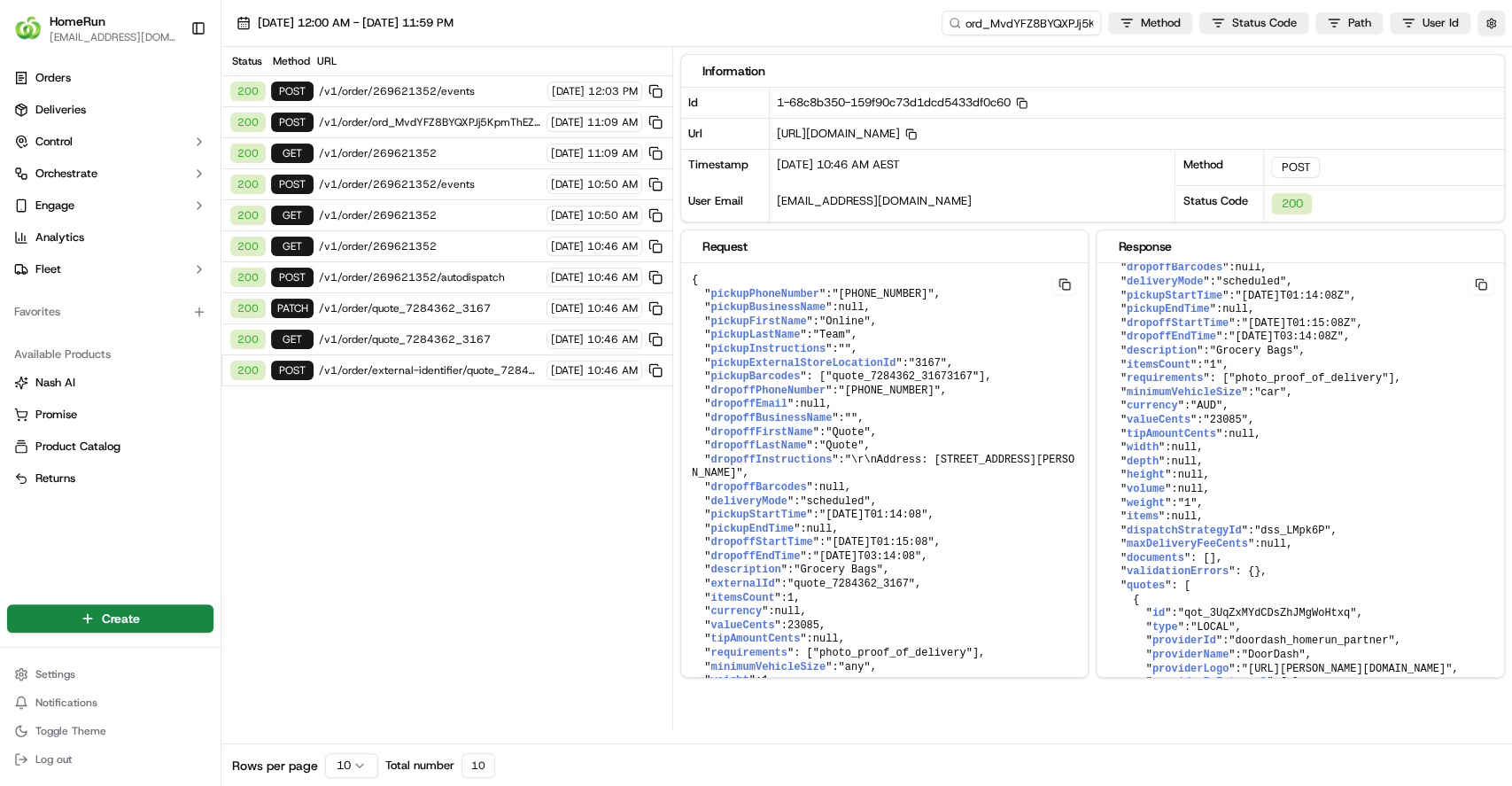
drag, startPoint x: 2113, startPoint y: 6, endPoint x: 519, endPoint y: 640, distance: 1715.5
click at [519, 640] on div "Status Method URL 200 POST /v1/order/269621352/events 16/09/2025 12:03 PM 200 P…" at bounding box center [446, 389] width 451 height 683
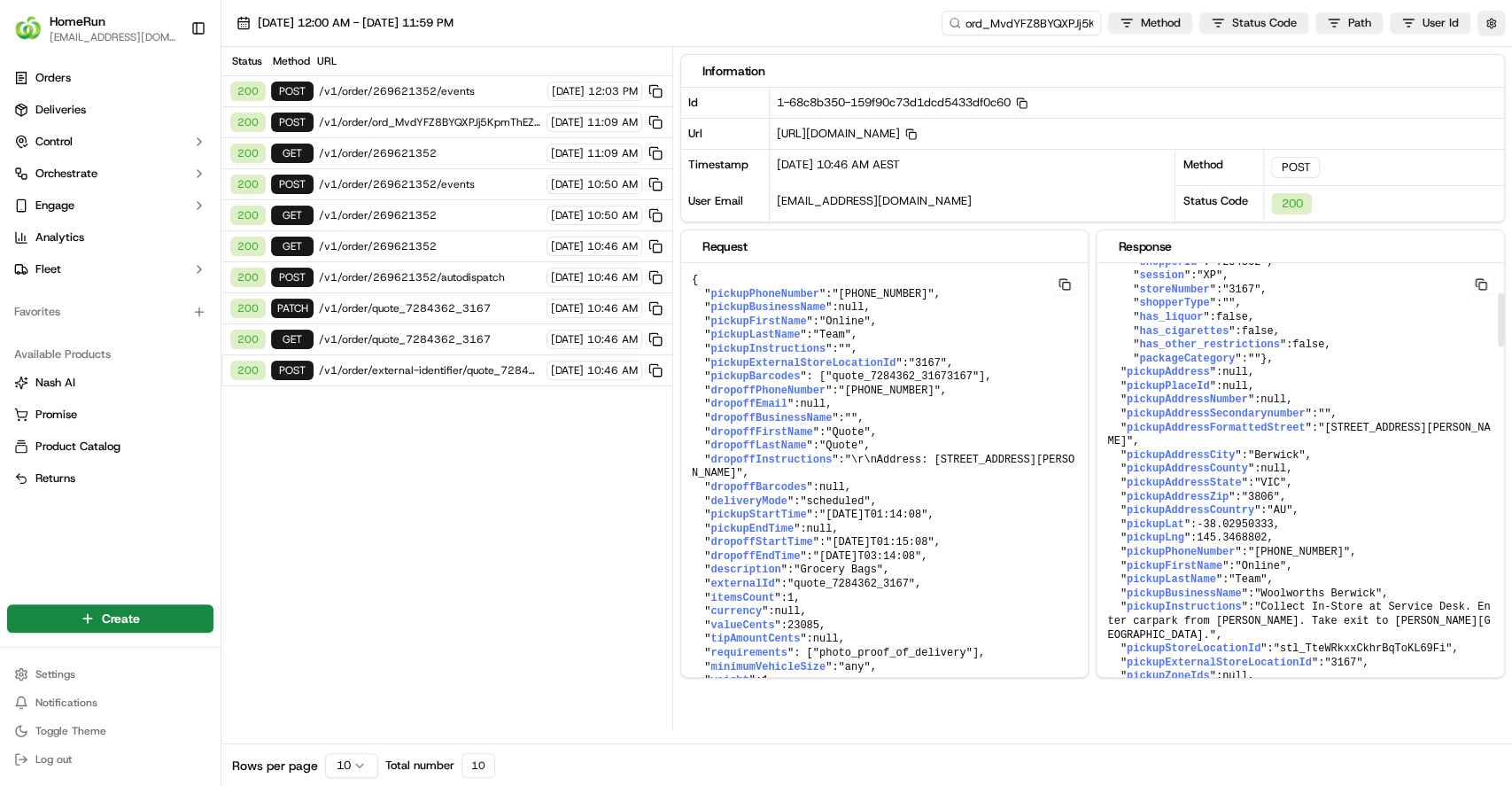
scroll to position [245, 0]
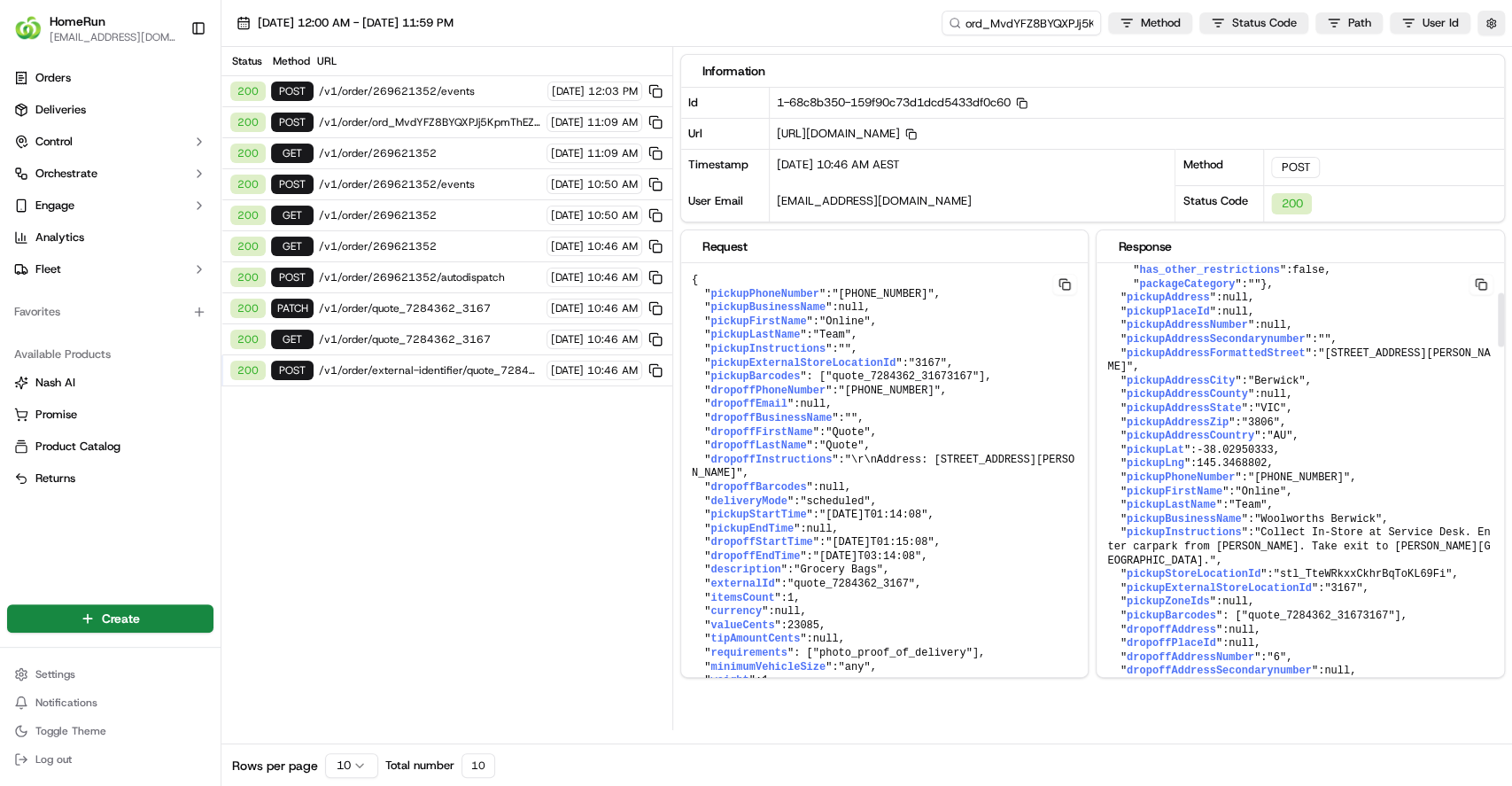
click at [1267, 484] on span ""+61400000000"" at bounding box center [1298, 477] width 102 height 12
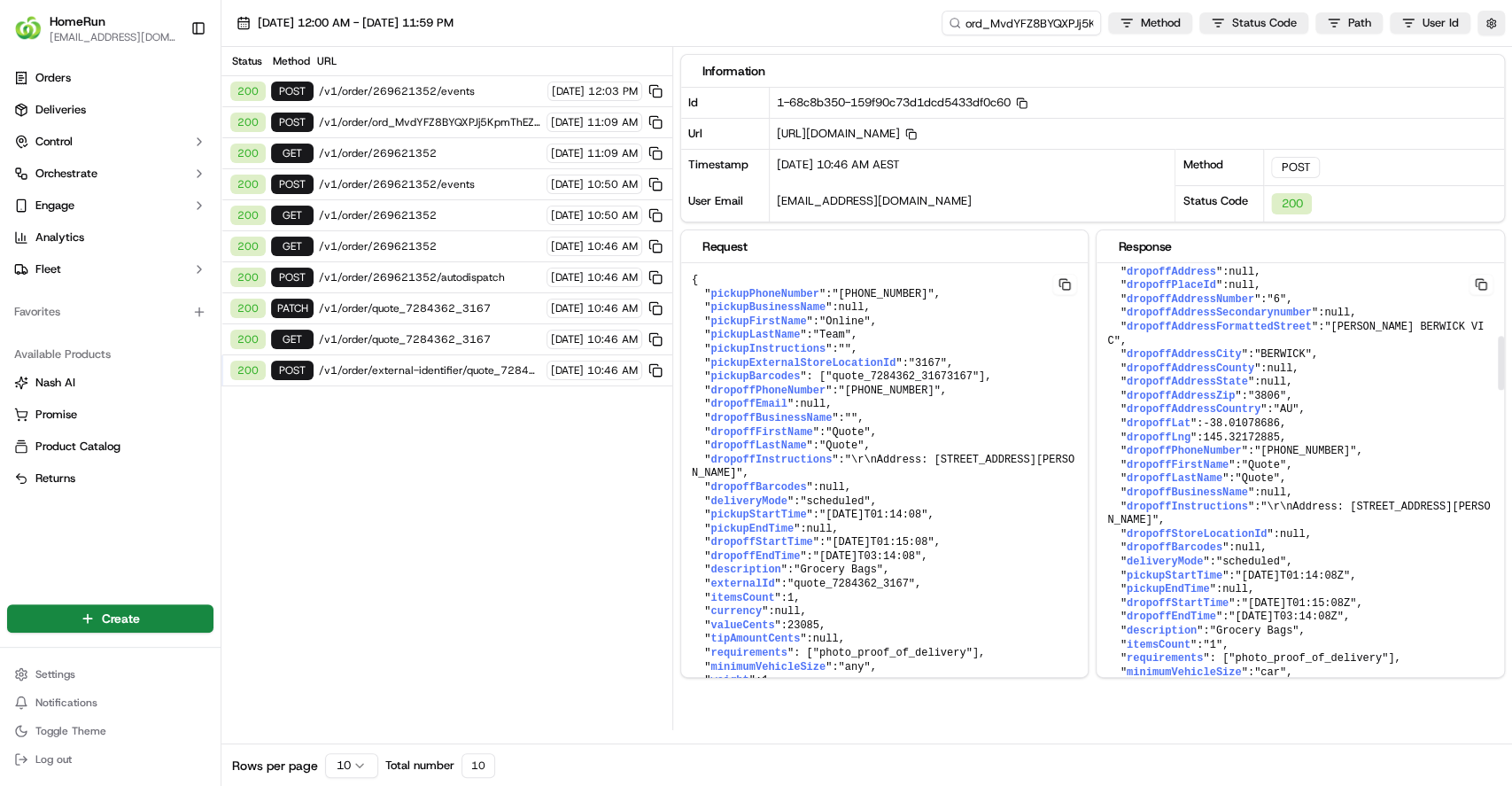
scroll to position [657, 0]
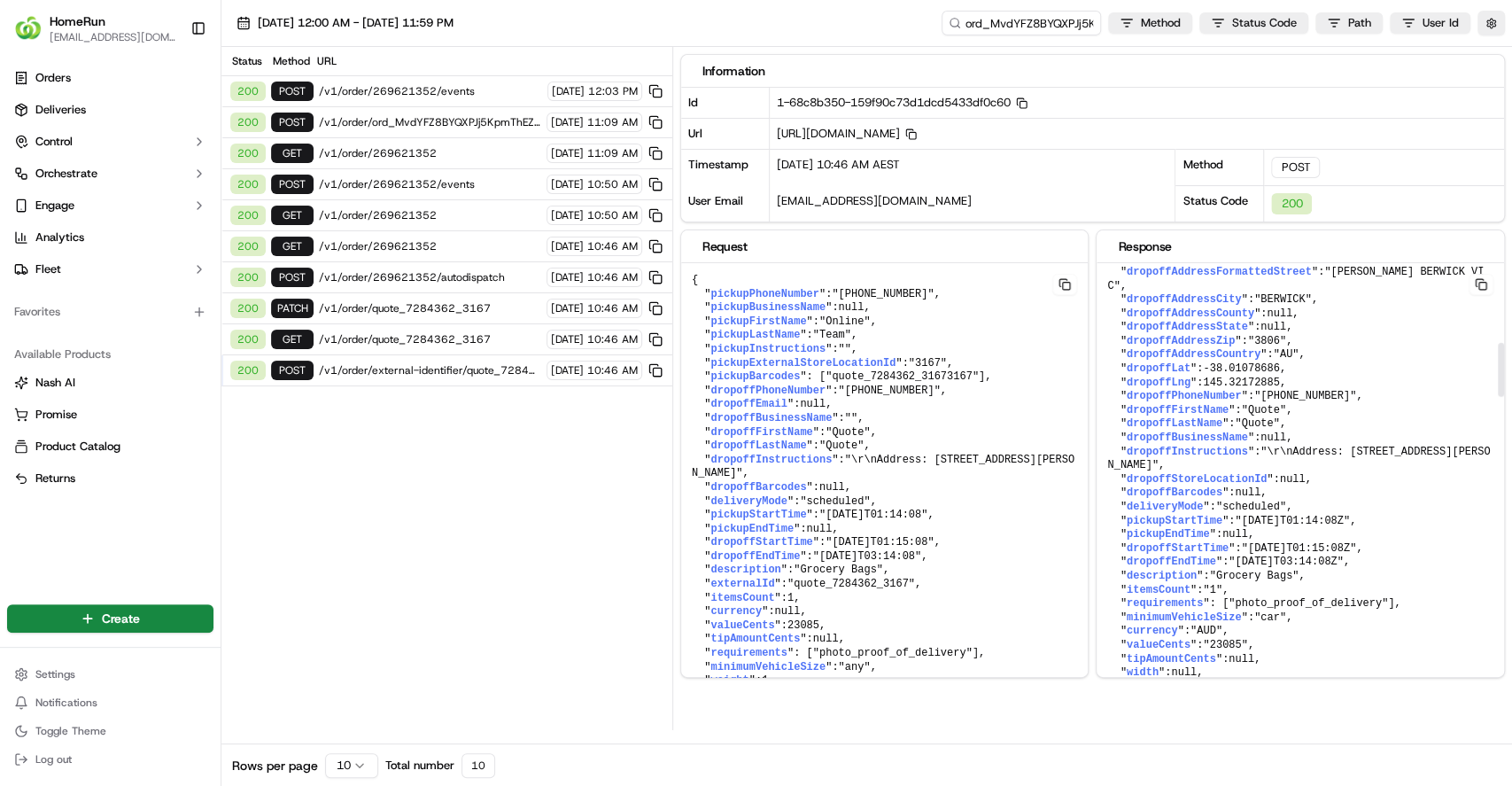
drag, startPoint x: 1237, startPoint y: 574, endPoint x: 1358, endPoint y: 577, distance: 121.0
click at [1350, 527] on span ""2025-09-16T01:14:08Z"" at bounding box center [1293, 521] width 115 height 12
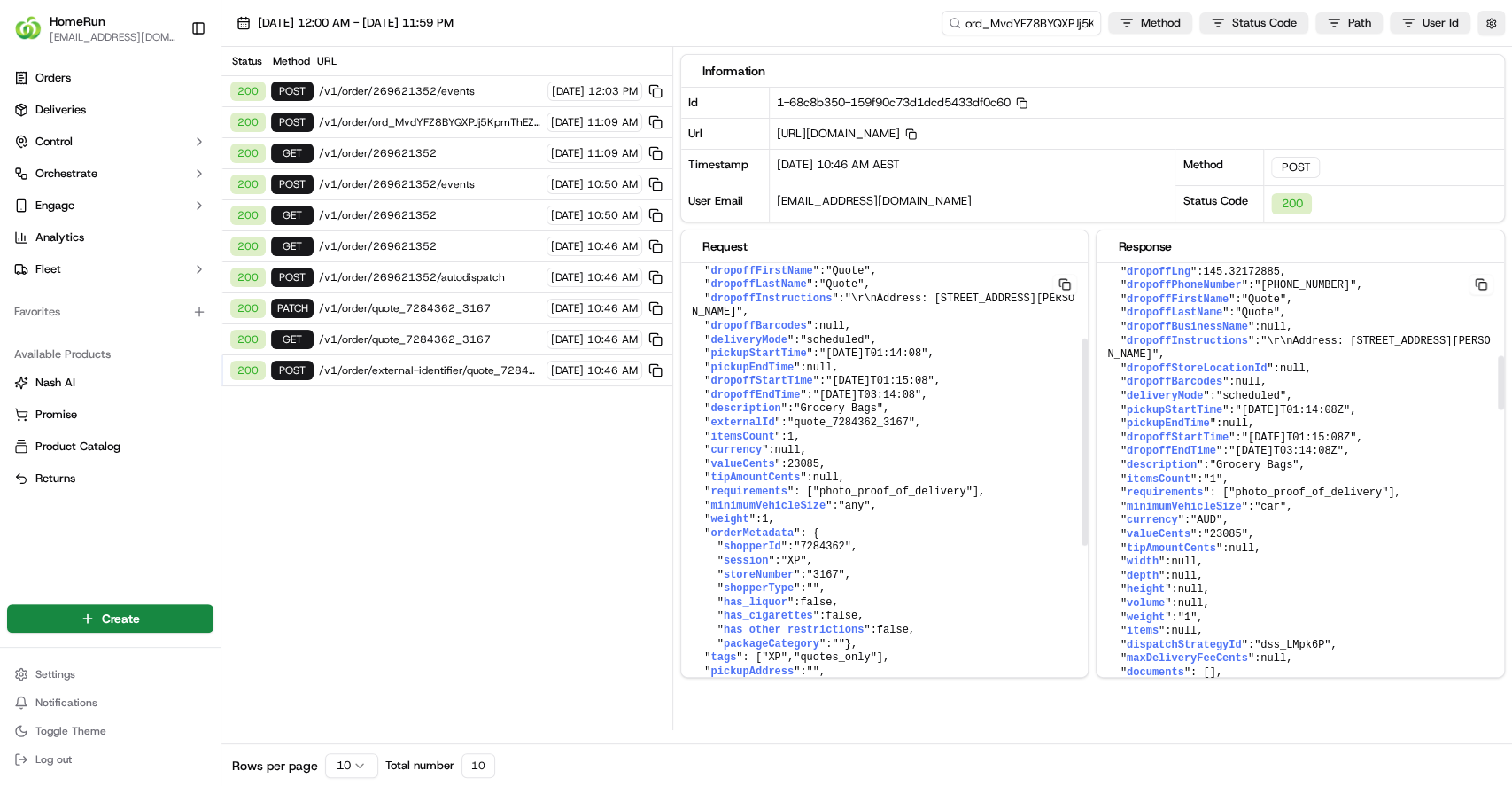
scroll to position [766, 0]
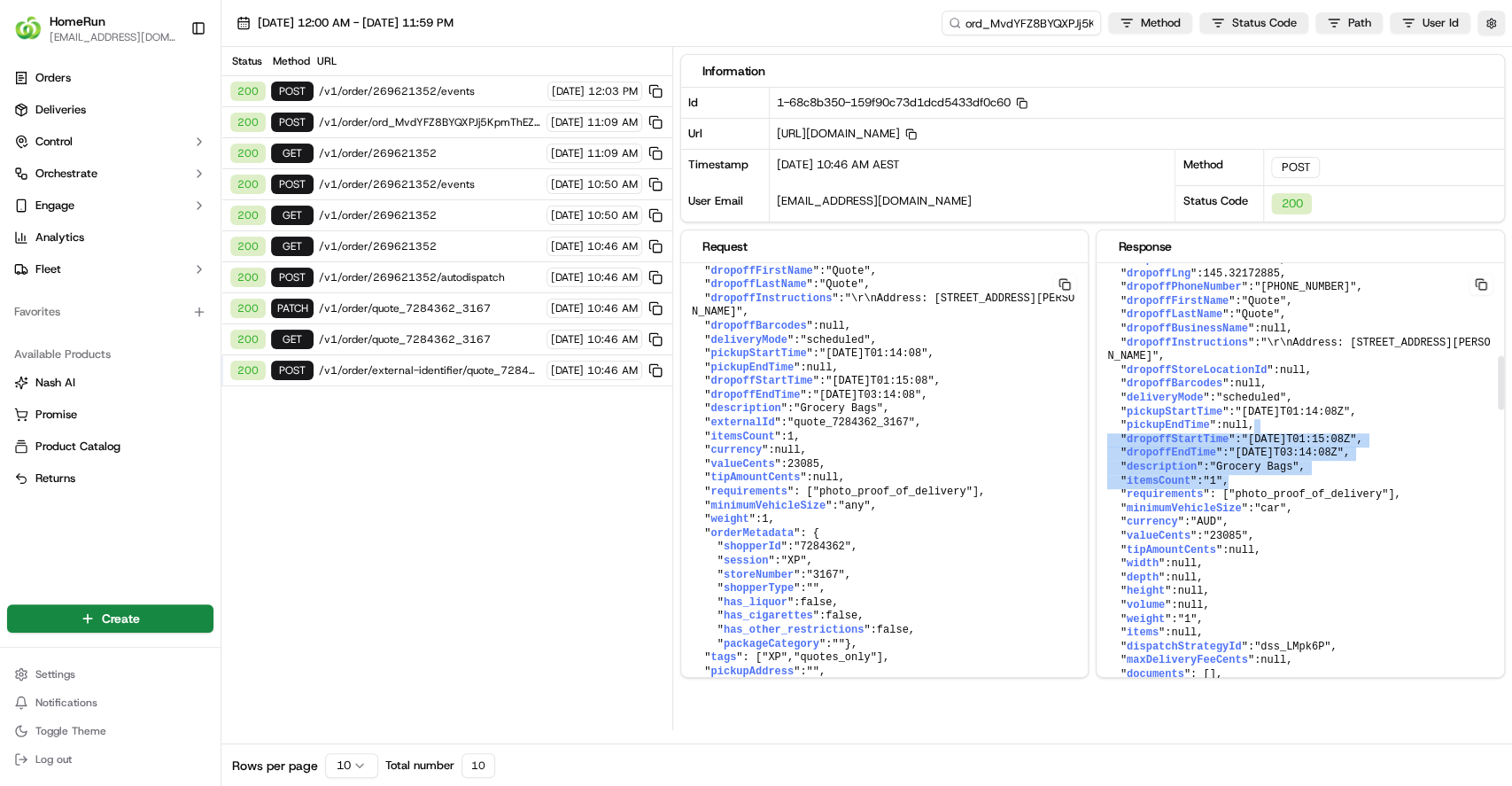
drag, startPoint x: 1302, startPoint y: 482, endPoint x: 1320, endPoint y: 528, distance: 49.4
drag, startPoint x: 1320, startPoint y: 528, endPoint x: 1111, endPoint y: 455, distance: 221.4
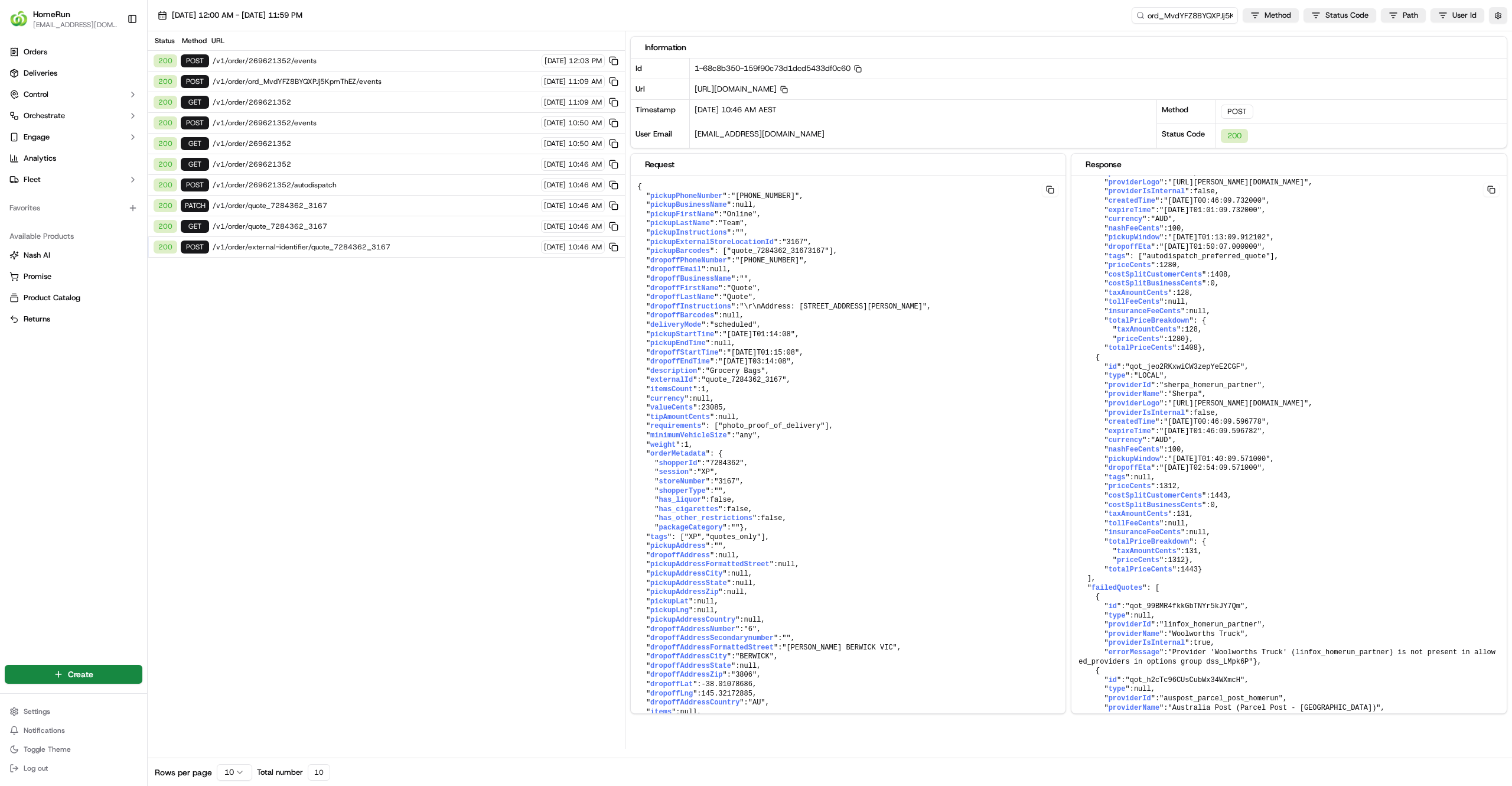
scroll to position [1258, 0]
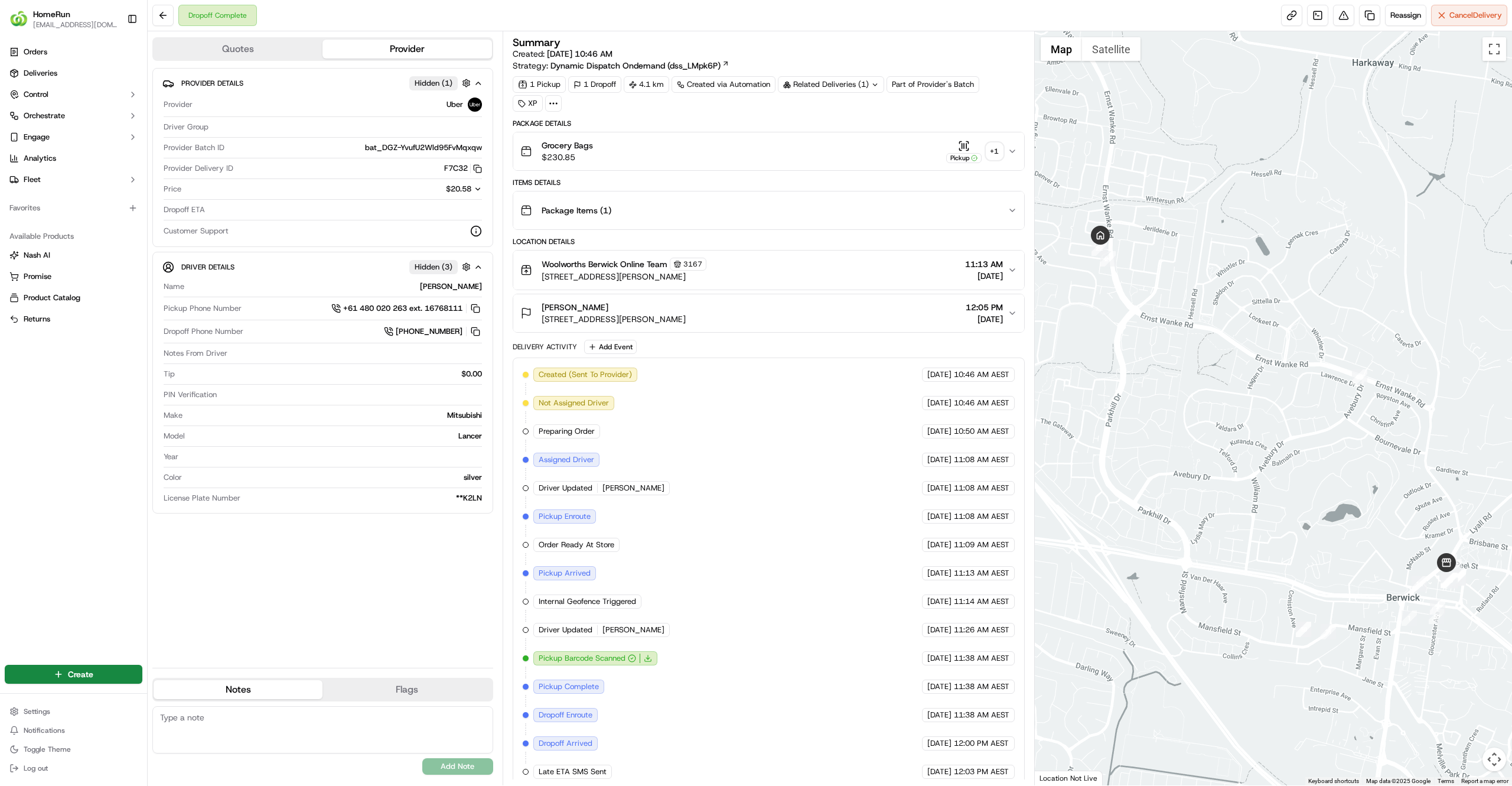
click at [552, 104] on icon at bounding box center [553, 103] width 11 height 11
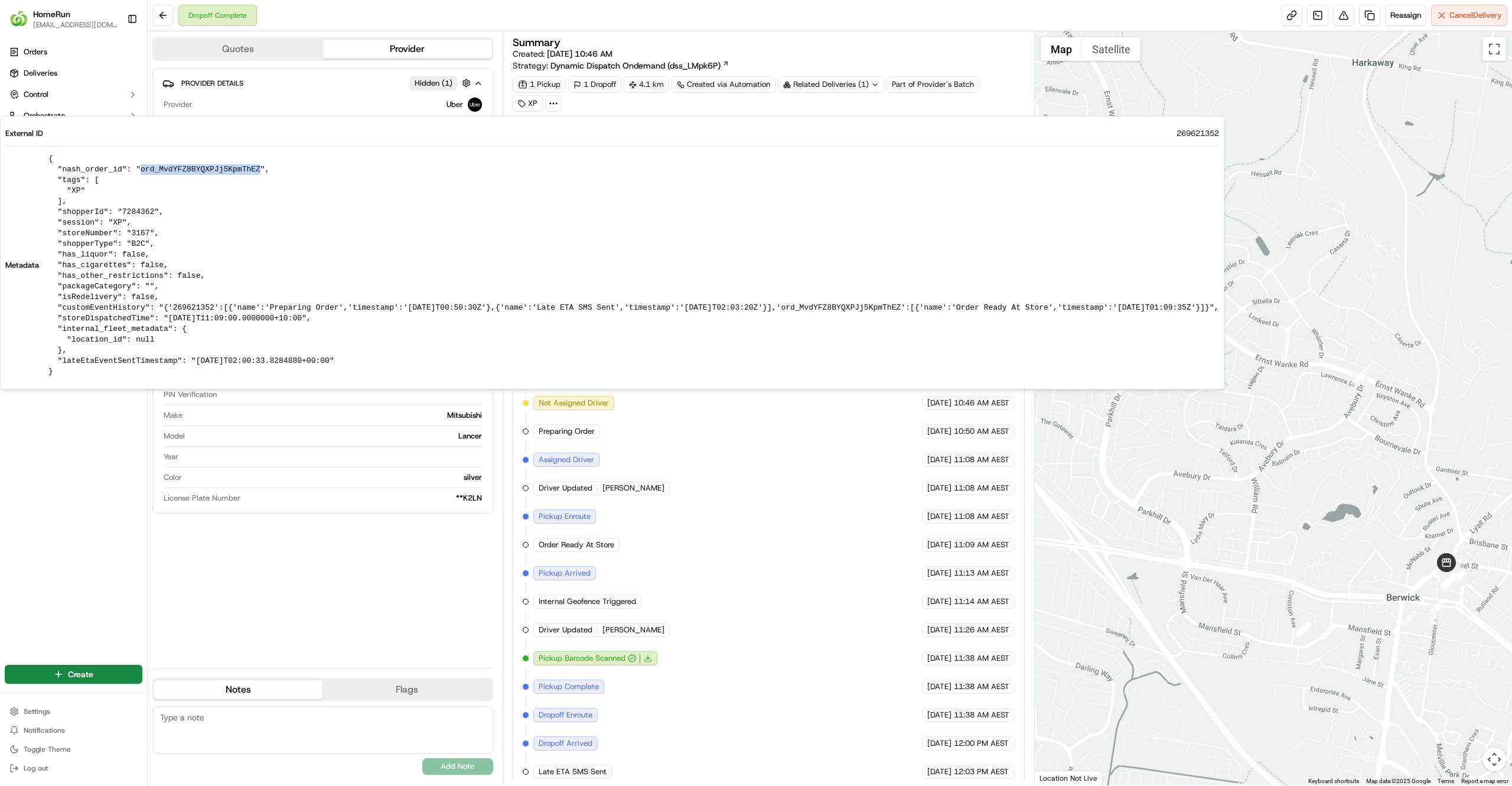
drag, startPoint x: 244, startPoint y: 170, endPoint x: 133, endPoint y: 173, distance: 111.0
click at [133, 173] on pre "{ "nash_order_id": "ord_MvdYFZ8BYQXPJj5KpmThEZ", "tags": [ "XP" ], "shopperId":…" at bounding box center [633, 266] width 1171 height 223
copy pre "ord_MvdYFZ8BYQXPJj5KpmThEZ"
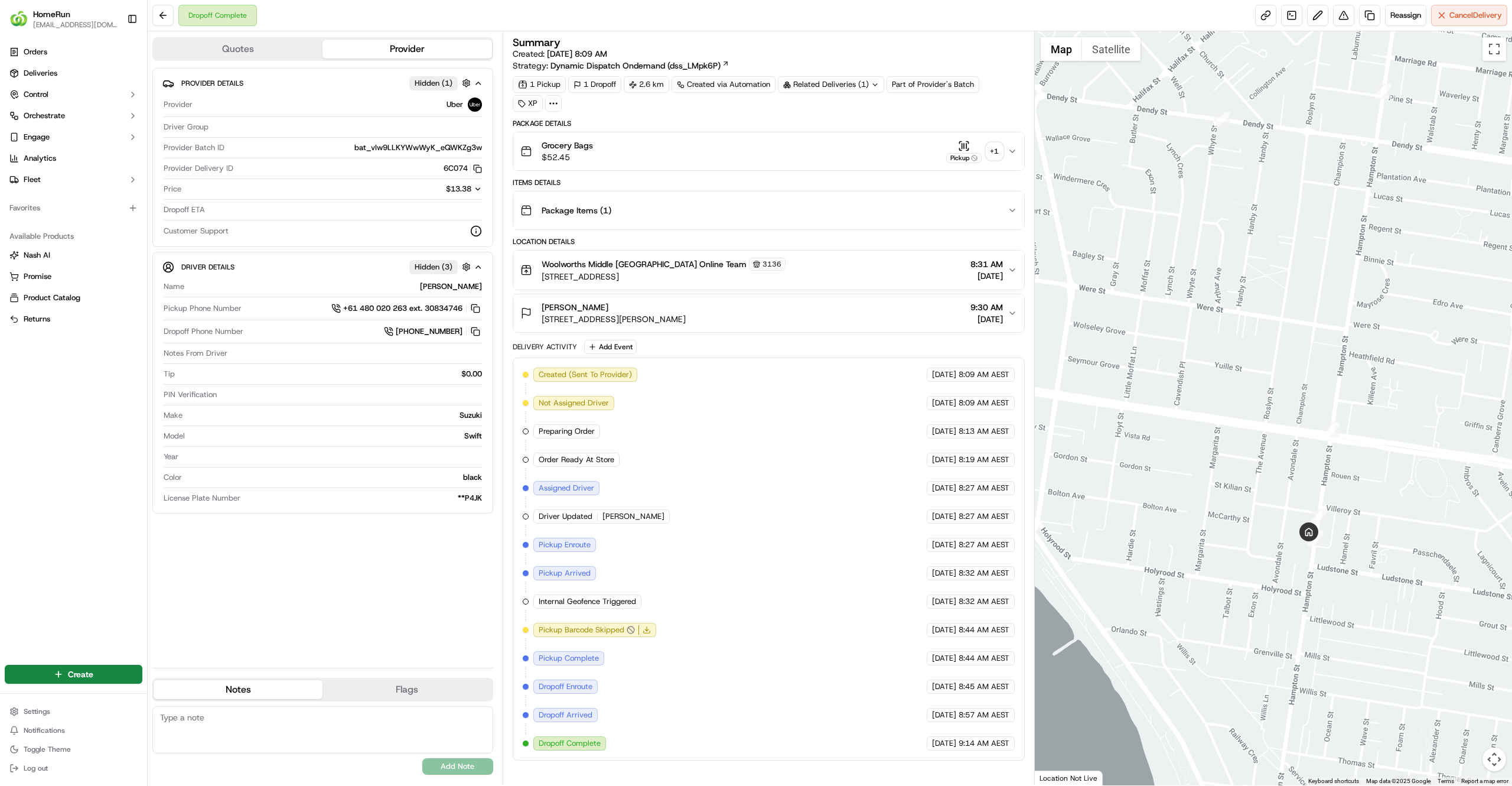
drag, startPoint x: 1208, startPoint y: 565, endPoint x: 1111, endPoint y: 387, distance: 202.7
click at [1111, 387] on div at bounding box center [1273, 408] width 478 height 754
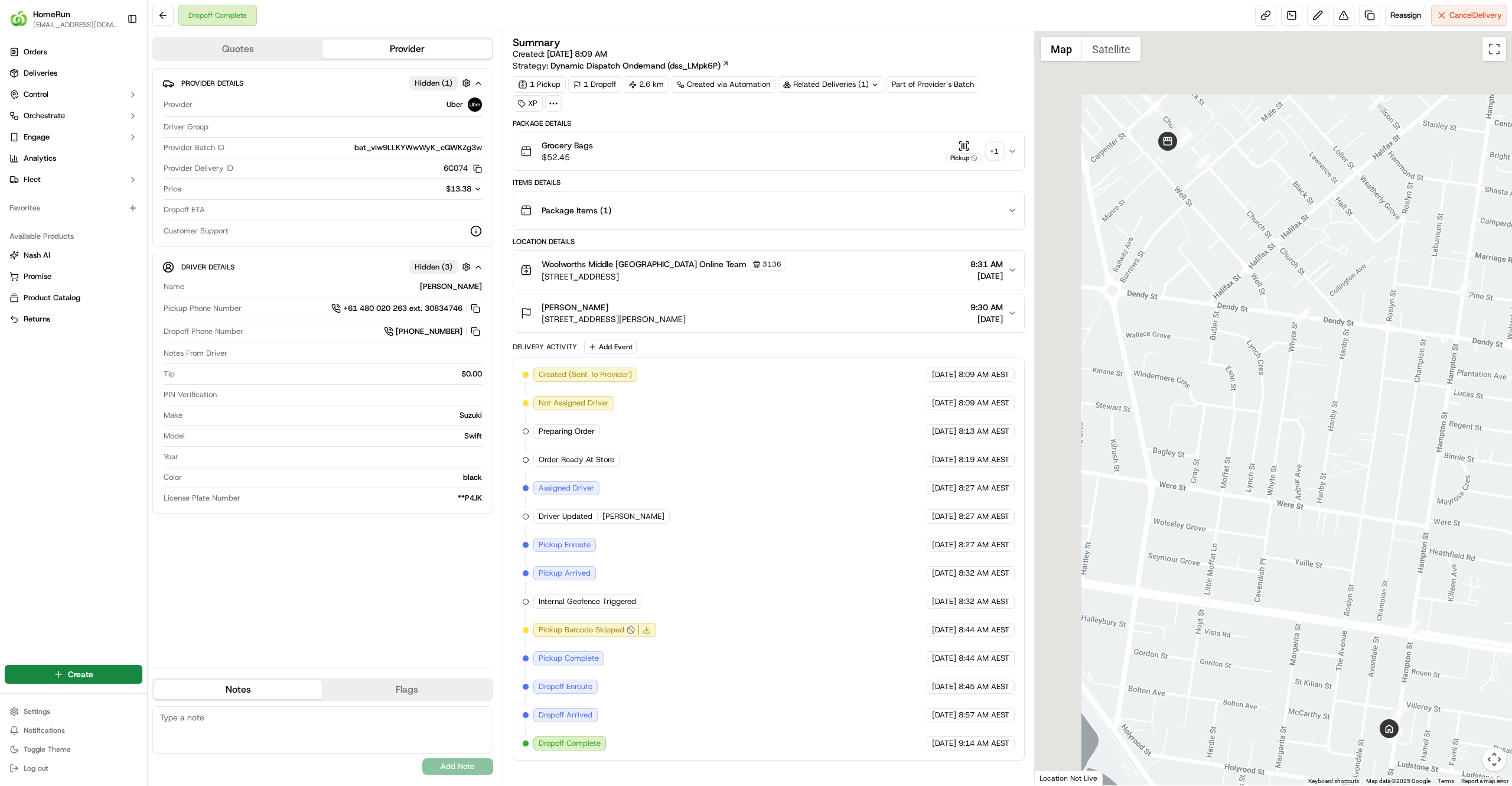
drag, startPoint x: 1197, startPoint y: 361, endPoint x: 1321, endPoint y: 726, distance: 385.5
click at [1321, 726] on div at bounding box center [1273, 408] width 478 height 754
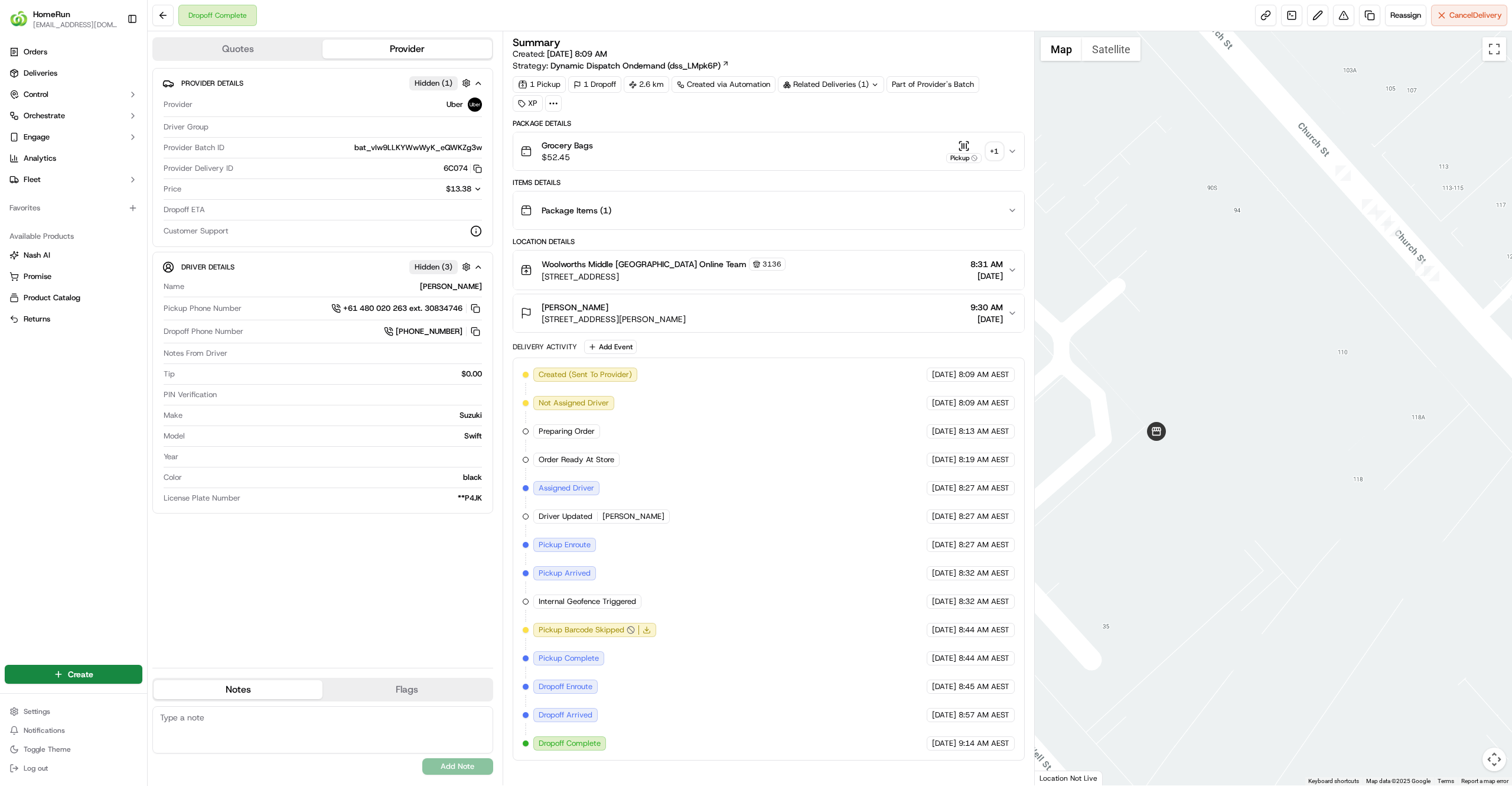
drag, startPoint x: 1201, startPoint y: 181, endPoint x: 1178, endPoint y: 389, distance: 209.3
click at [1178, 389] on div at bounding box center [1273, 408] width 478 height 754
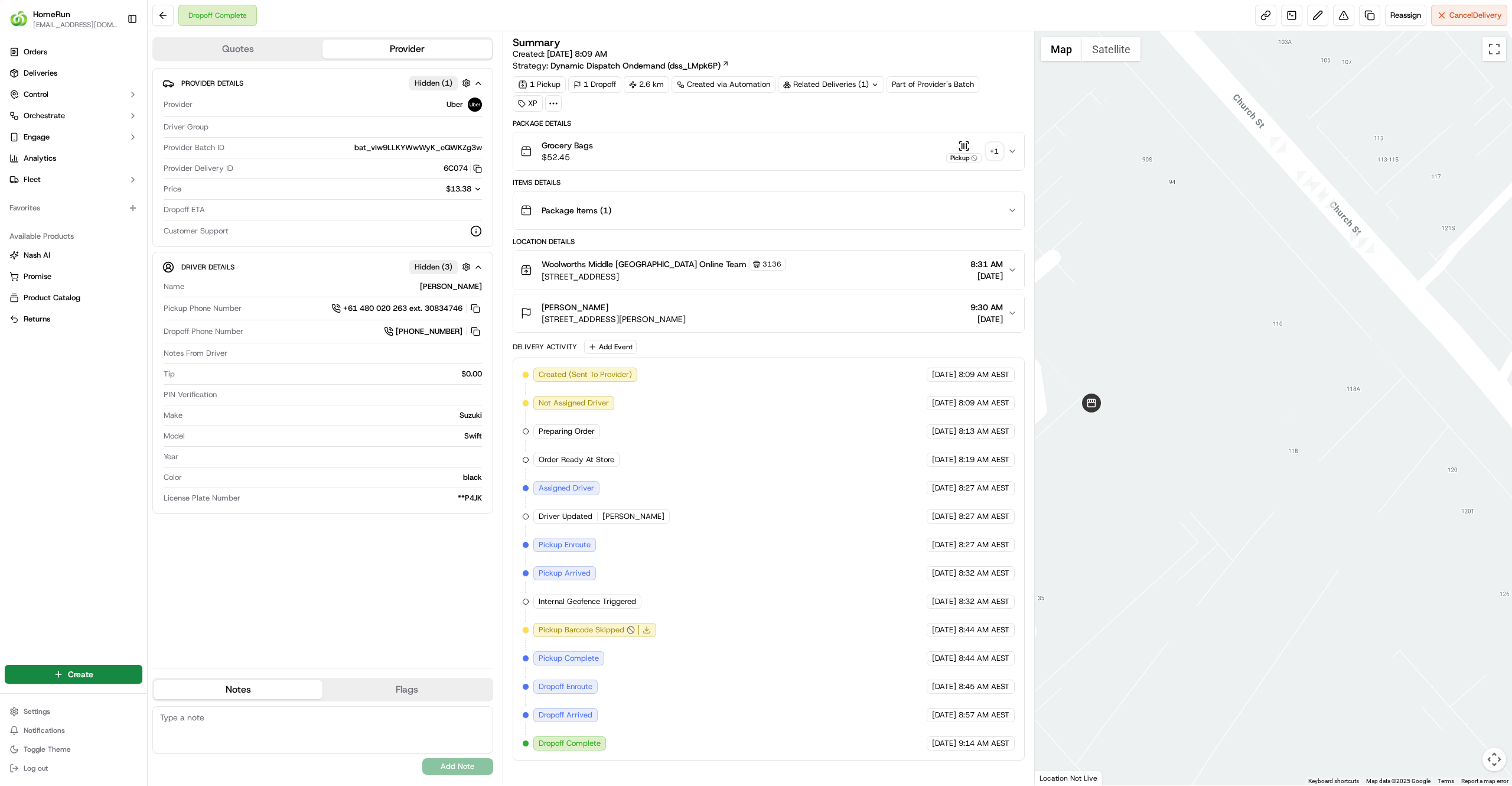
drag, startPoint x: 1420, startPoint y: 274, endPoint x: 1349, endPoint y: 244, distance: 77.1
click at [1349, 244] on div "To navigate, press the arrow keys." at bounding box center [1273, 408] width 478 height 754
click at [785, 488] on div "Created (Sent To Provider) Uber [DATE] 8:09 AM AEST Not Assigned Driver Uber [D…" at bounding box center [769, 559] width 492 height 383
